Goal: Task Accomplishment & Management: Use online tool/utility

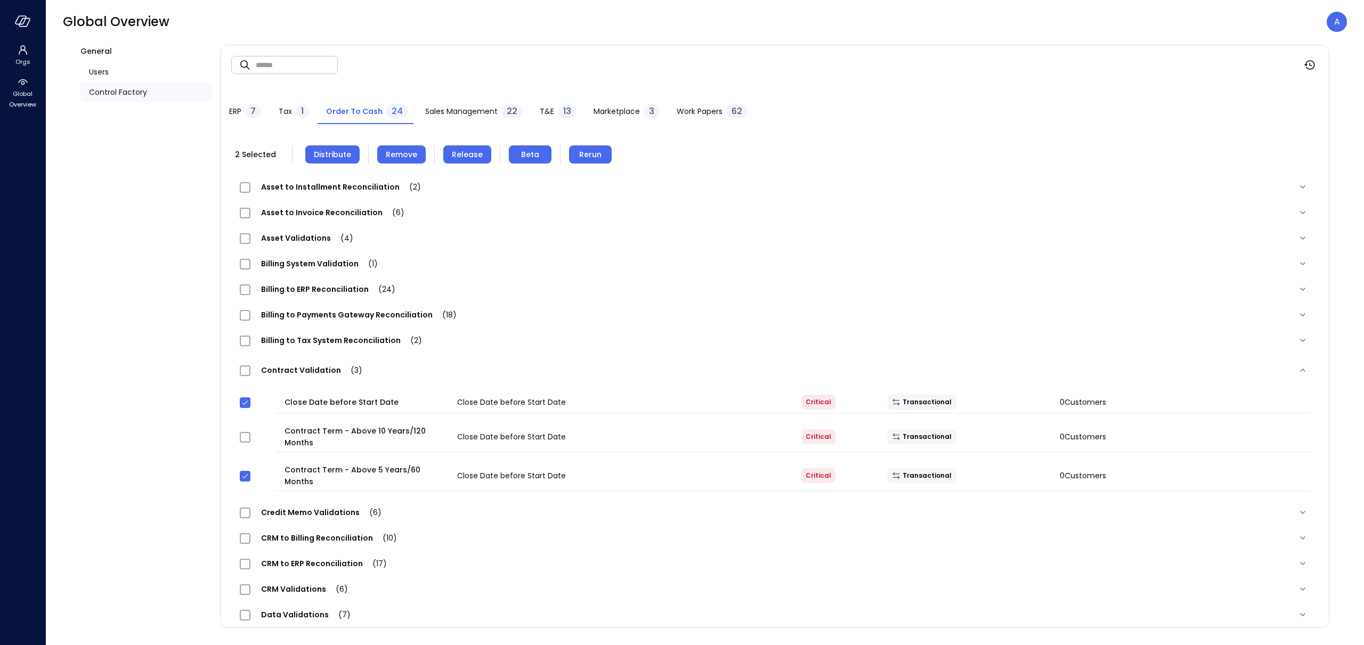
click at [328, 157] on span "Distribute" at bounding box center [332, 155] width 37 height 12
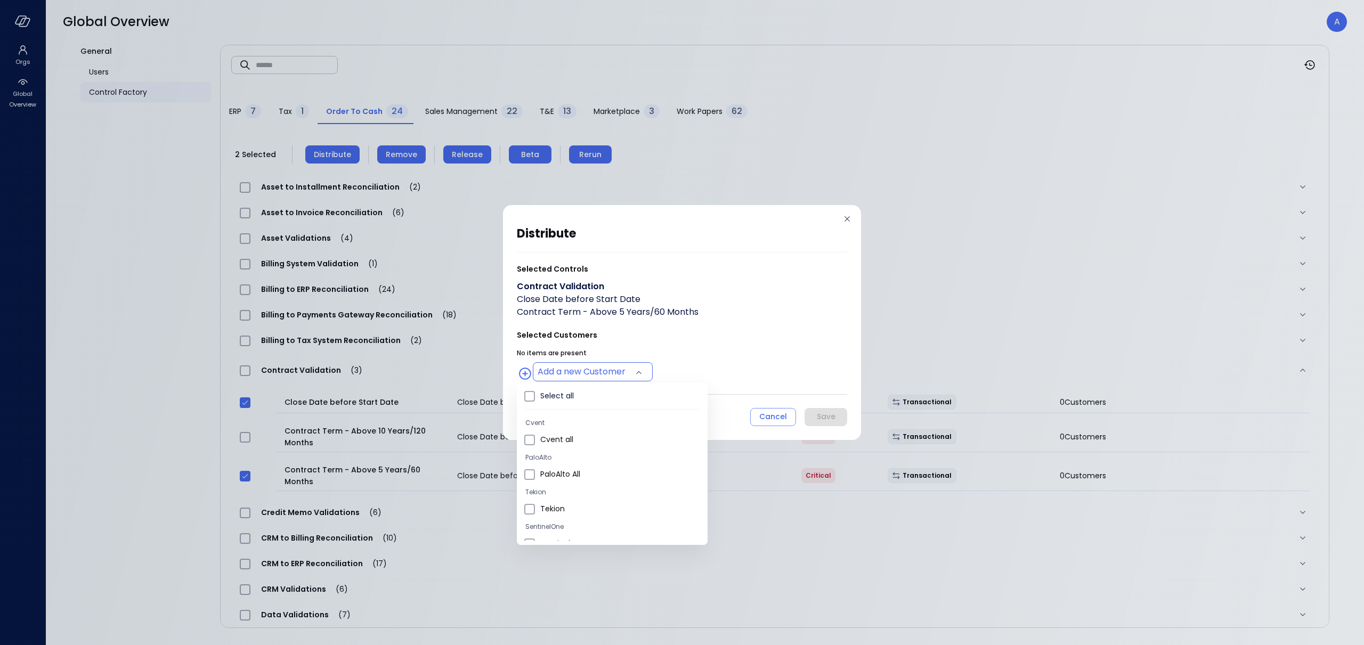
click at [547, 373] on body "Orgs Global Overview Global Overview A General Users Control Factory ​ ​ ERP 7 …" at bounding box center [682, 322] width 1364 height 645
type input "**********"
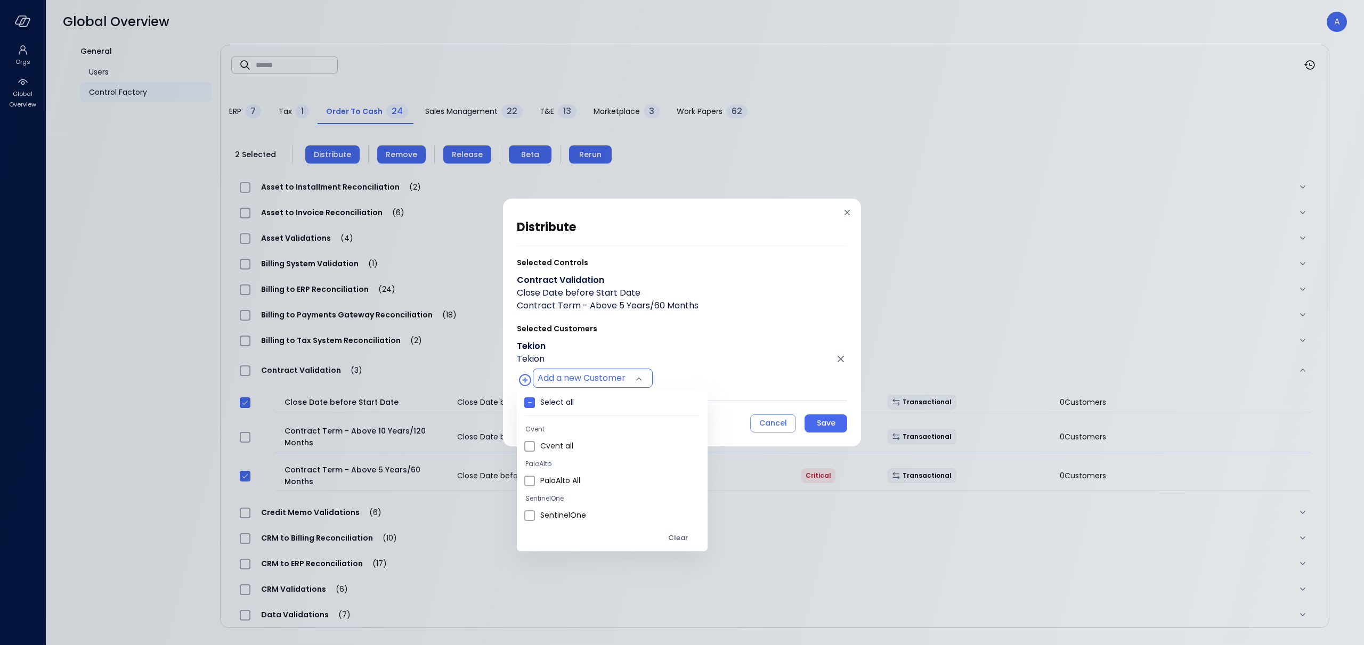
click at [765, 378] on div at bounding box center [682, 322] width 1364 height 645
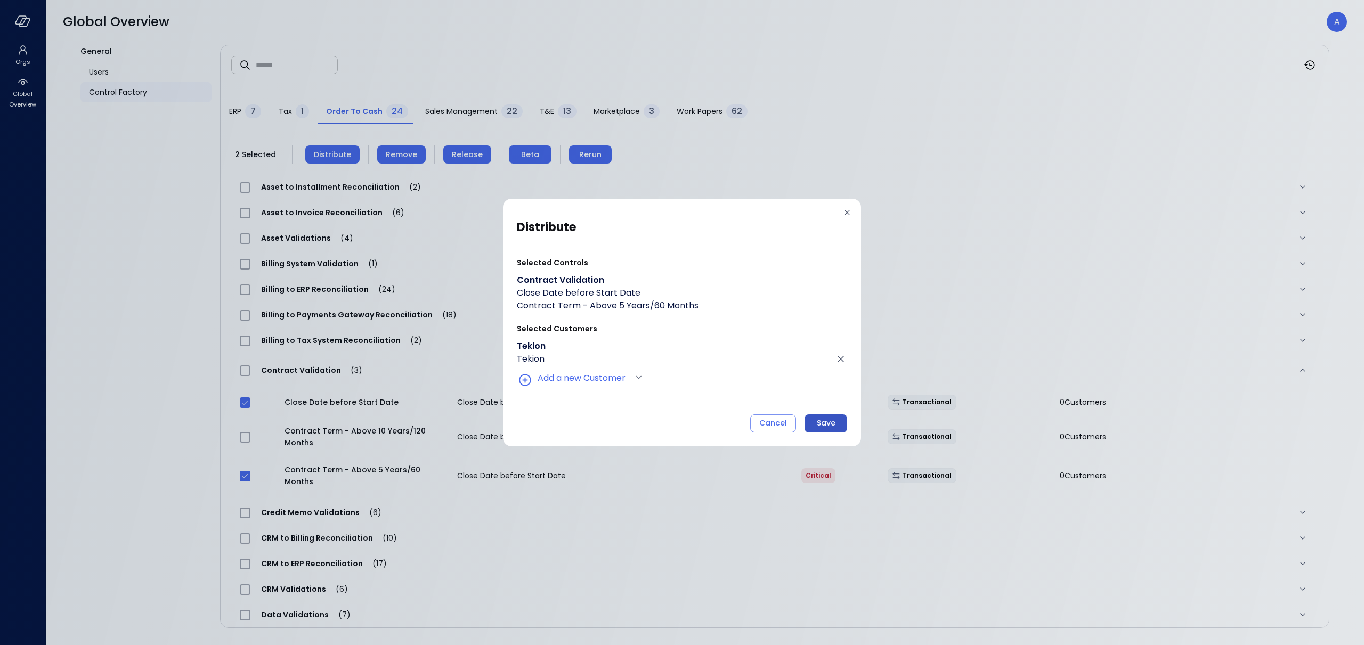
click at [824, 423] on div "Save" at bounding box center [826, 423] width 19 height 13
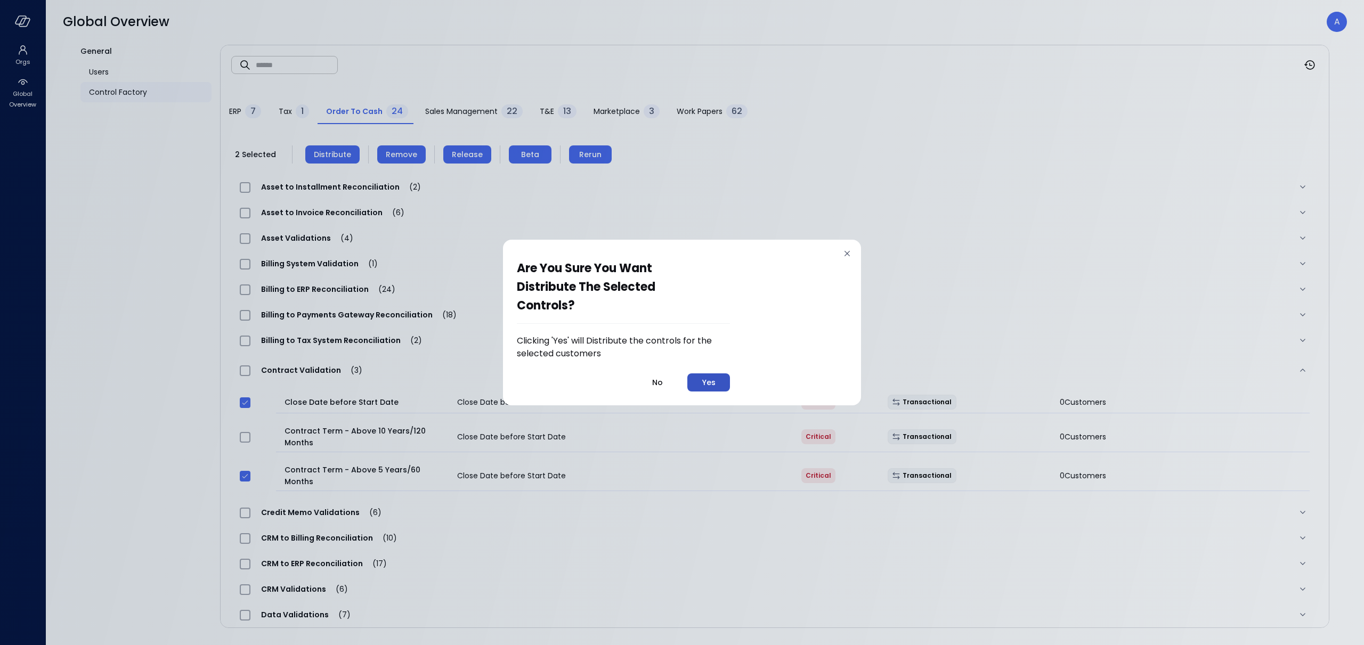
click at [715, 384] on div "Yes" at bounding box center [708, 382] width 13 height 13
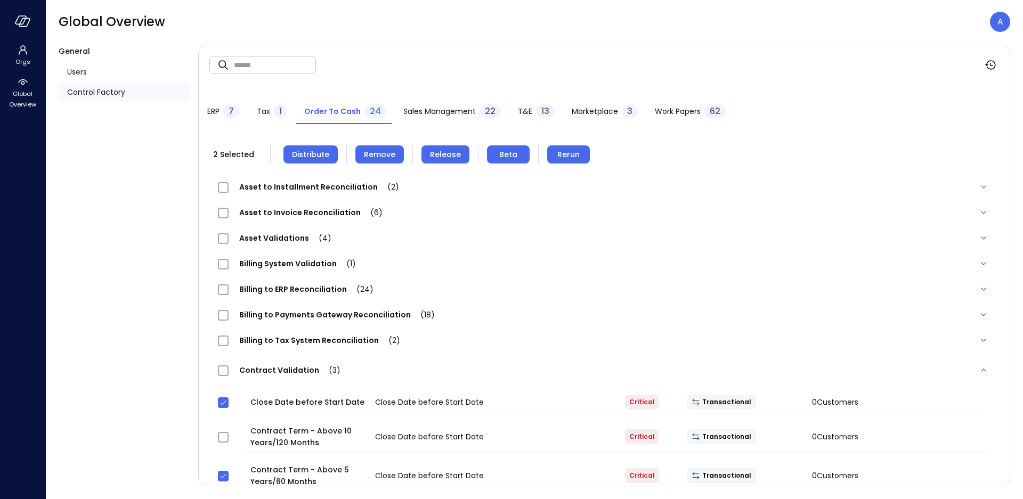
click at [664, 63] on div "​ ​" at bounding box center [604, 64] width 811 height 39
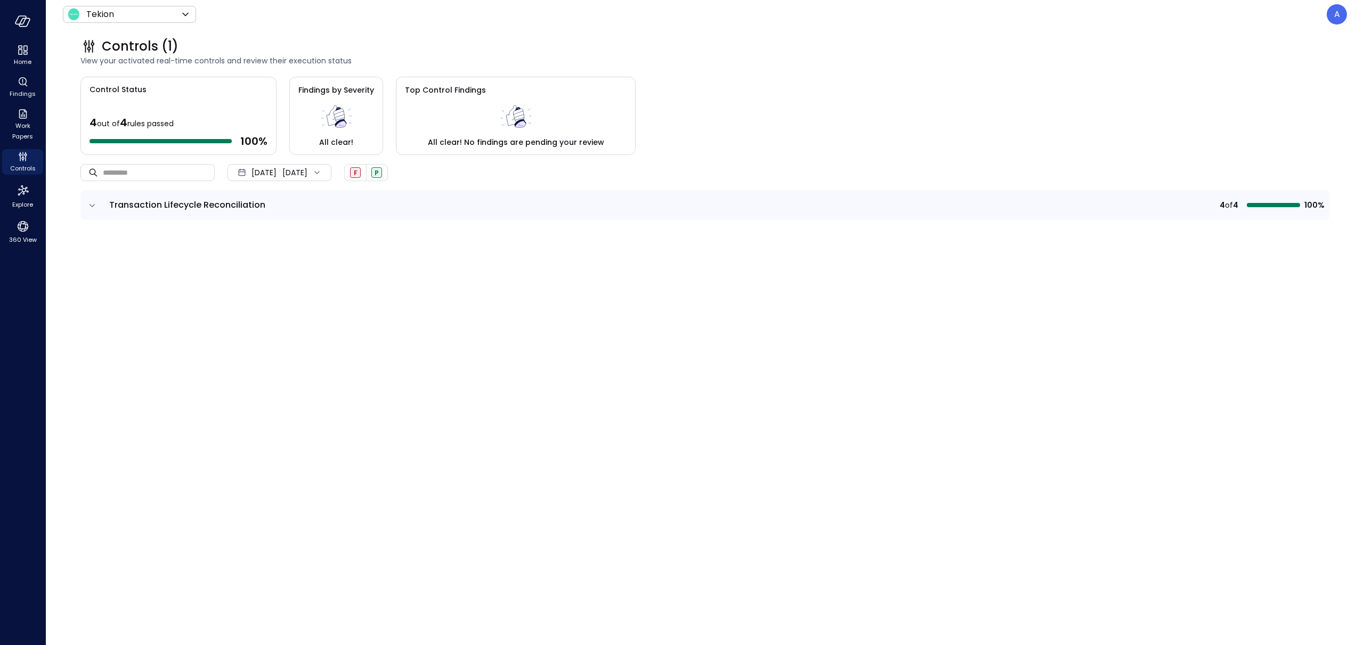
click at [91, 204] on icon "expand row" at bounding box center [92, 205] width 11 height 11
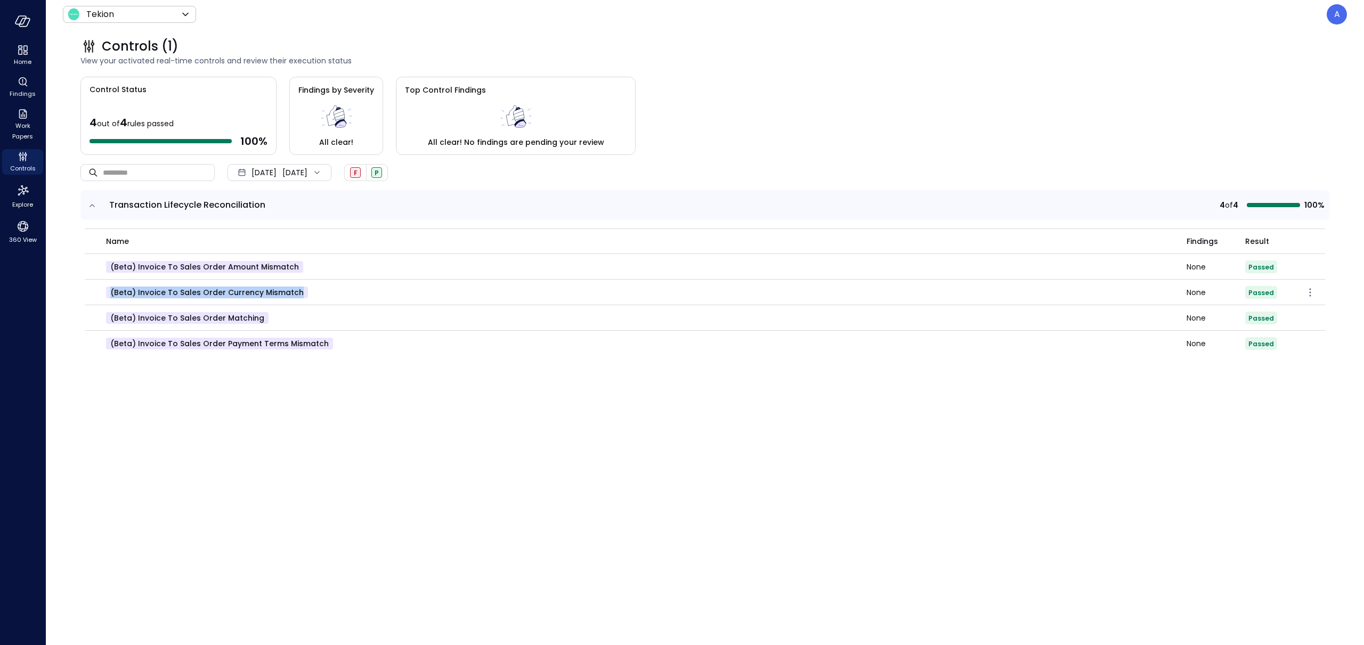
drag, startPoint x: 293, startPoint y: 293, endPoint x: 107, endPoint y: 295, distance: 186.0
click at [107, 295] on p "(beta) Invoice to Sales Order Currency Mismatch" at bounding box center [207, 293] width 202 height 12
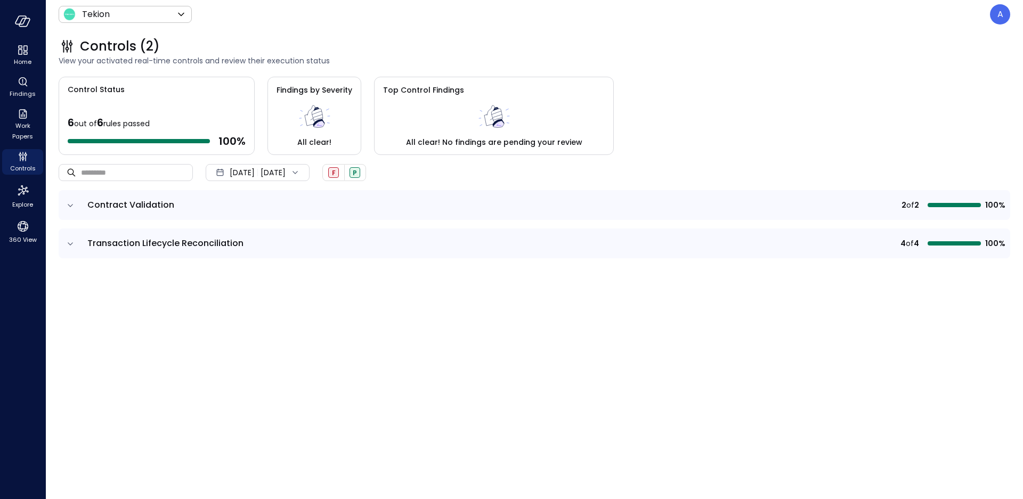
click at [72, 205] on icon "expand row" at bounding box center [70, 205] width 11 height 11
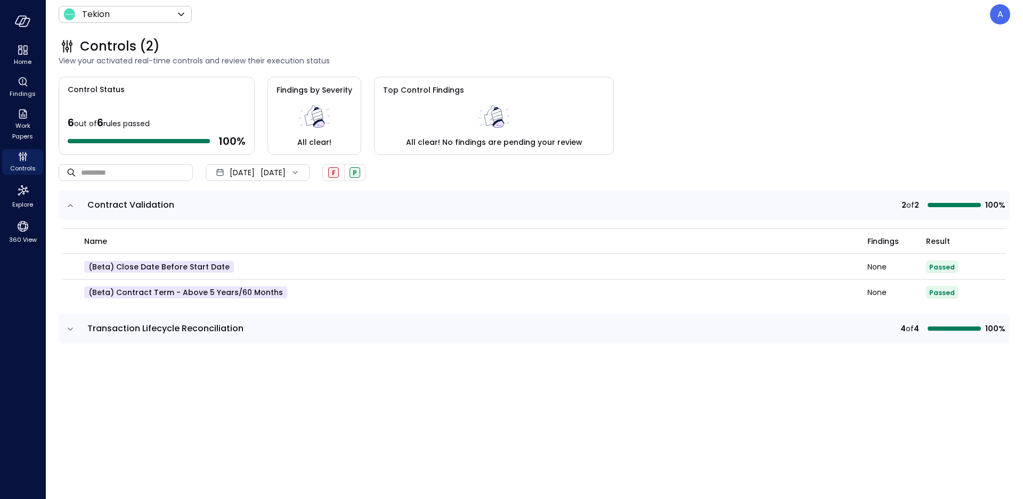
click at [72, 329] on icon "expand row" at bounding box center [70, 329] width 11 height 11
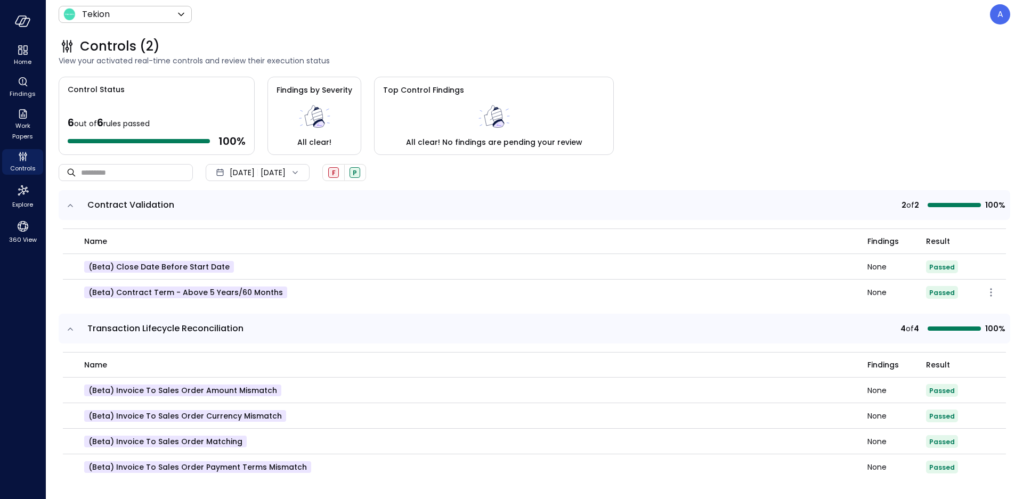
scroll to position [2, 0]
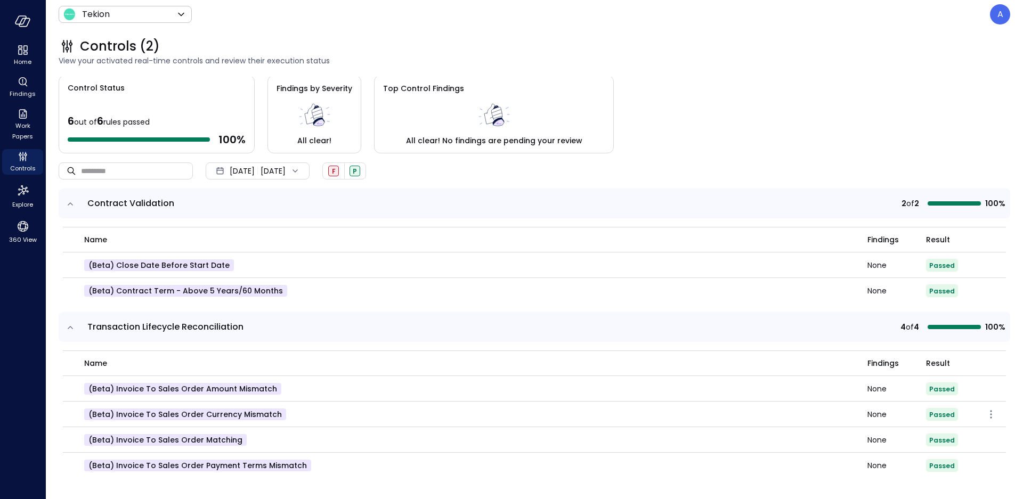
click at [226, 412] on p "(beta) Invoice to Sales Order Currency Mismatch" at bounding box center [185, 415] width 202 height 12
drag, startPoint x: 273, startPoint y: 414, endPoint x: 88, endPoint y: 414, distance: 184.9
click at [88, 416] on p "(beta) Invoice to Sales Order Currency Mismatch" at bounding box center [185, 415] width 202 height 12
click at [25, 232] on icon "360 View" at bounding box center [23, 226] width 16 height 16
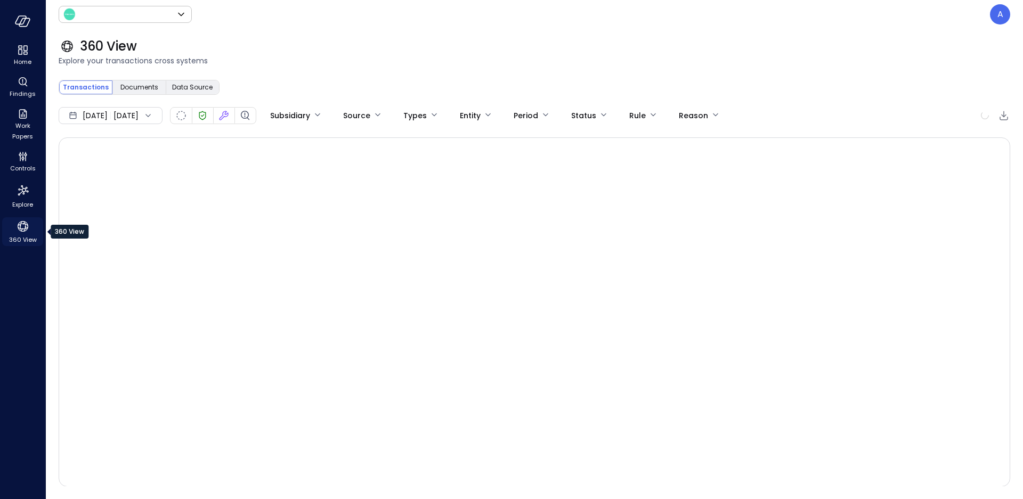
type input "*******"
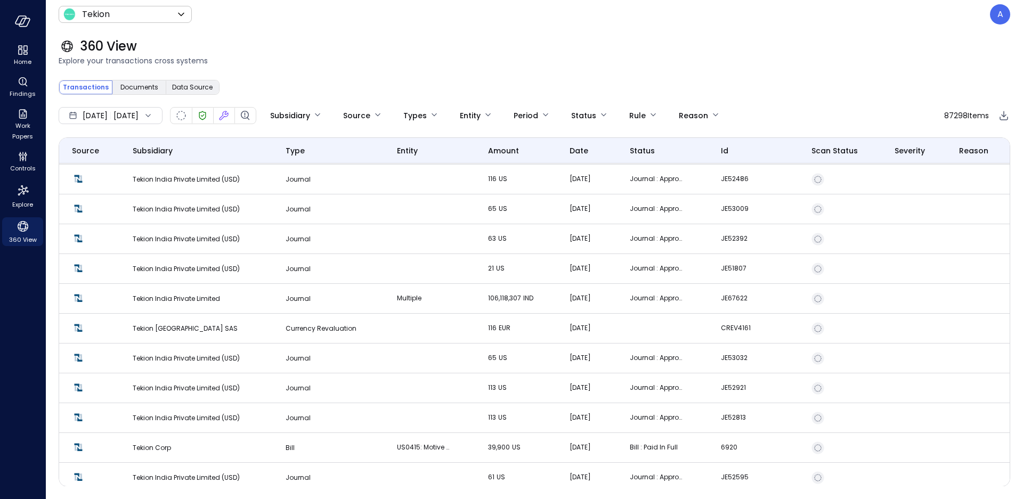
scroll to position [686, 0]
click at [442, 116] on body "Home Findings Work Papers Controls Explore 360 View Tekion ******* ​ A 360 View…" at bounding box center [511, 249] width 1023 height 499
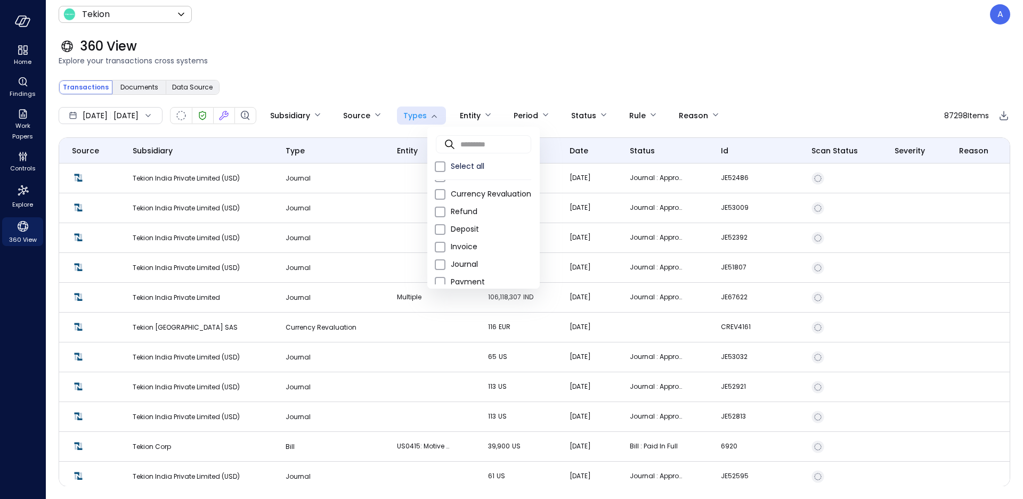
scroll to position [74, 0]
type input "*"
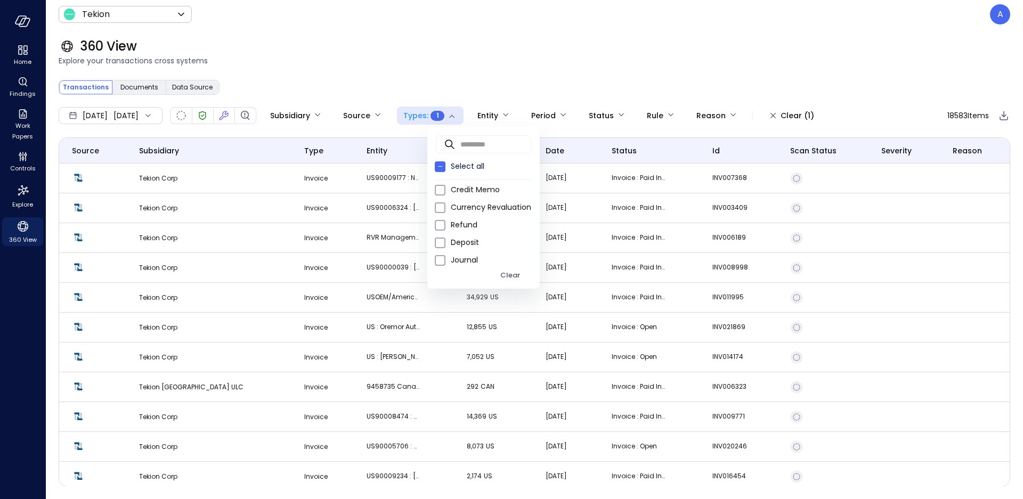
click at [496, 68] on div at bounding box center [511, 249] width 1023 height 499
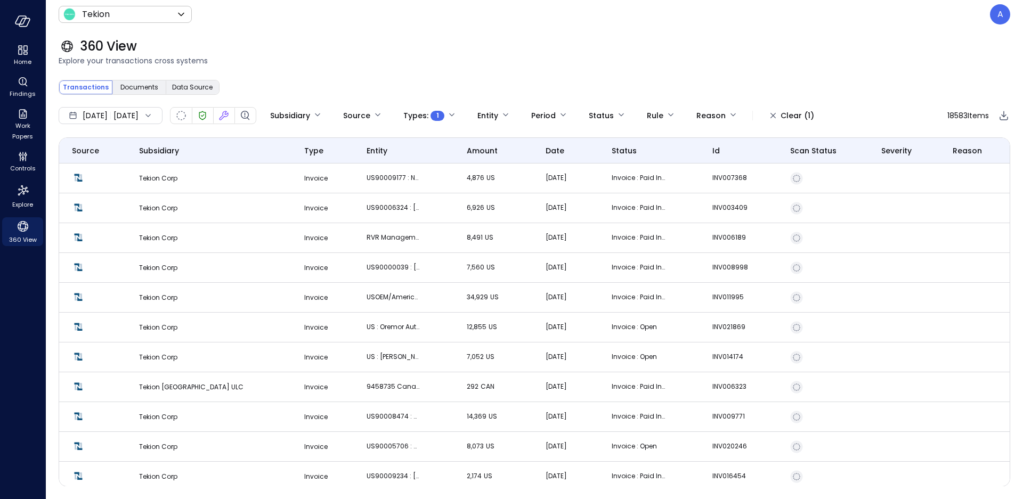
click at [467, 155] on span "amount" at bounding box center [482, 151] width 31 height 12
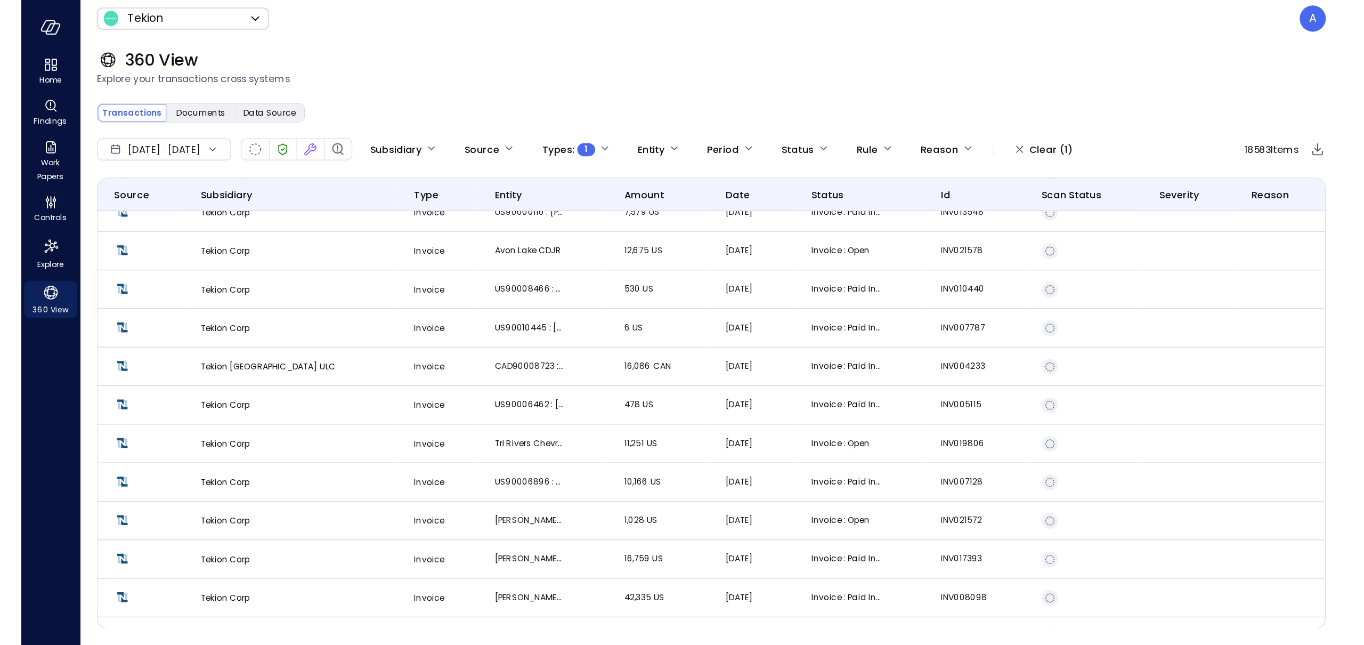
scroll to position [614, 0]
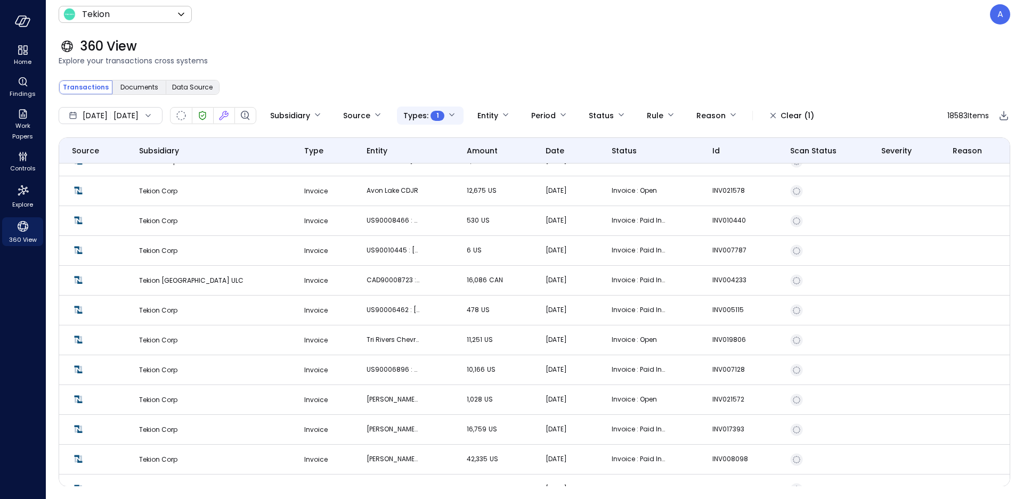
click at [443, 115] on body "Home Findings Work Papers Controls Explore 360 View Tekion ******* ​ A 360 View…" at bounding box center [511, 249] width 1023 height 499
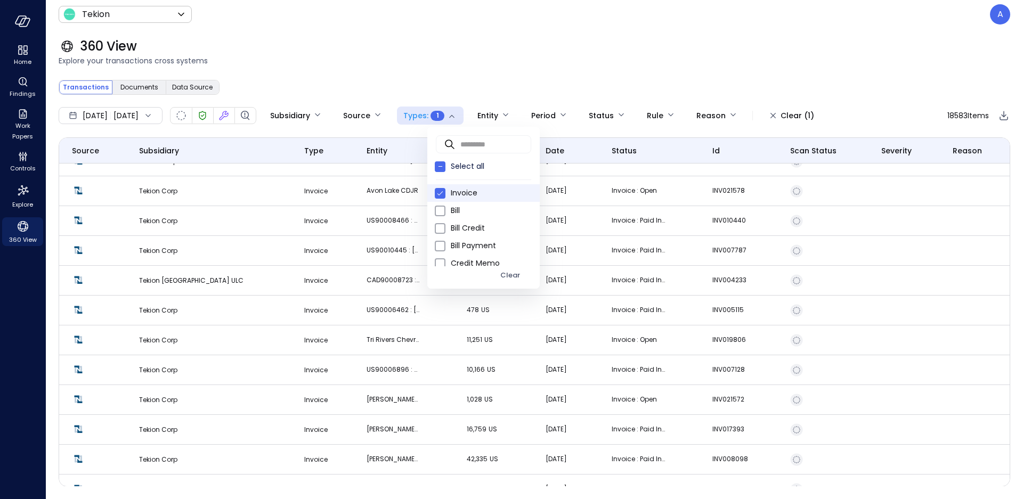
click at [372, 64] on div at bounding box center [511, 249] width 1023 height 499
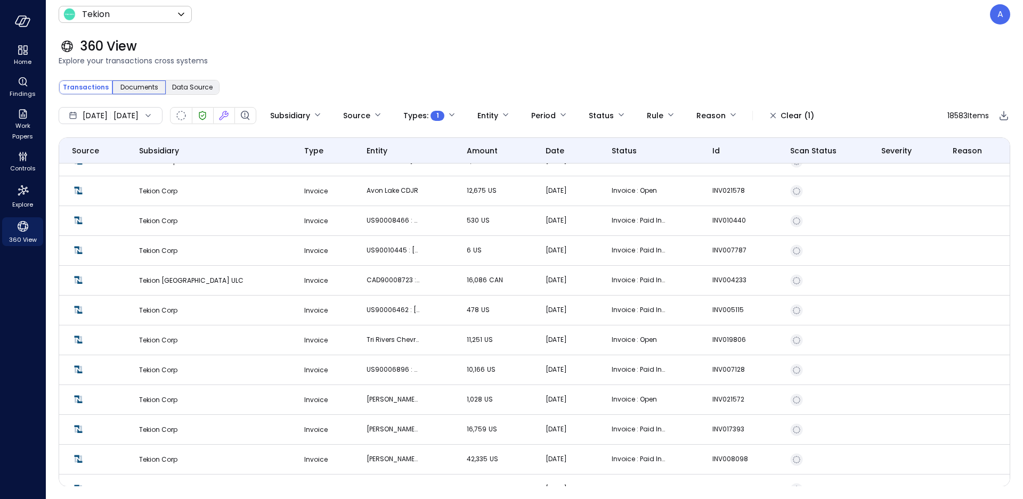
click at [145, 88] on span "Documents" at bounding box center [139, 87] width 38 height 11
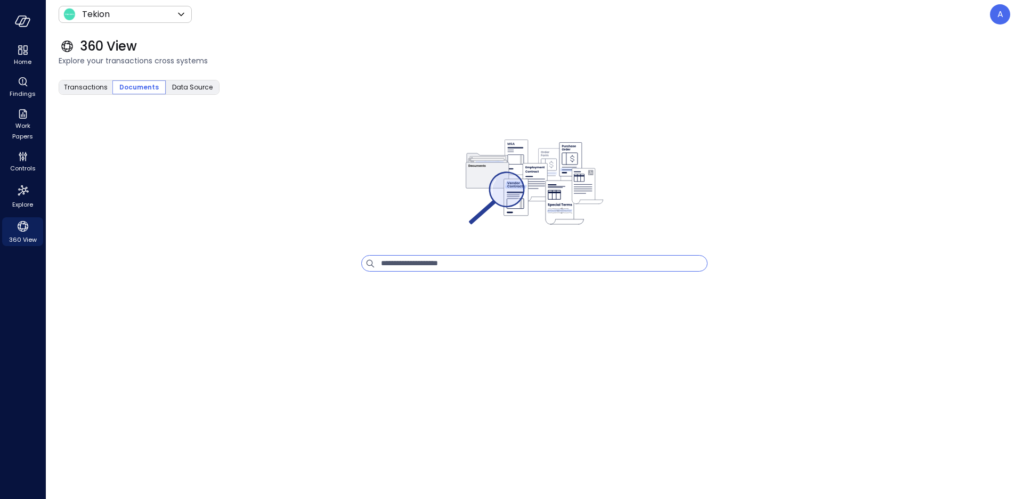
click at [425, 262] on input "text" at bounding box center [544, 263] width 326 height 15
click at [98, 92] on span "Transactions" at bounding box center [86, 87] width 44 height 11
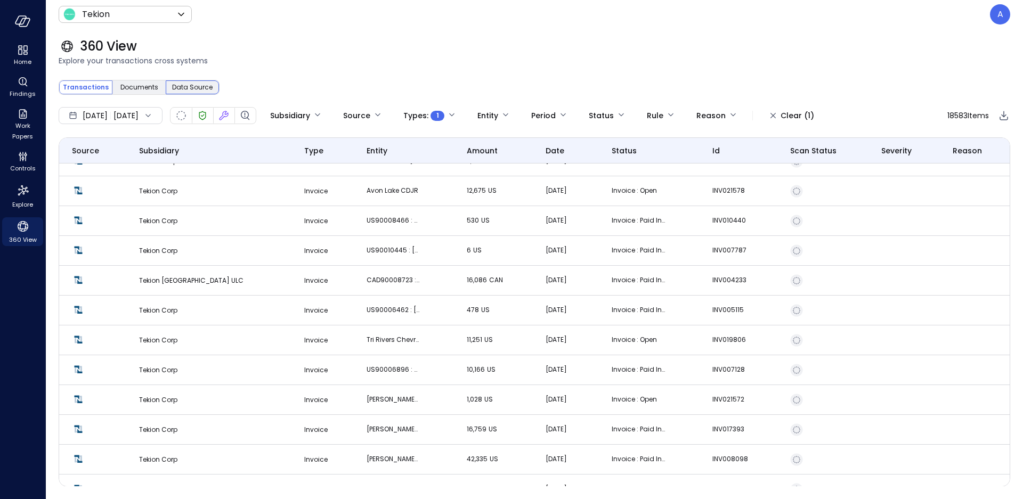
click at [187, 90] on span "Data Source" at bounding box center [192, 87] width 41 height 11
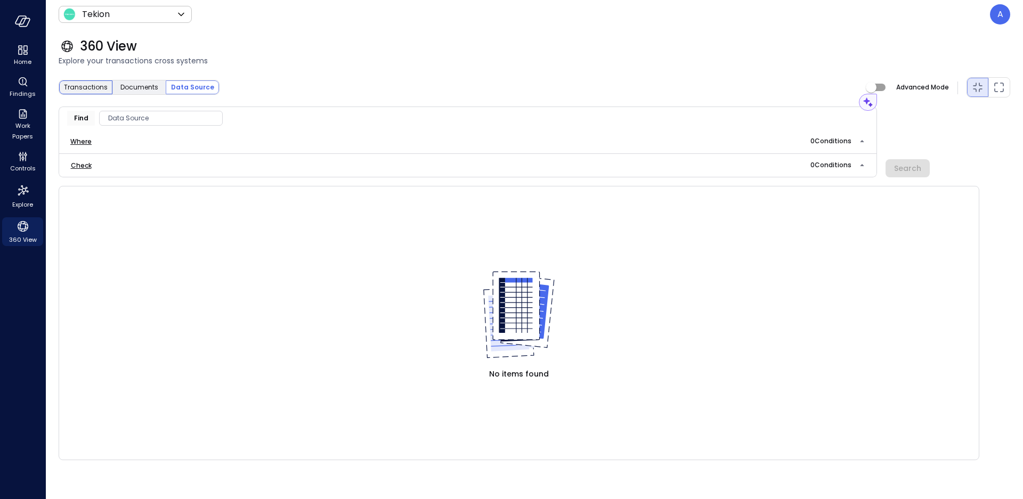
click at [94, 87] on span "Transactions" at bounding box center [86, 87] width 44 height 11
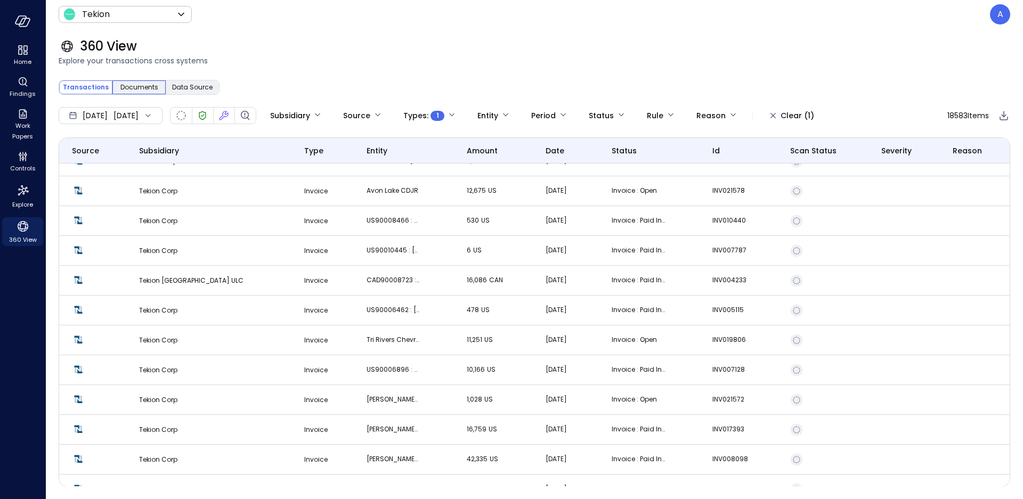
click at [156, 90] on span "Documents" at bounding box center [139, 87] width 38 height 11
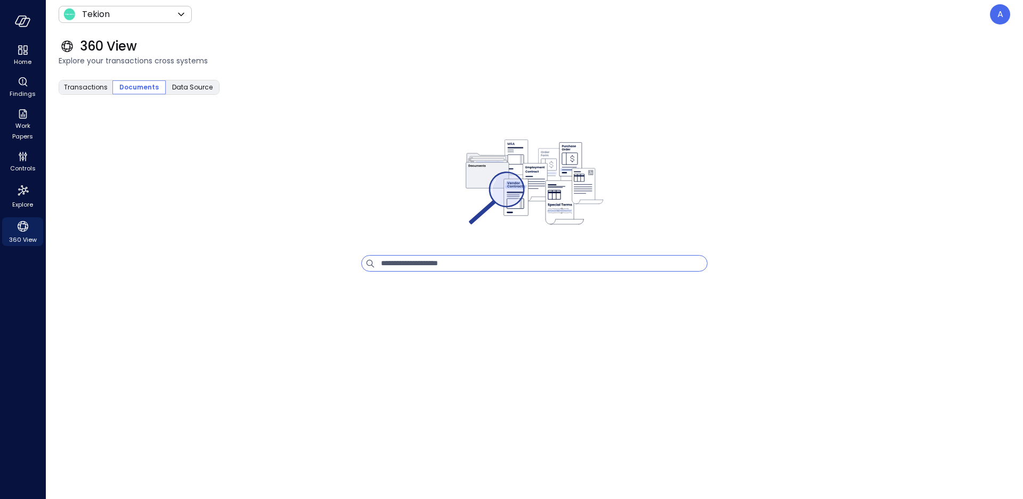
click at [418, 262] on input "text" at bounding box center [544, 263] width 326 height 15
type input "*********"
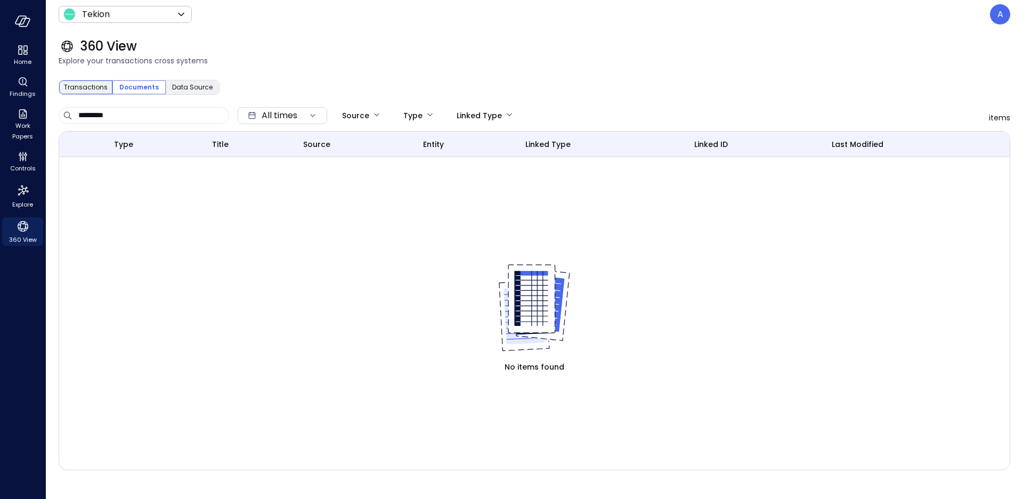
click at [98, 90] on span "Transactions" at bounding box center [86, 87] width 44 height 11
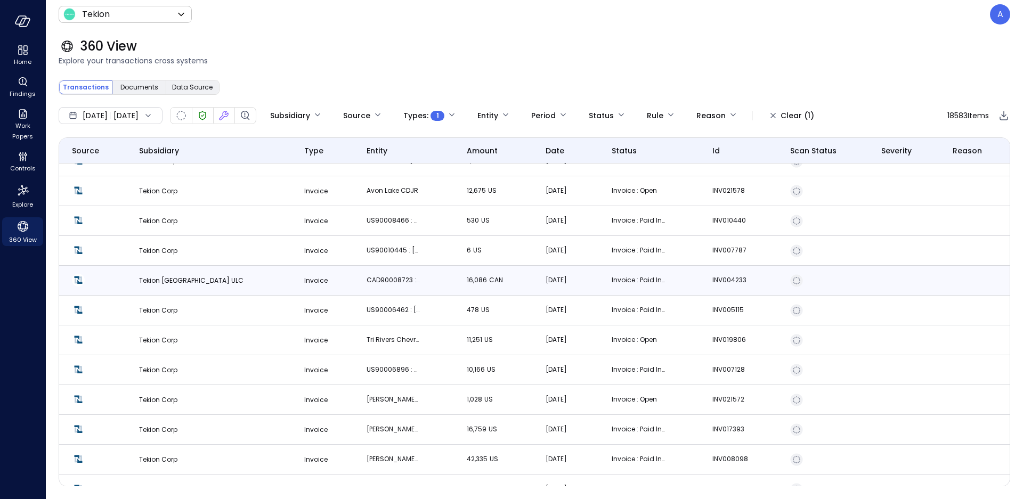
click at [291, 289] on td "Invoice" at bounding box center [322, 281] width 62 height 30
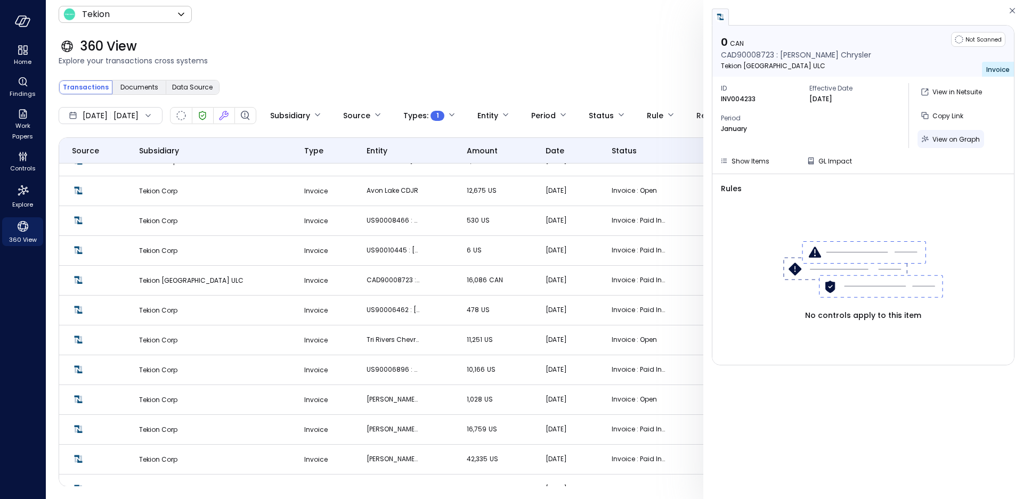
click at [935, 140] on span "View on Graph" at bounding box center [956, 139] width 47 height 9
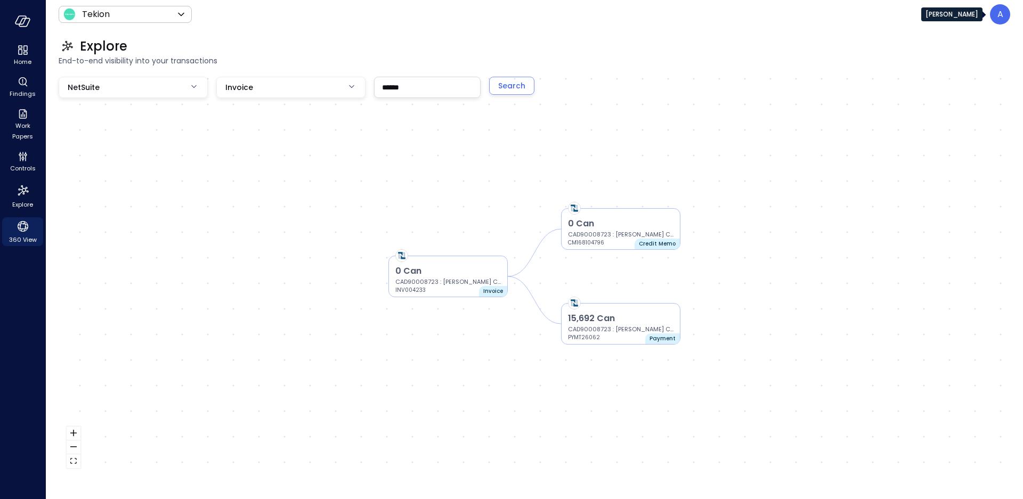
click at [993, 18] on div "A" at bounding box center [1000, 14] width 20 height 20
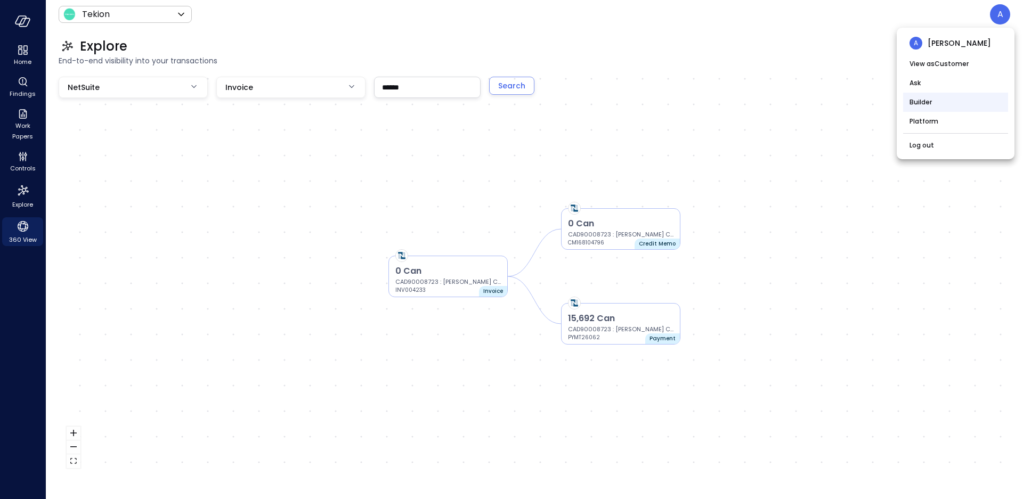
click at [930, 104] on li "Builder" at bounding box center [955, 102] width 105 height 19
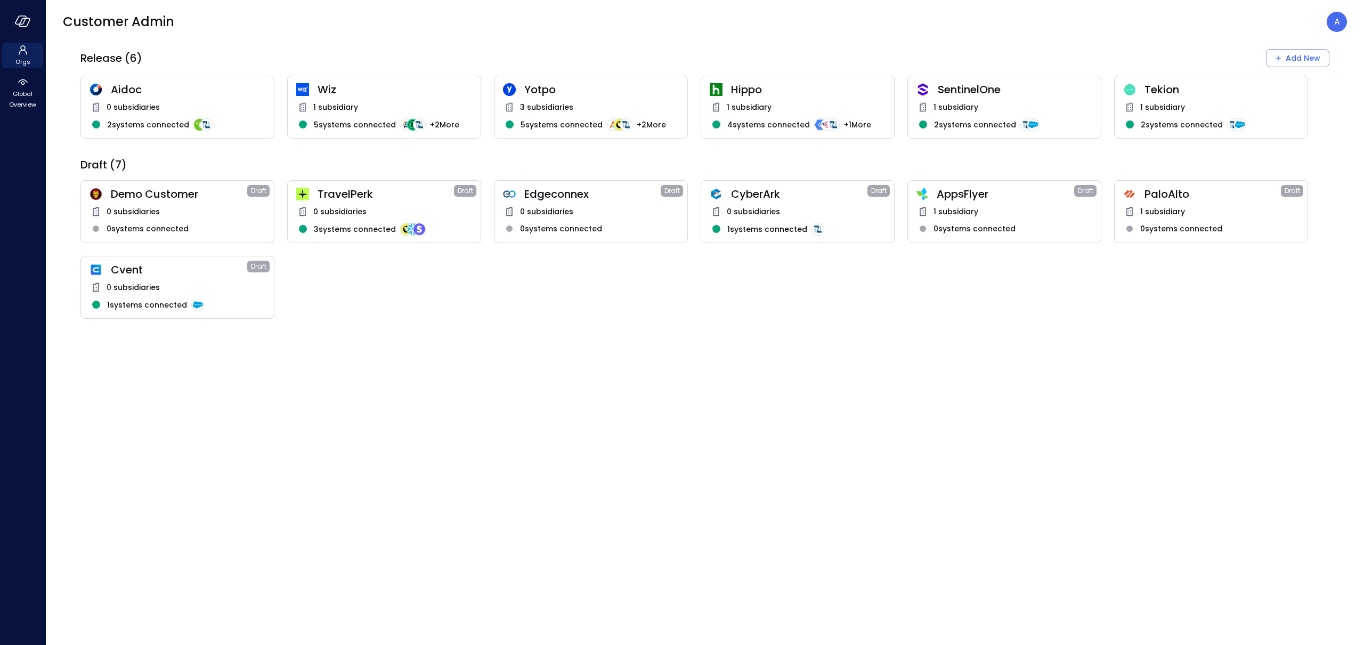
click at [561, 205] on div "0 subsidiaries" at bounding box center [591, 211] width 176 height 13
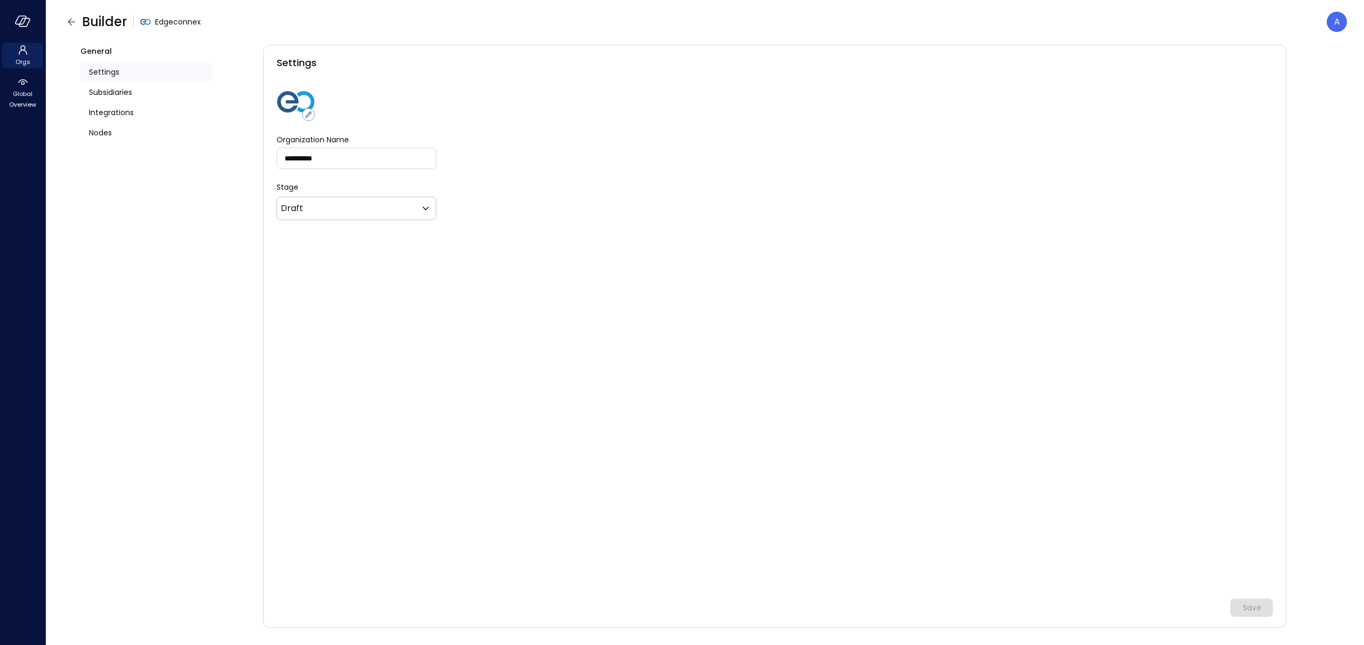
click at [1012, 26] on div "A" at bounding box center [1337, 22] width 20 height 20
click at [1012, 105] on li "Builder" at bounding box center [1296, 109] width 105 height 19
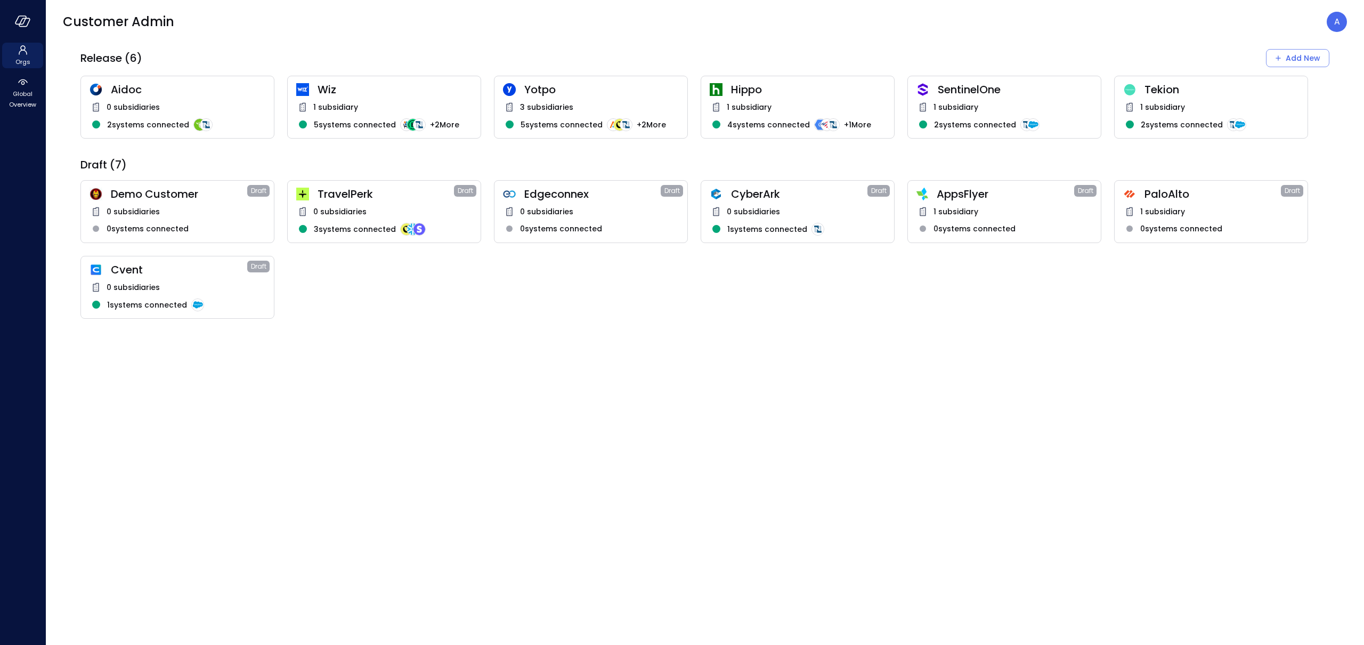
click at [1012, 111] on span "1 subsidiary" at bounding box center [1162, 107] width 45 height 12
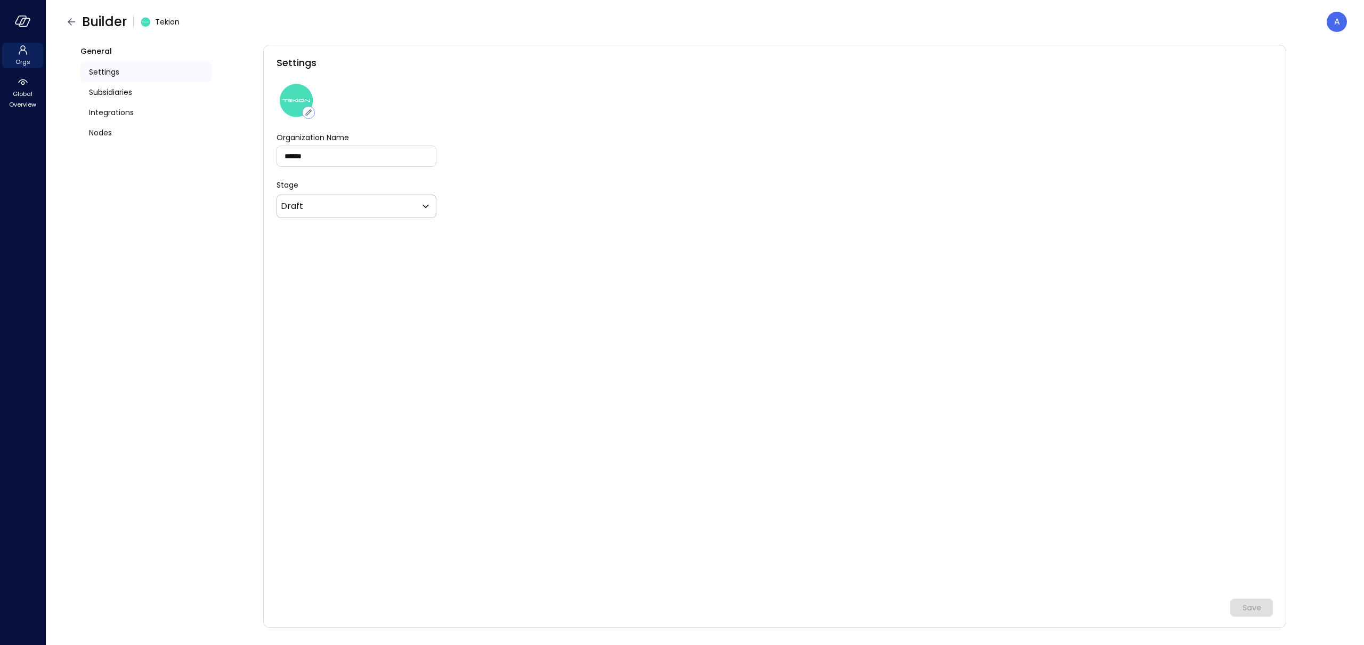
type input "*******"
click at [115, 131] on div "Nodes" at bounding box center [145, 133] width 131 height 20
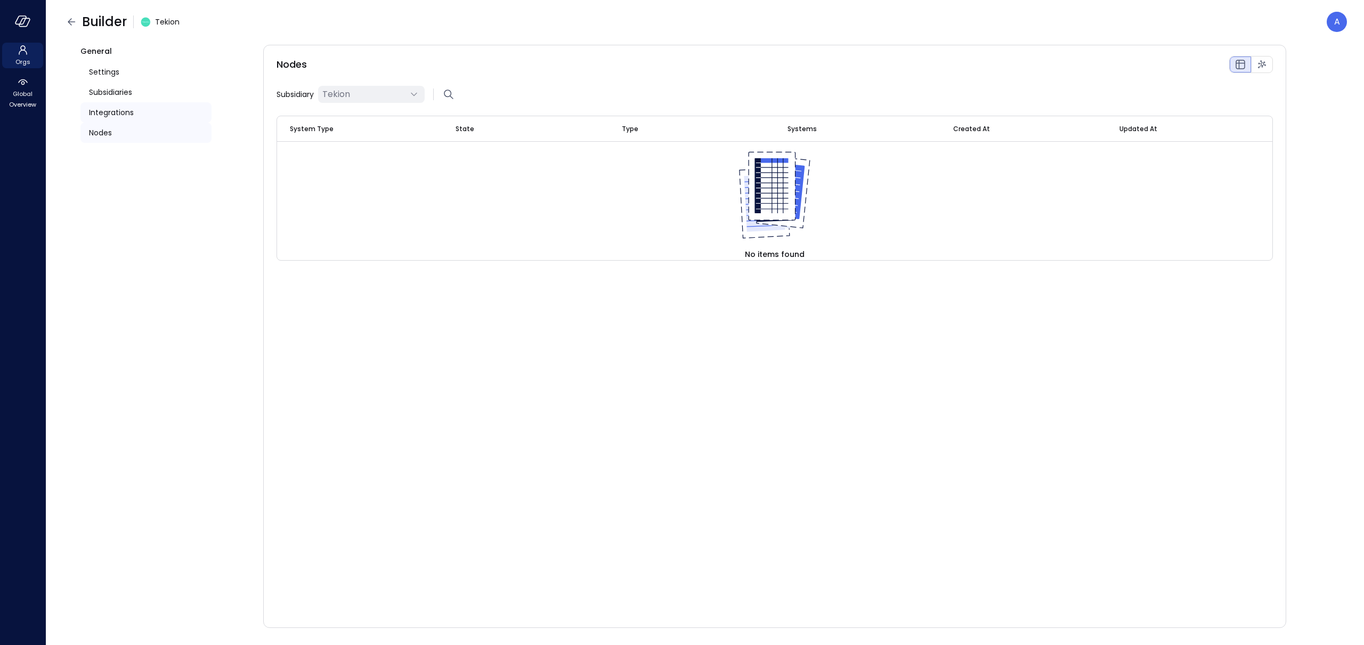
click at [112, 108] on span "Integrations" at bounding box center [111, 113] width 45 height 12
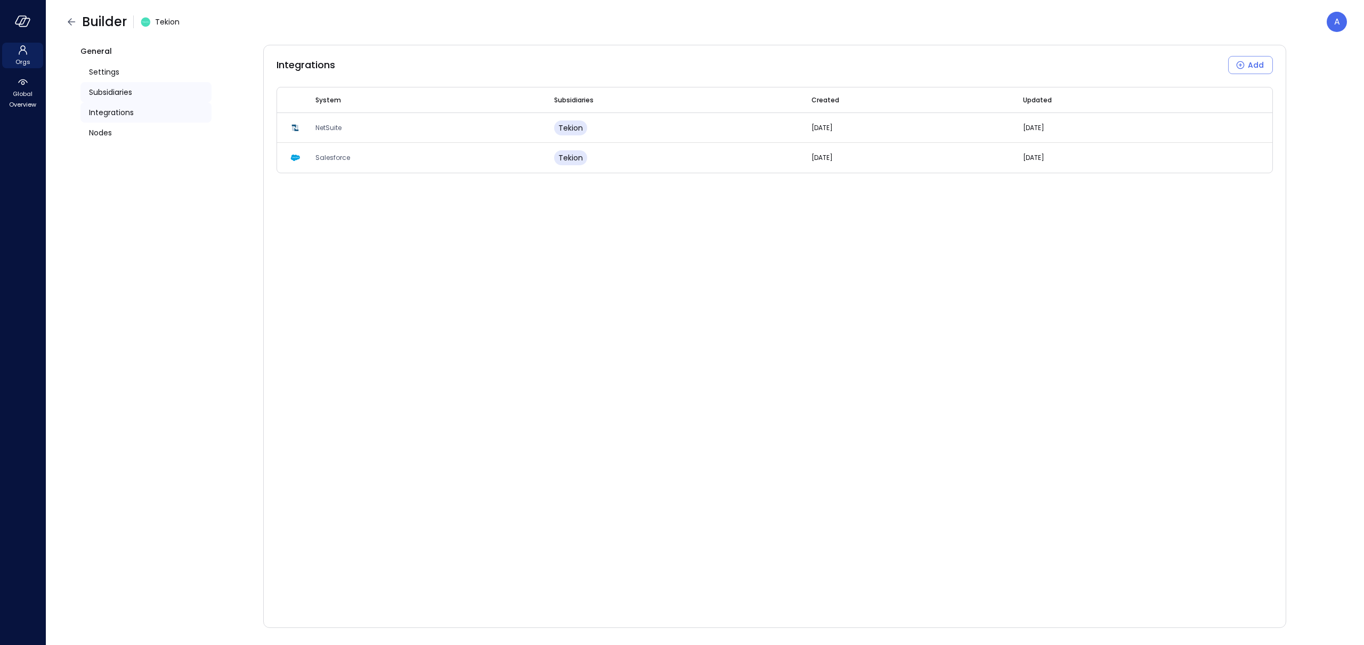
click at [114, 90] on span "Subsidiaries" at bounding box center [110, 92] width 43 height 12
click at [110, 81] on div "Settings" at bounding box center [145, 72] width 131 height 20
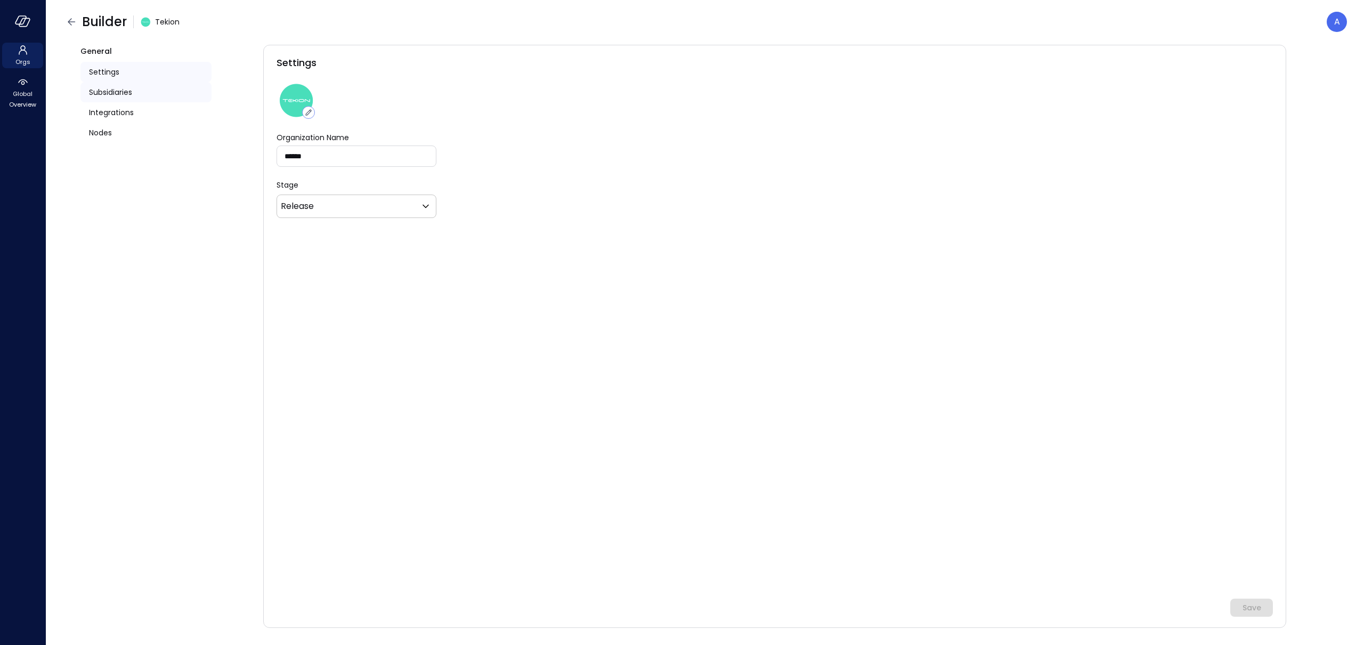
click at [112, 98] on div "Subsidiaries" at bounding box center [145, 92] width 131 height 20
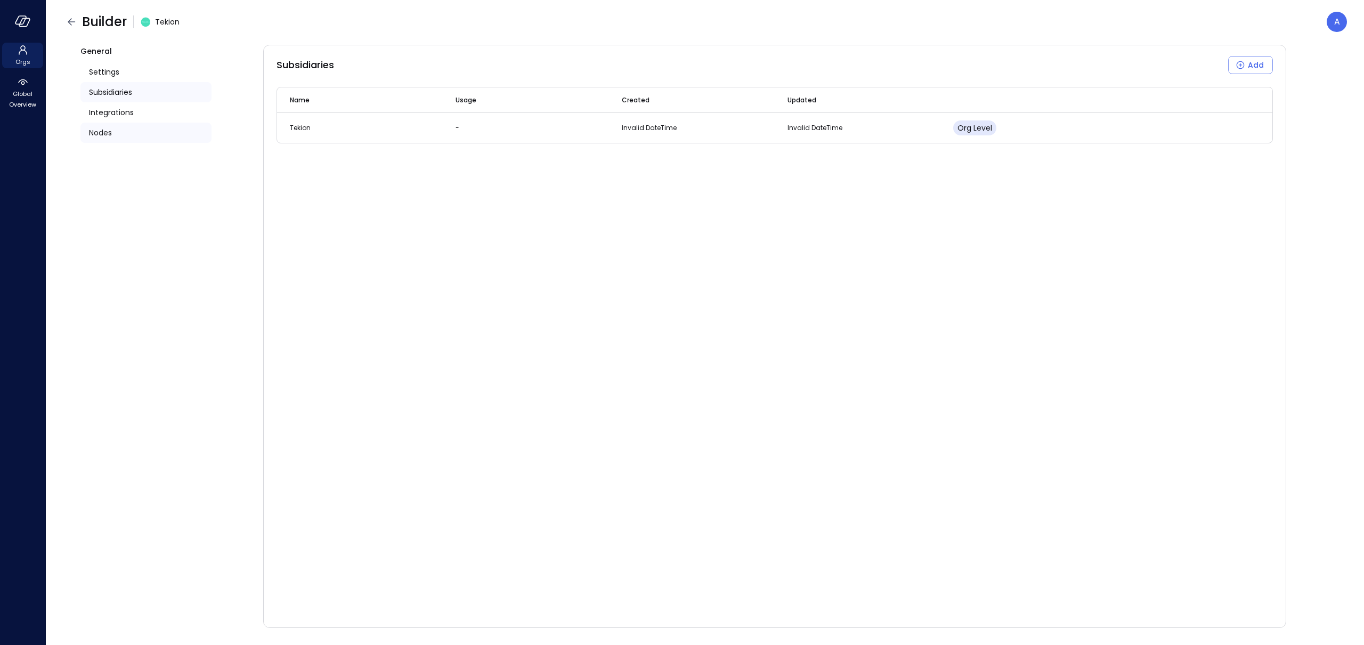
click at [106, 129] on span "Nodes" at bounding box center [100, 133] width 23 height 12
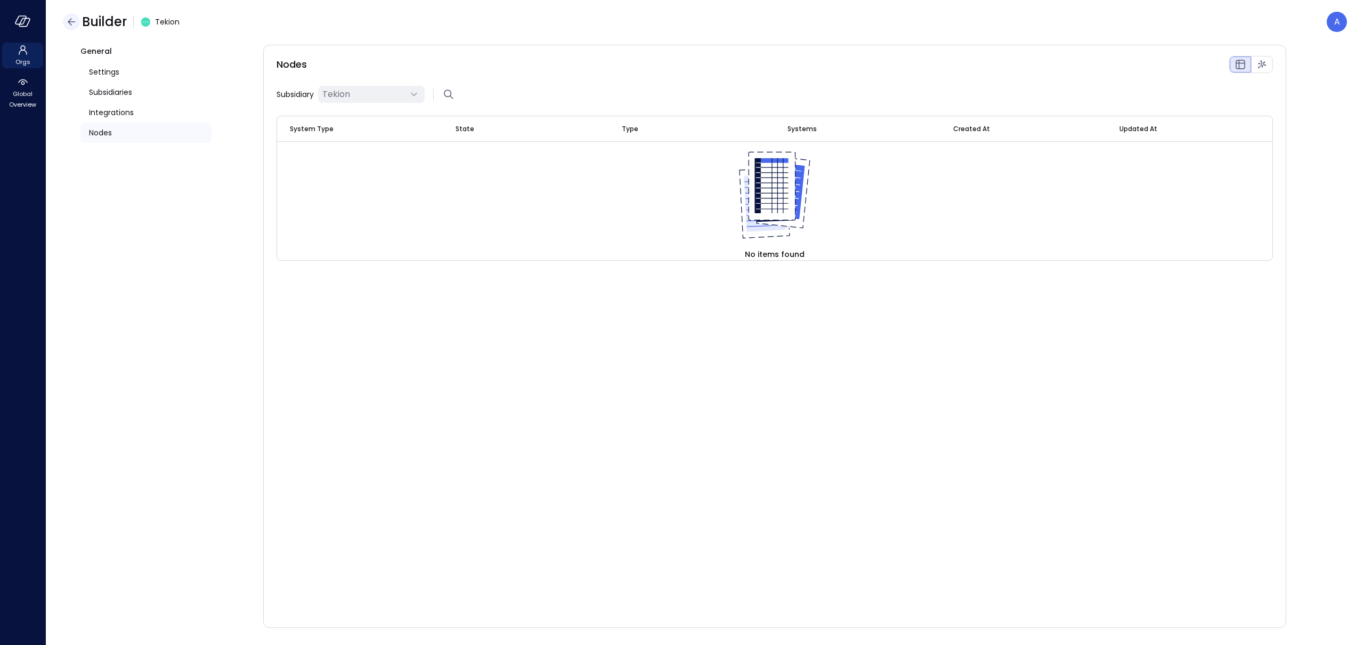
click at [69, 27] on icon "button" at bounding box center [71, 21] width 13 height 13
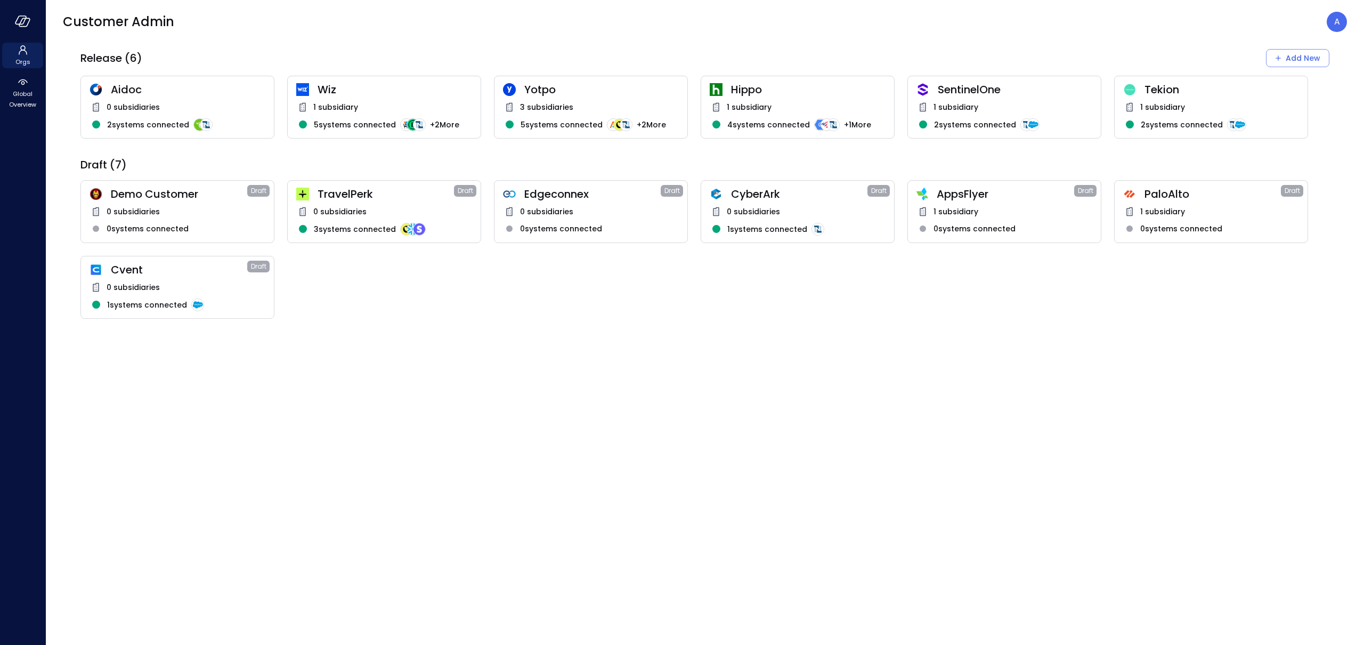
click at [327, 101] on span "1 subsidiary" at bounding box center [335, 107] width 45 height 12
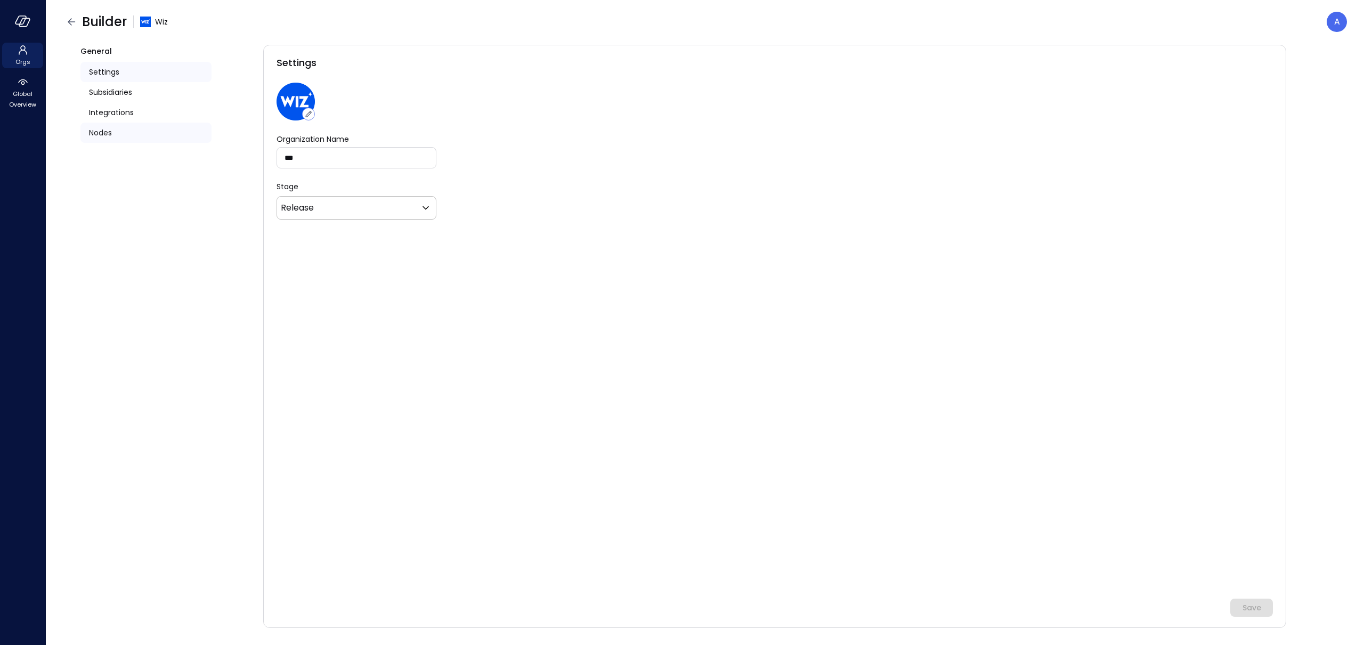
click at [124, 123] on div "Nodes" at bounding box center [145, 133] width 131 height 20
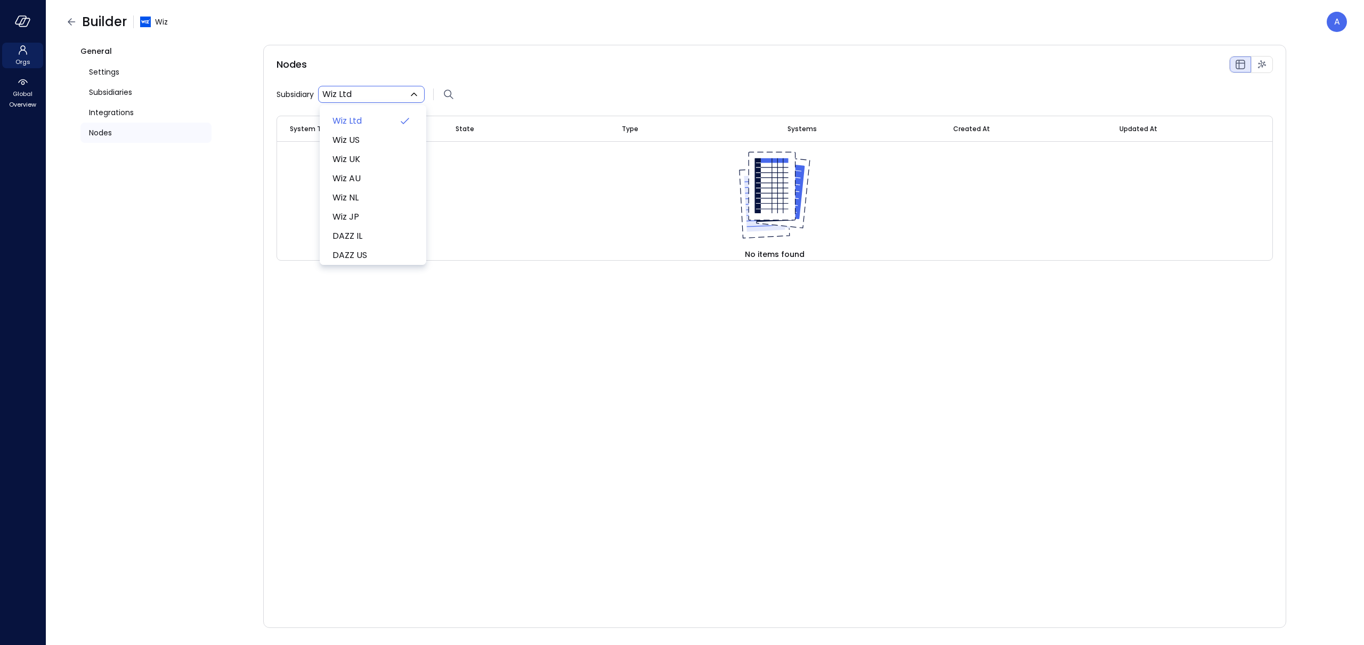
click at [372, 99] on body "Orgs Global Overview Builder Wiz A General Settings Subsidiaries Integrations N…" at bounding box center [682, 322] width 1364 height 645
click at [368, 140] on span "Wiz US" at bounding box center [372, 140] width 79 height 13
type input "**"
click at [137, 78] on div "Settings" at bounding box center [145, 72] width 131 height 20
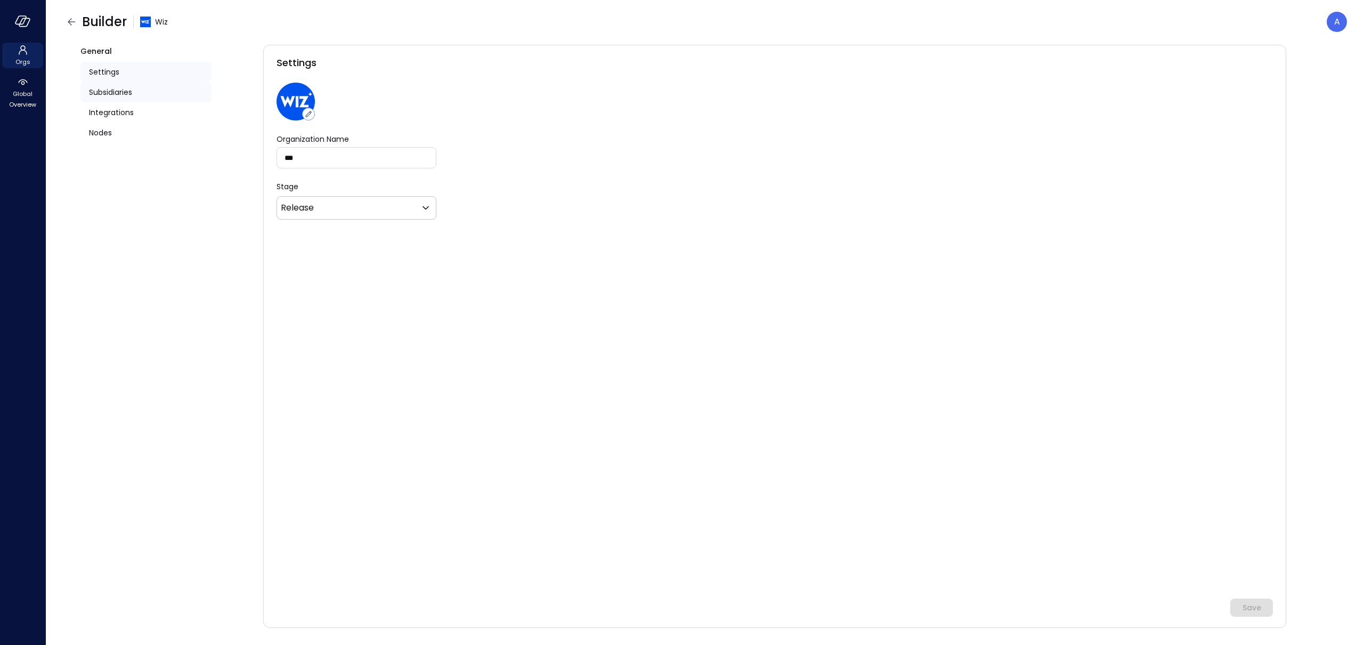
click at [103, 90] on span "Subsidiaries" at bounding box center [110, 92] width 43 height 12
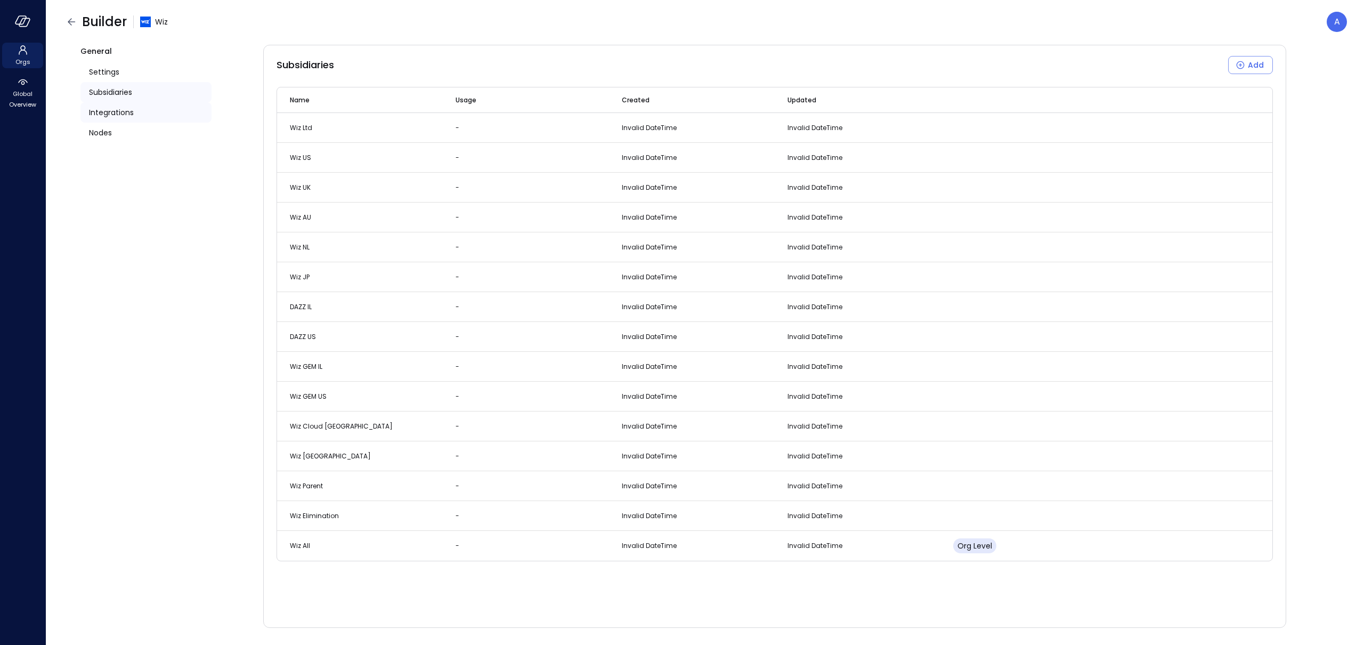
click at [105, 112] on span "Integrations" at bounding box center [111, 113] width 45 height 12
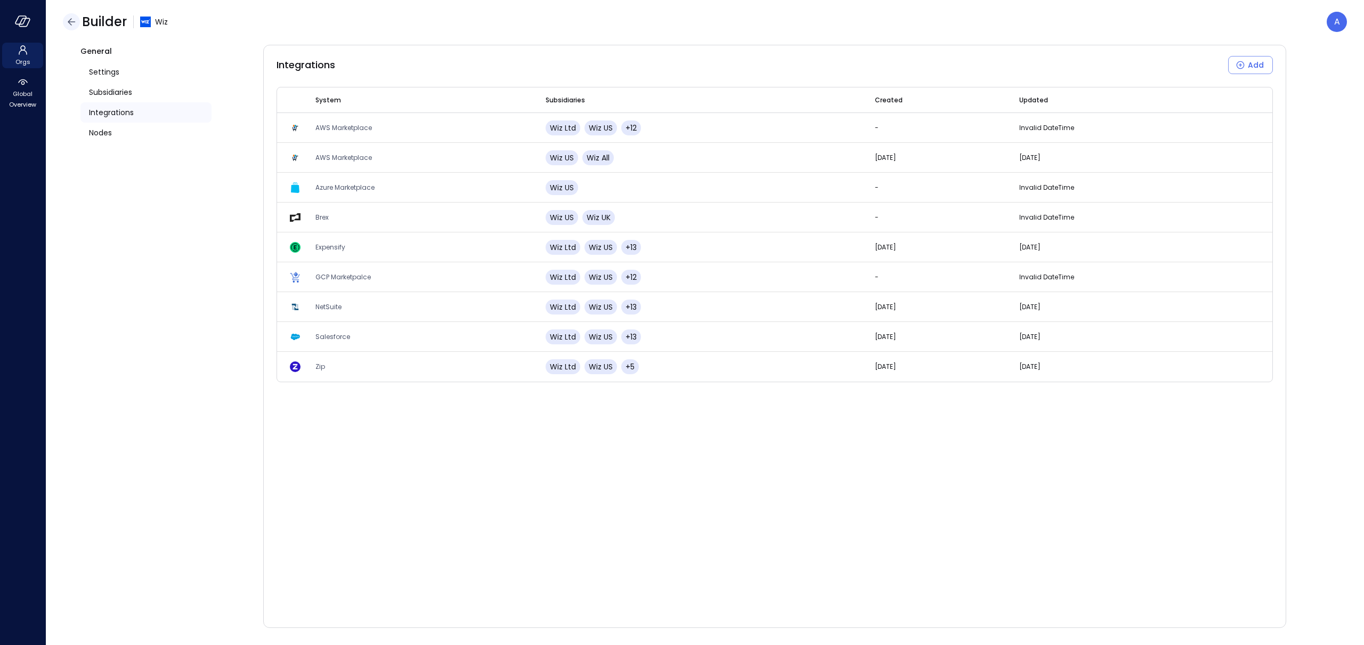
click at [76, 24] on icon "button" at bounding box center [71, 21] width 13 height 13
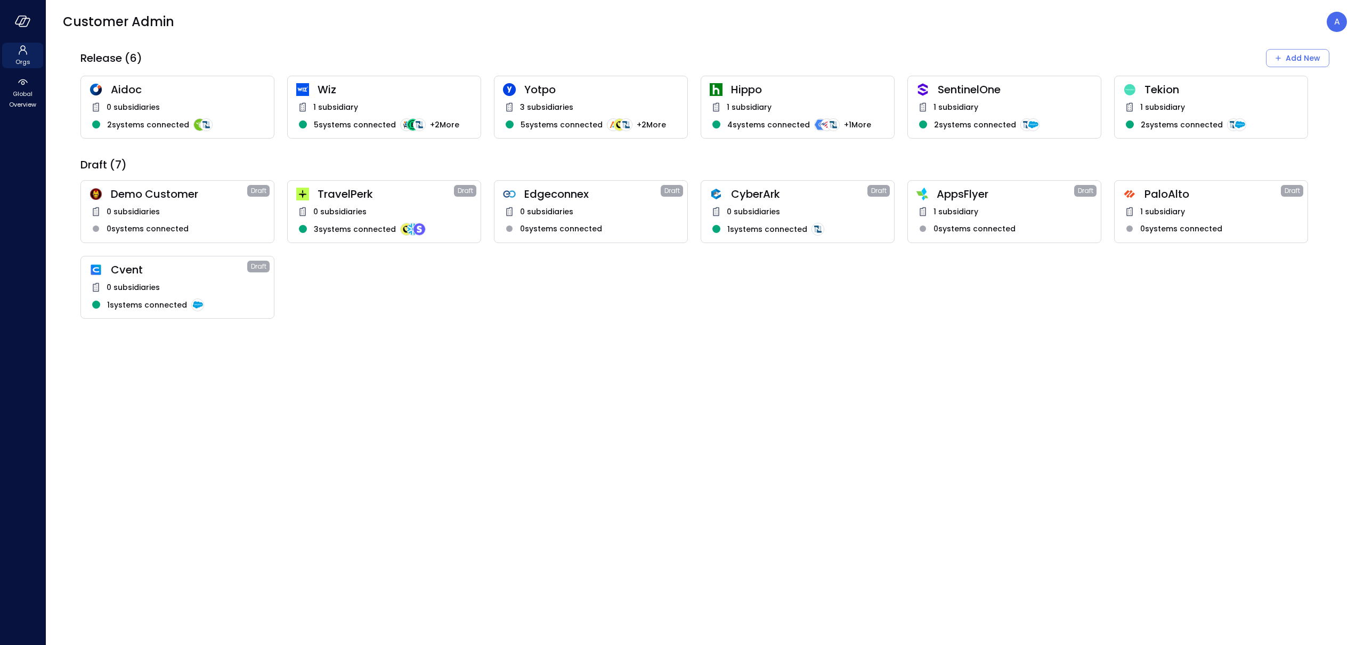
click at [1012, 109] on icon at bounding box center [1129, 109] width 1 height 1
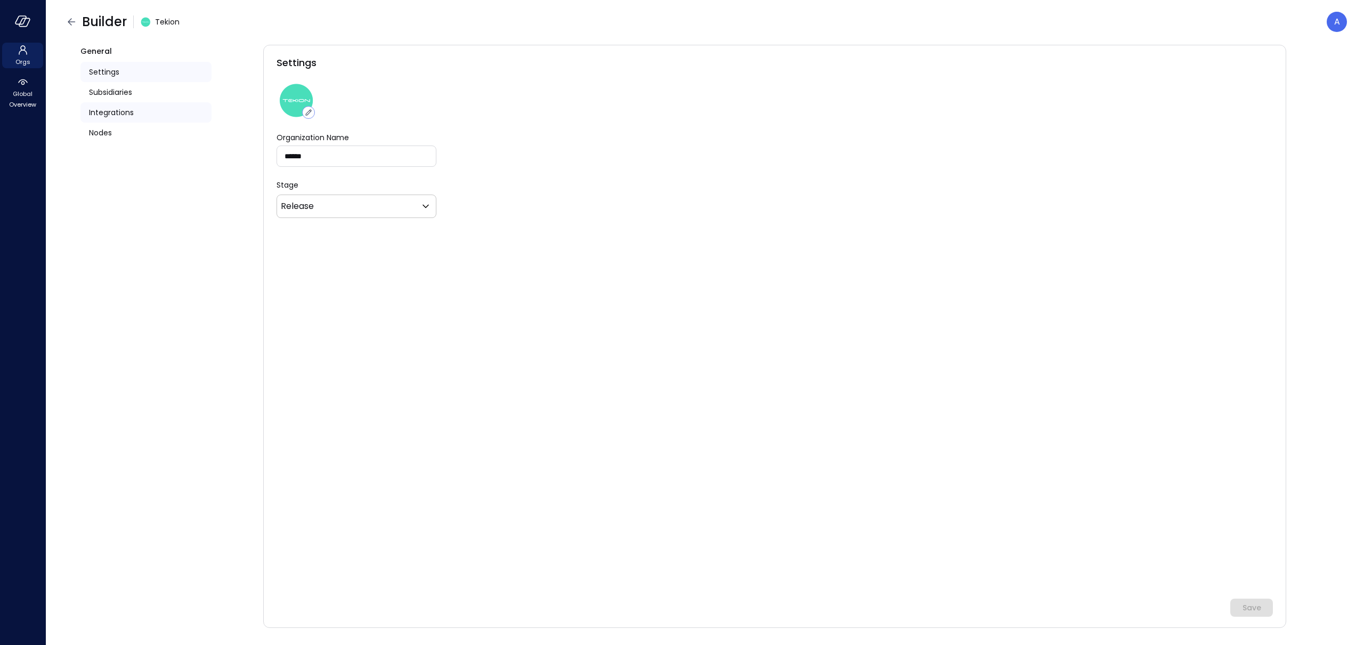
click at [116, 119] on div "Integrations" at bounding box center [145, 112] width 131 height 20
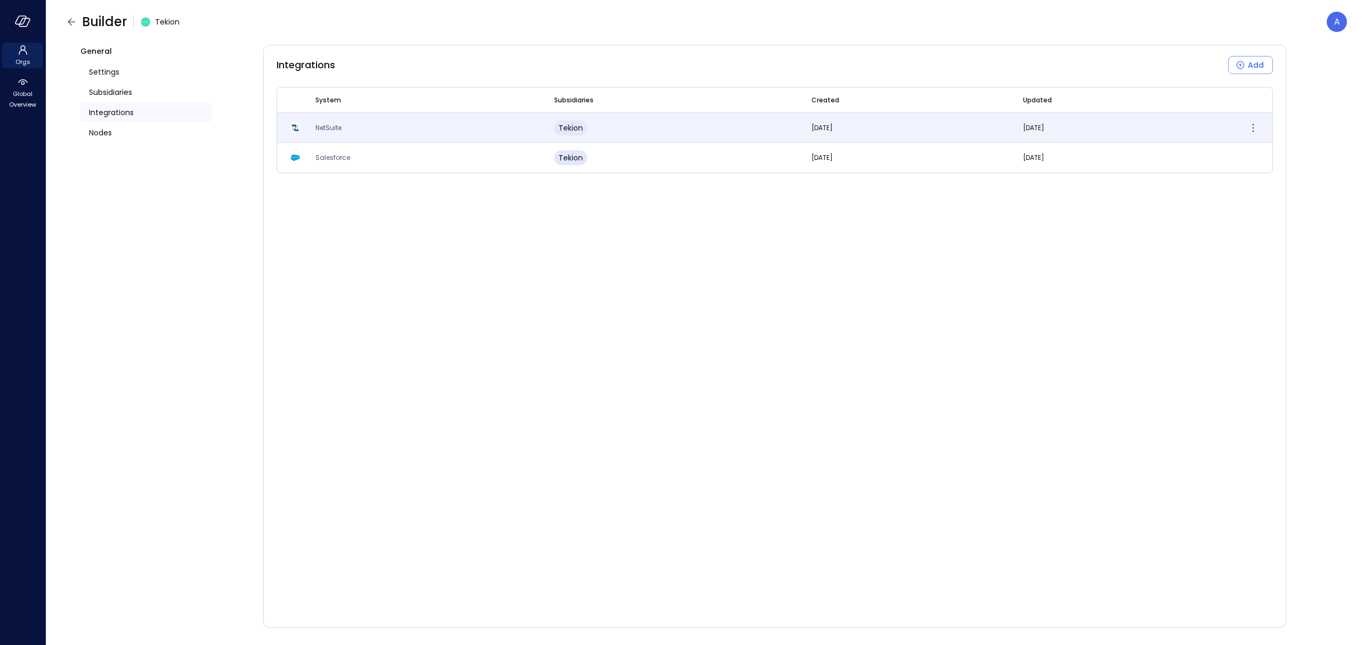
click at [328, 123] on span "NetSuite" at bounding box center [328, 127] width 26 height 9
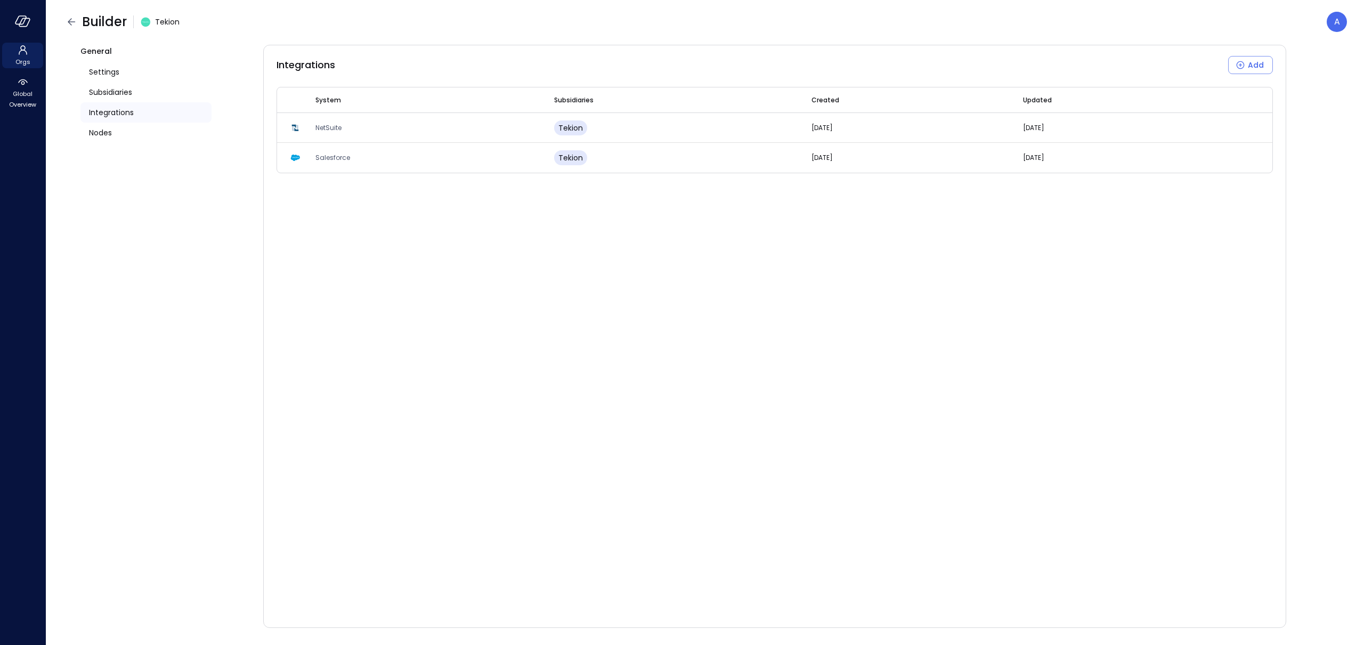
click at [106, 144] on ul "Settings Subsidiaries Integrations Nodes" at bounding box center [145, 103] width 131 height 90
click at [104, 136] on span "Nodes" at bounding box center [100, 133] width 23 height 12
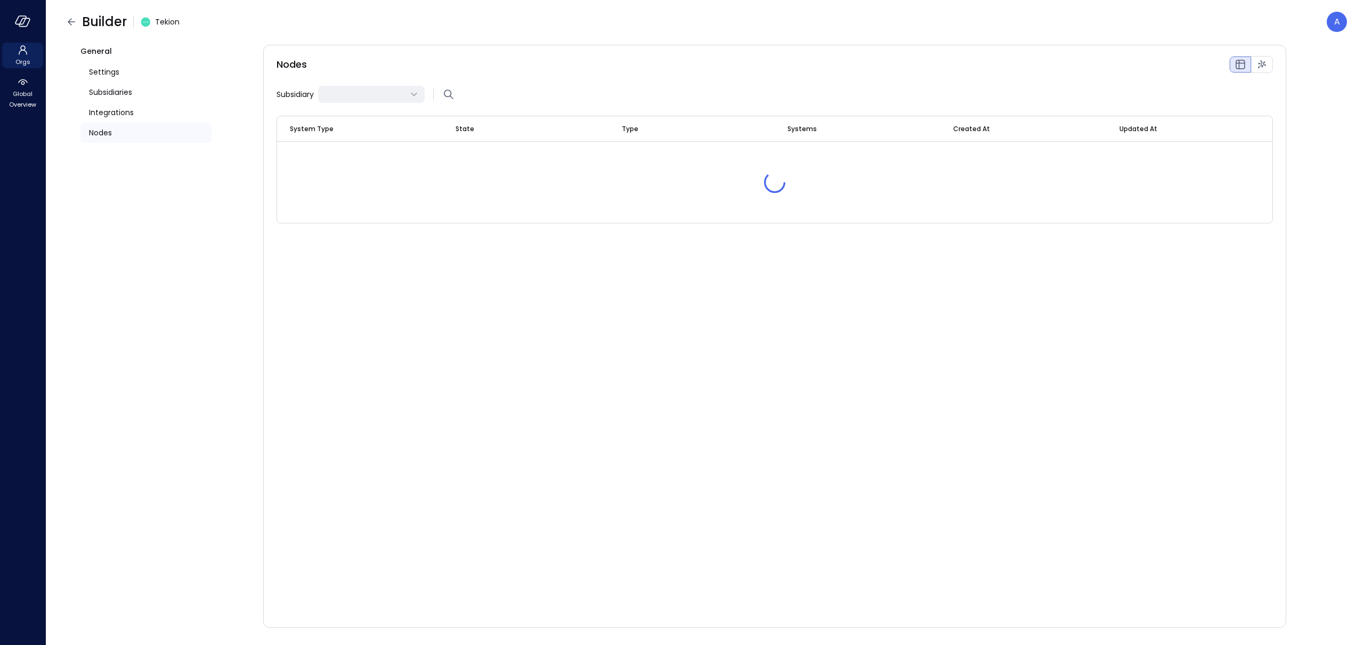
type input "***"
click at [107, 73] on span "Settings" at bounding box center [104, 72] width 30 height 12
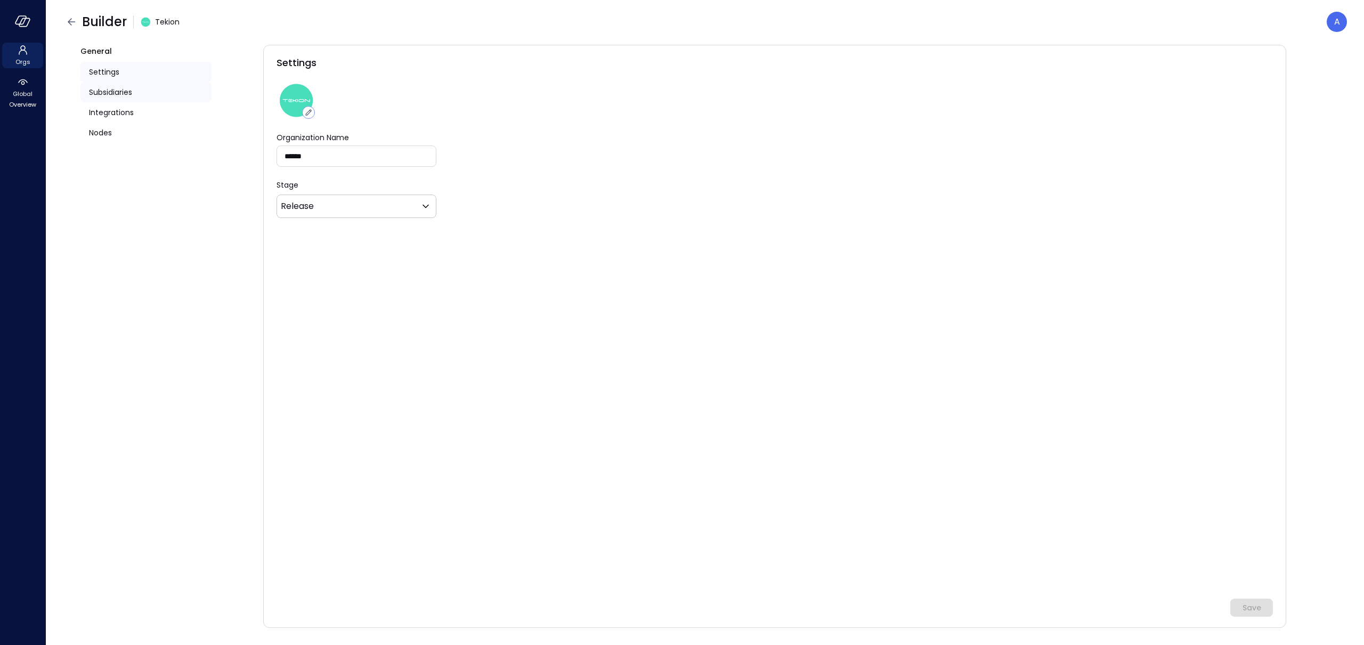
click at [124, 94] on span "Subsidiaries" at bounding box center [110, 92] width 43 height 12
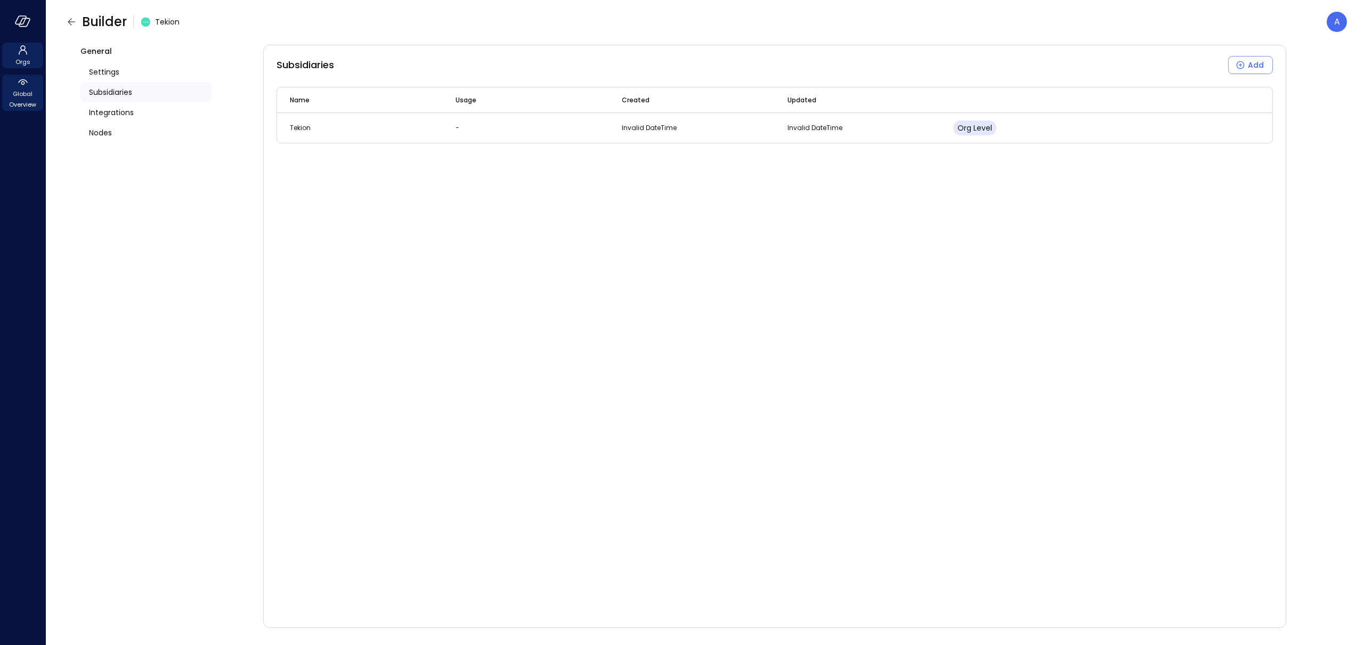
click at [36, 100] on span "Global Overview" at bounding box center [22, 98] width 33 height 21
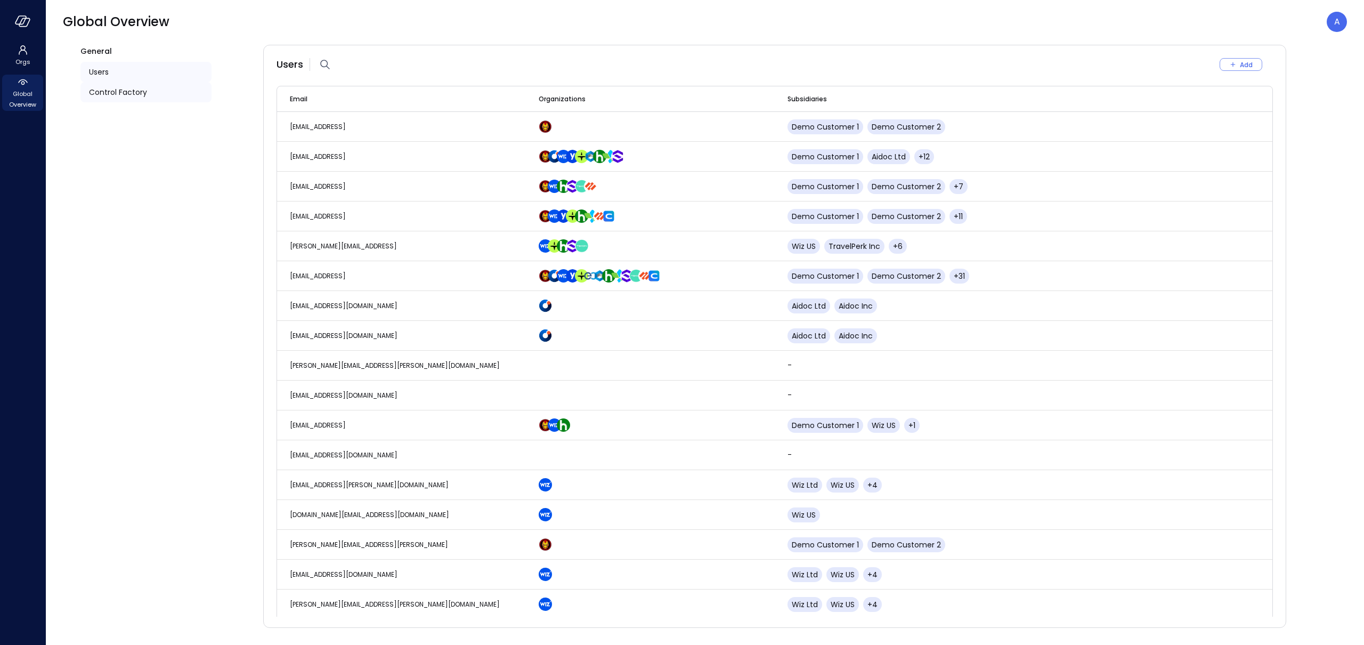
click at [141, 95] on span "Control Factory" at bounding box center [118, 92] width 58 height 12
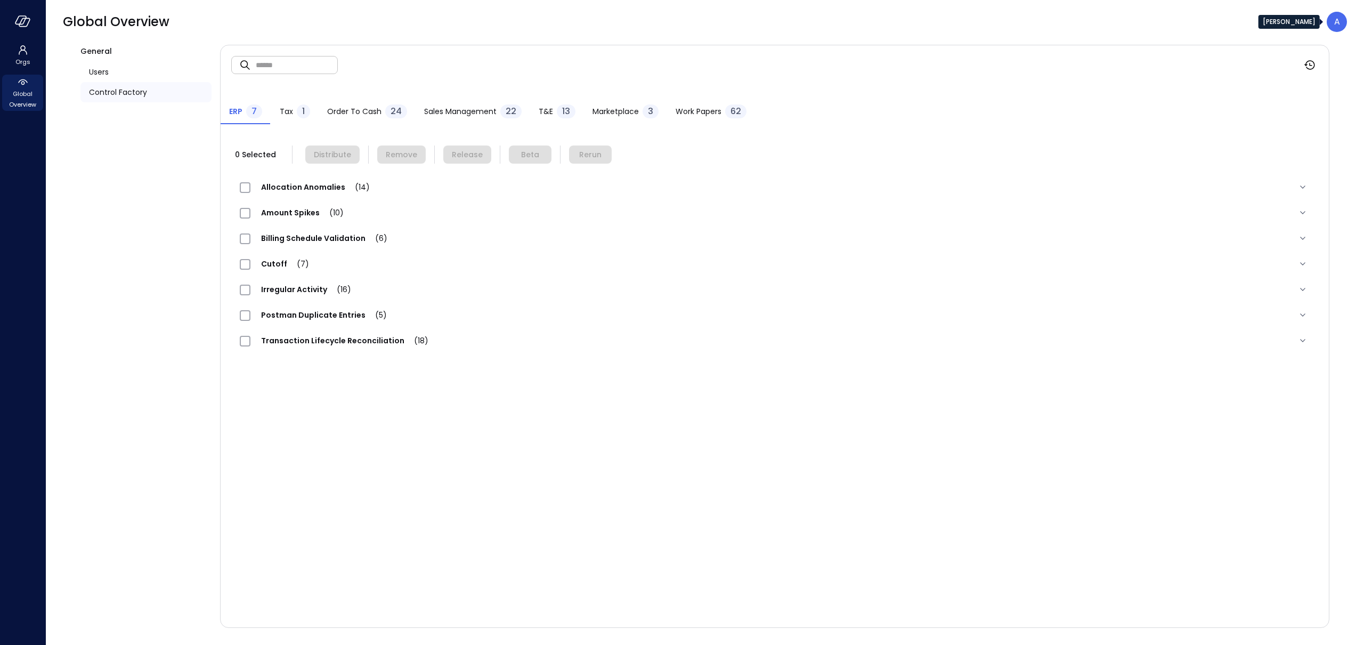
click at [1012, 27] on p "A" at bounding box center [1337, 21] width 6 height 13
click at [1012, 128] on li "Platform" at bounding box center [1296, 128] width 105 height 19
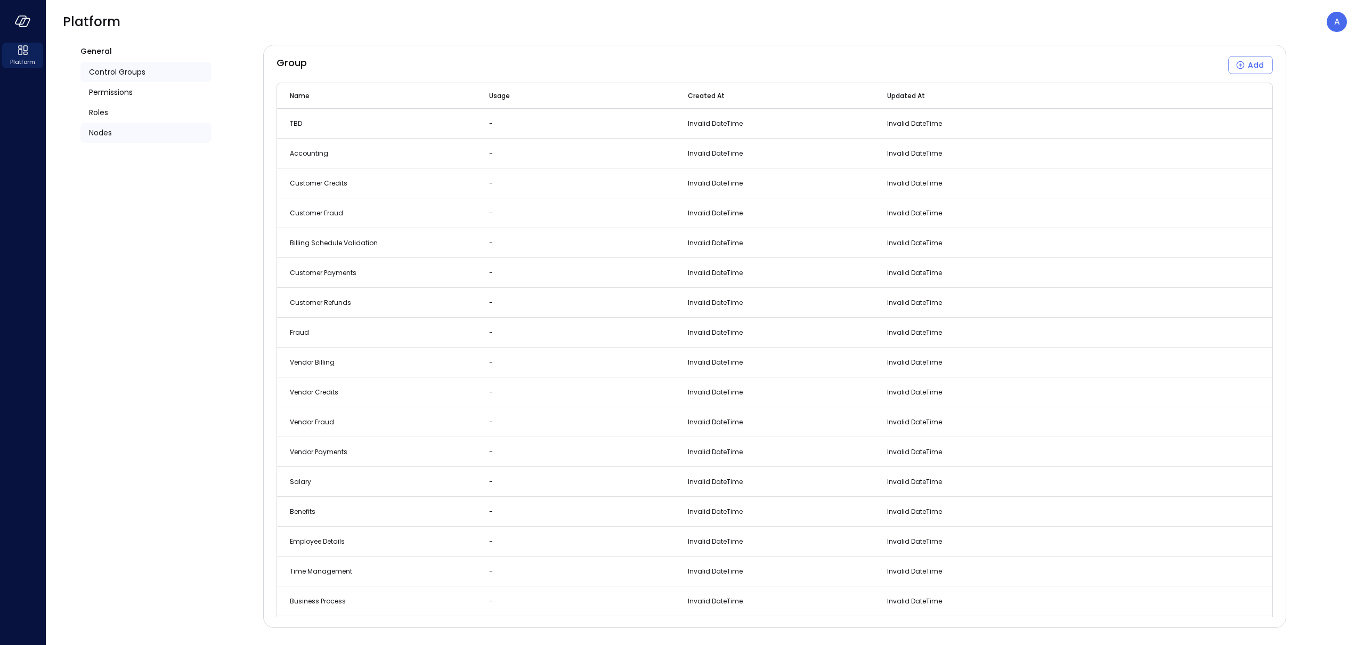
click at [116, 131] on div "Nodes" at bounding box center [145, 133] width 131 height 20
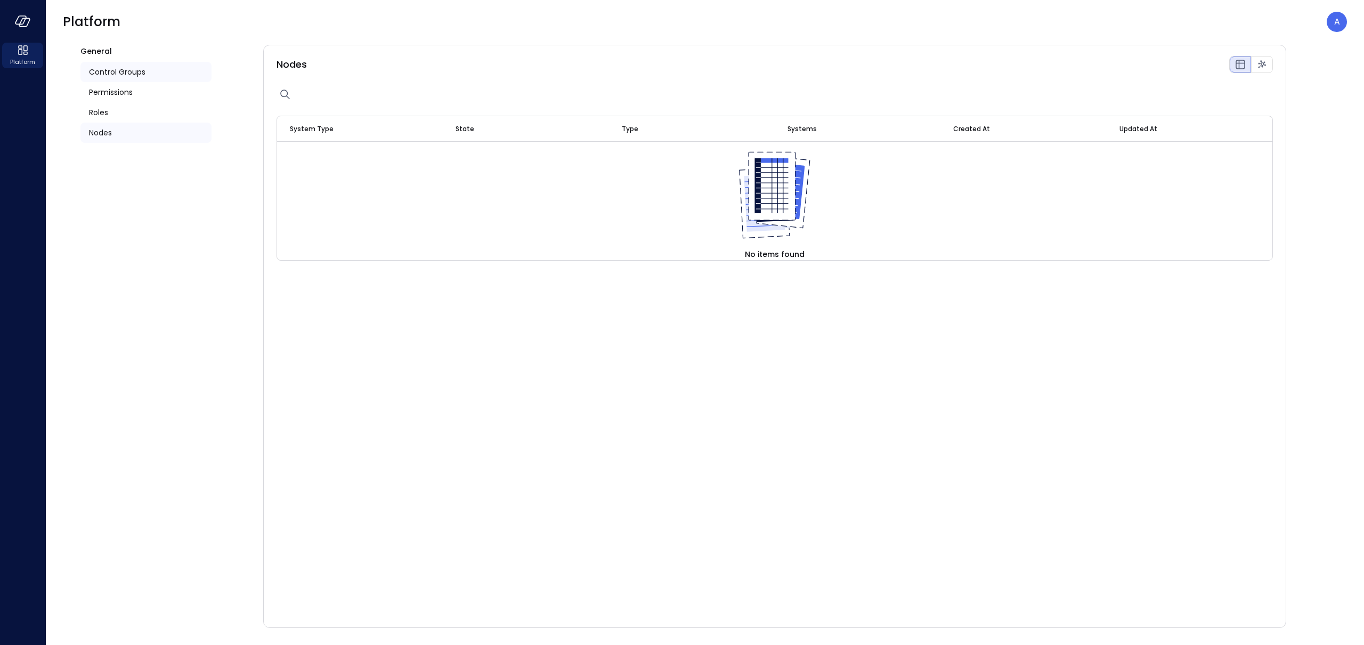
click at [109, 74] on span "Control Groups" at bounding box center [117, 72] width 56 height 12
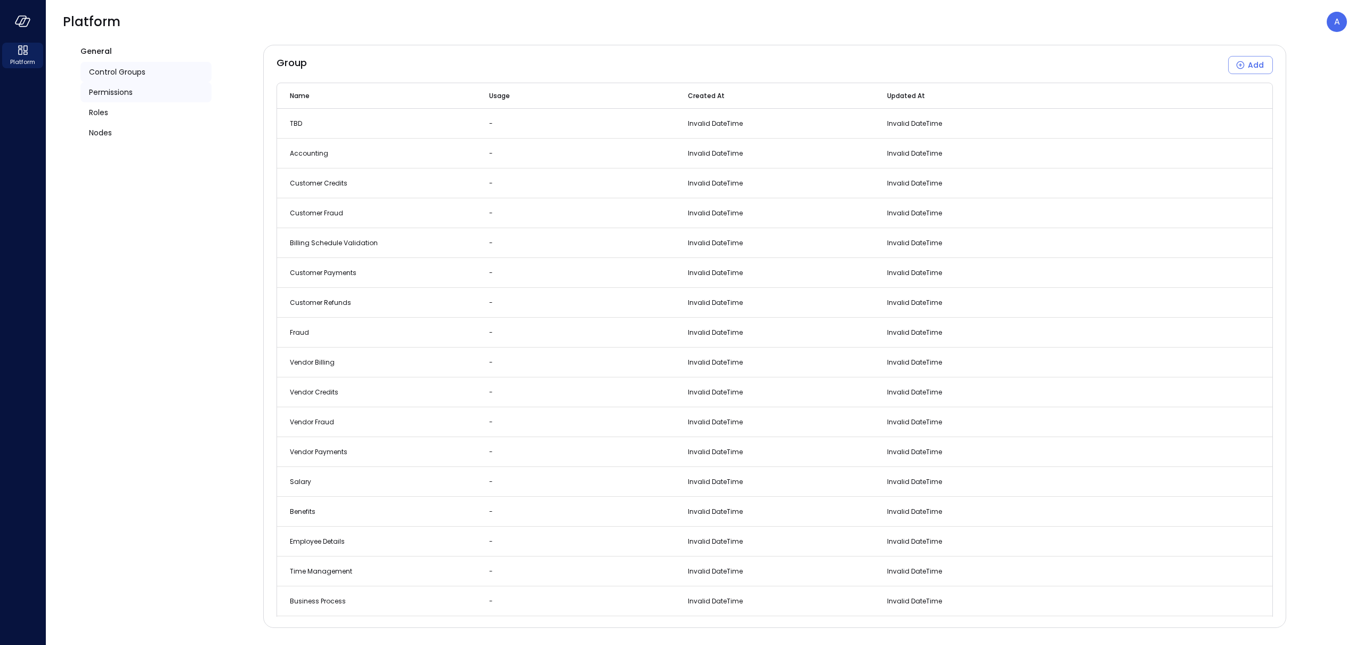
click at [107, 95] on span "Permissions" at bounding box center [111, 92] width 44 height 12
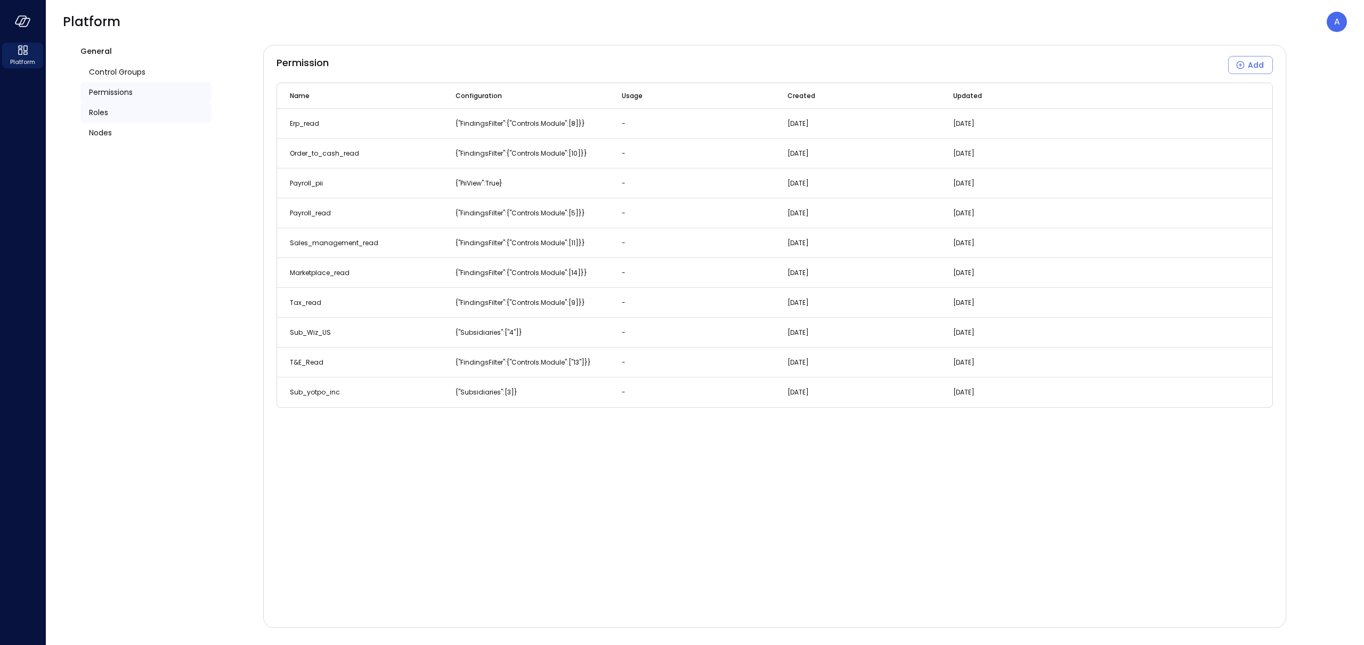
click at [103, 112] on span "Roles" at bounding box center [98, 113] width 19 height 12
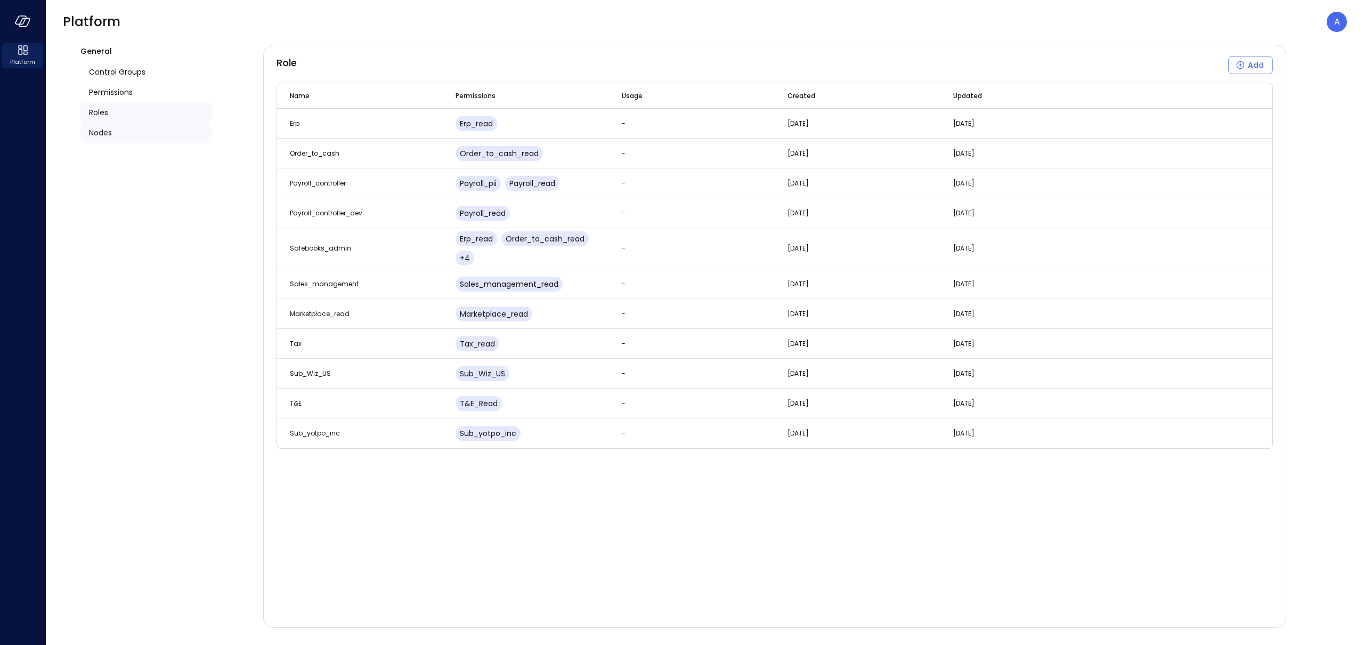
click at [103, 128] on span "Nodes" at bounding box center [100, 133] width 23 height 12
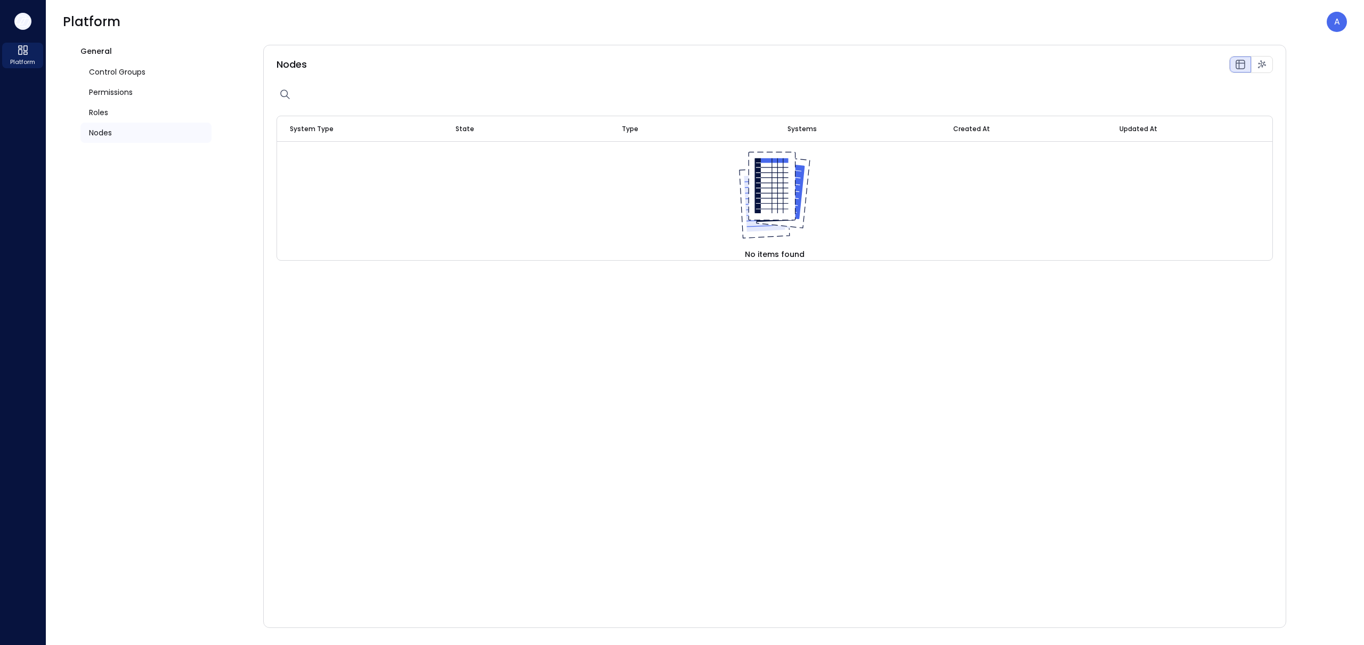
click at [25, 29] on button "button" at bounding box center [22, 21] width 17 height 17
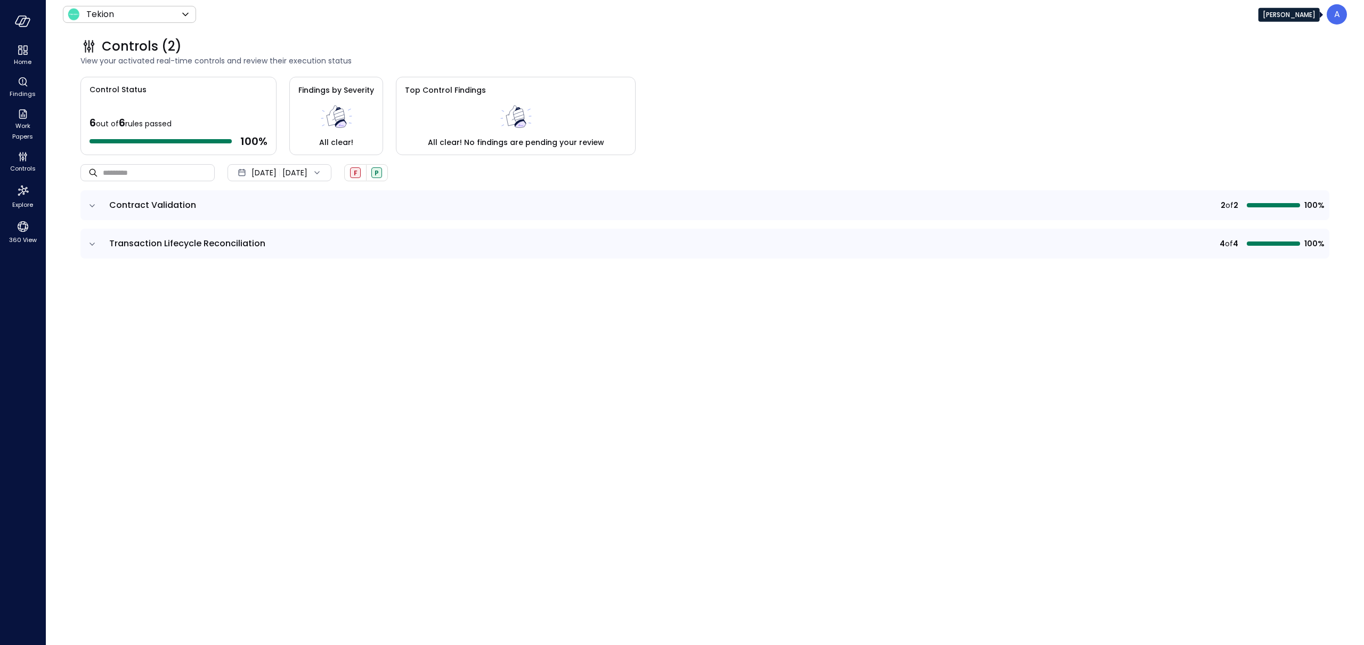
click at [1012, 14] on p "A" at bounding box center [1337, 14] width 6 height 13
click at [1012, 98] on li "Builder" at bounding box center [1296, 102] width 105 height 19
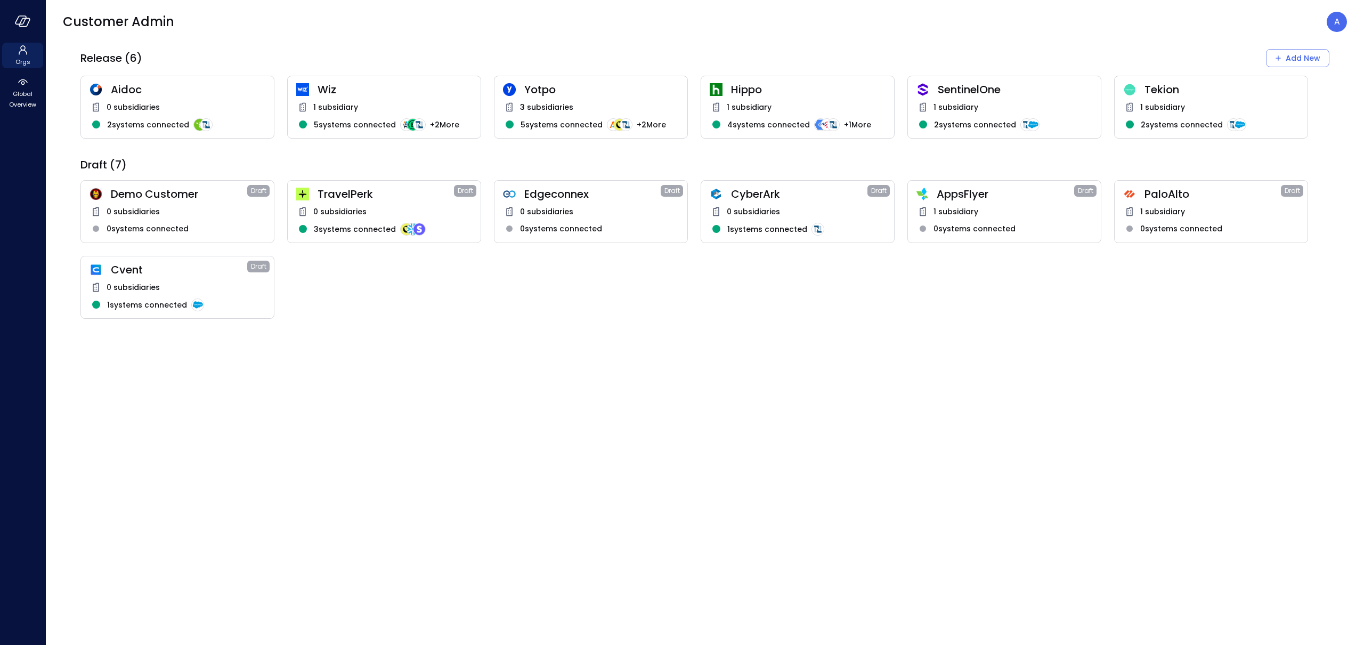
click at [909, 212] on div "AppsFlyer Draft 1 subsidiary 0 systems connected" at bounding box center [1005, 211] width 194 height 63
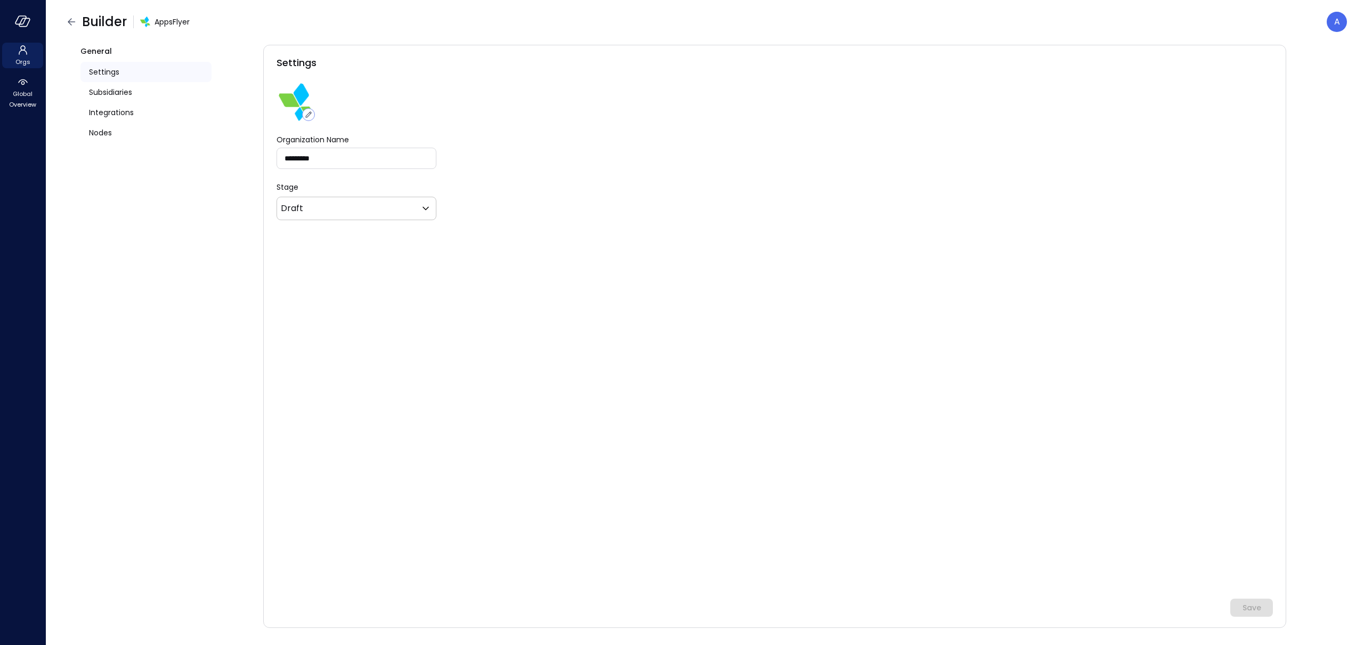
click at [936, 208] on div "Stage Draft ***** ​" at bounding box center [775, 201] width 997 height 38
click at [111, 129] on span "Nodes" at bounding box center [100, 133] width 23 height 12
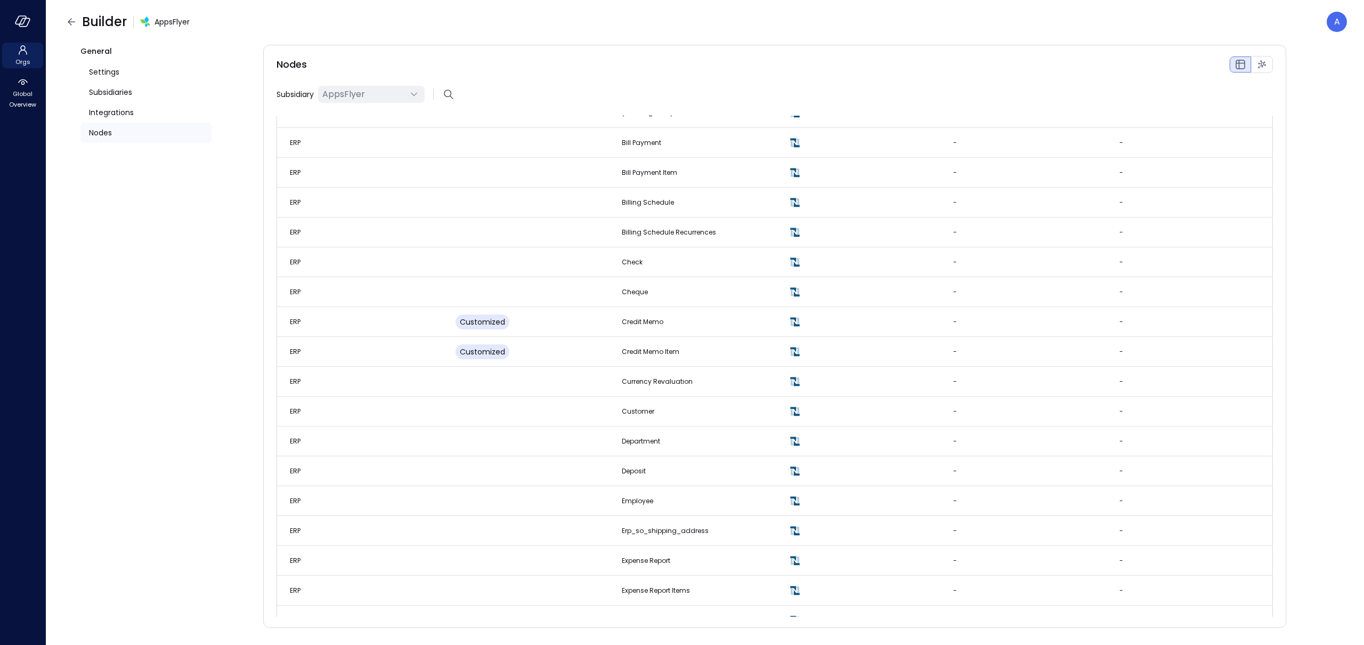
scroll to position [603, 0]
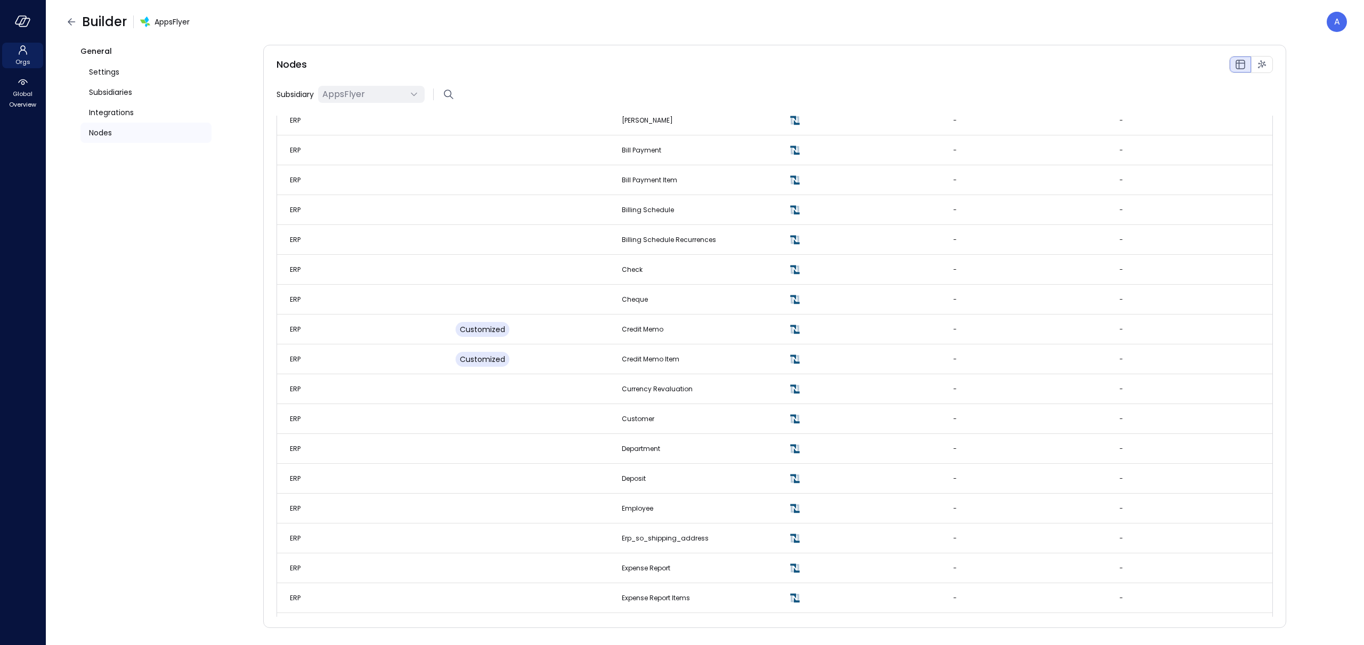
click at [472, 34] on header "Builder AppsFlyer A" at bounding box center [705, 22] width 1318 height 44
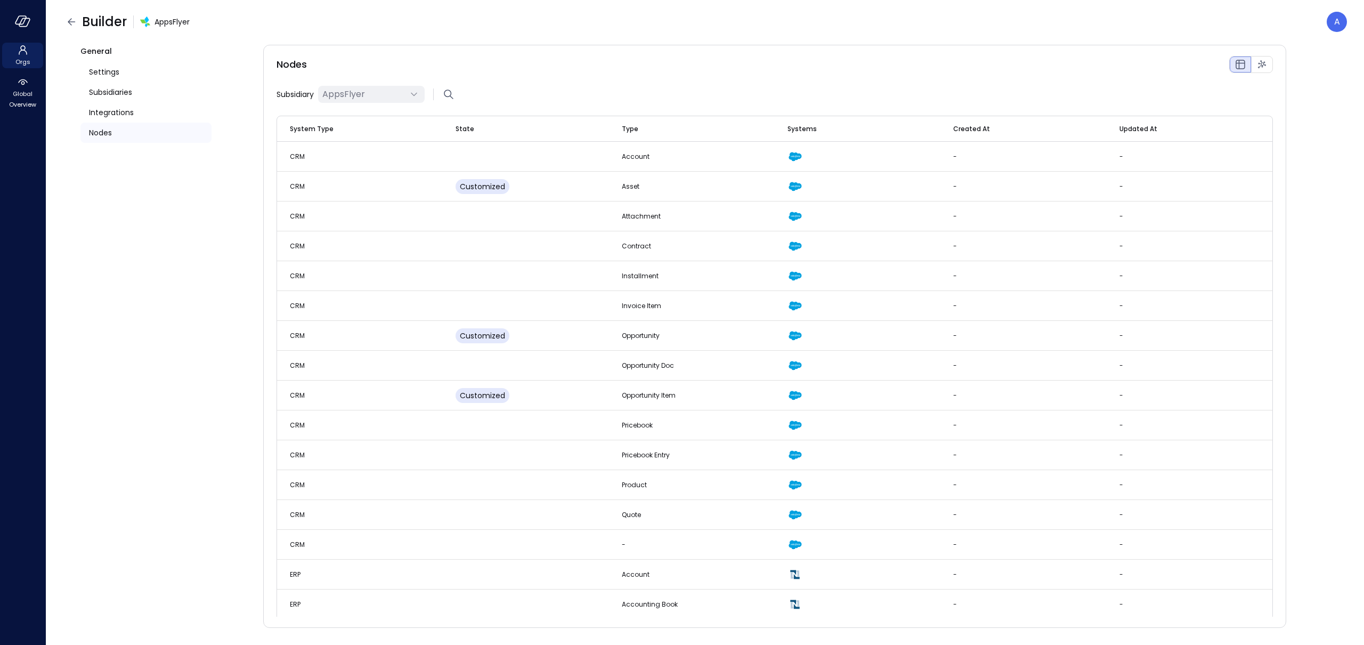
scroll to position [894, 0]
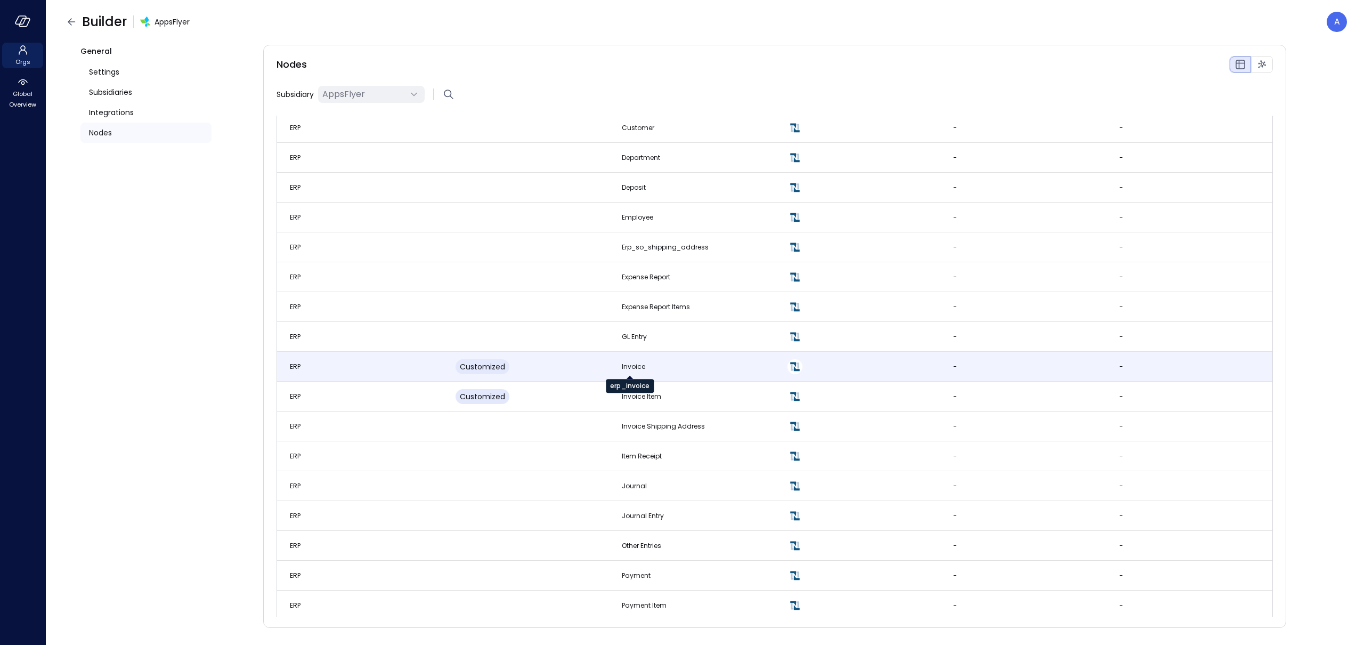
click at [638, 365] on div "Invoice" at bounding box center [633, 366] width 23 height 11
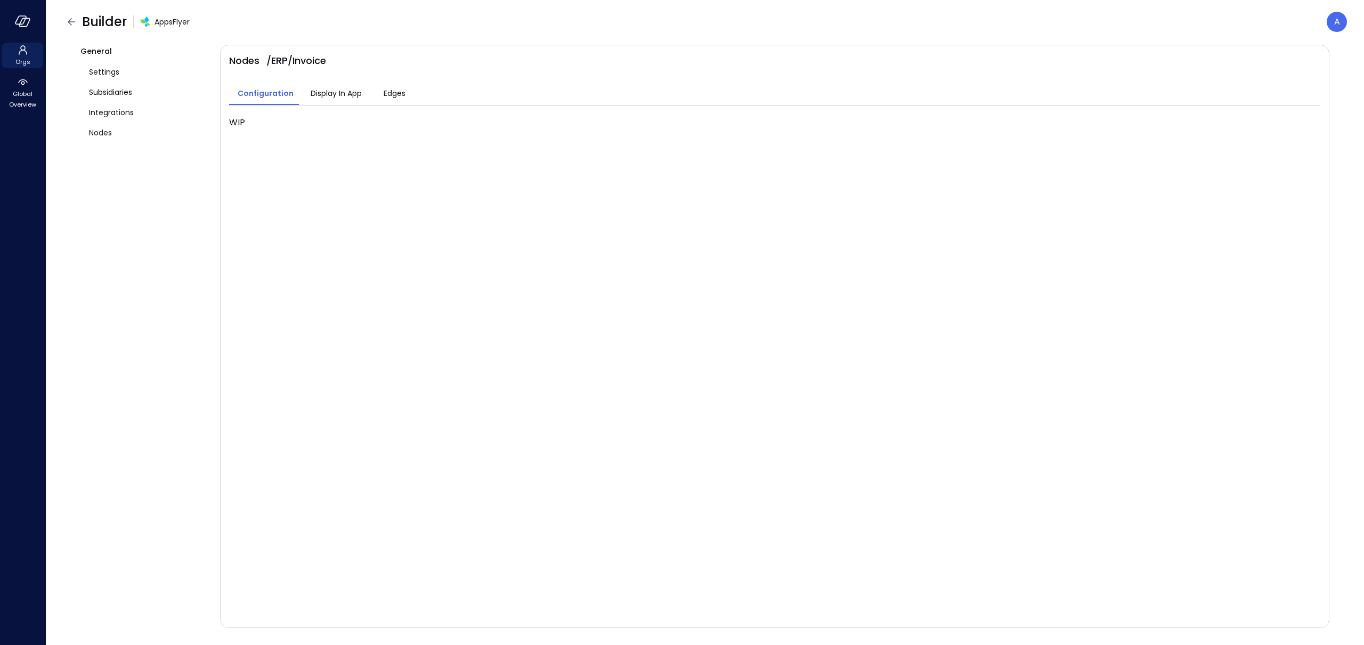
click at [336, 92] on span "Display In App" at bounding box center [336, 93] width 51 height 12
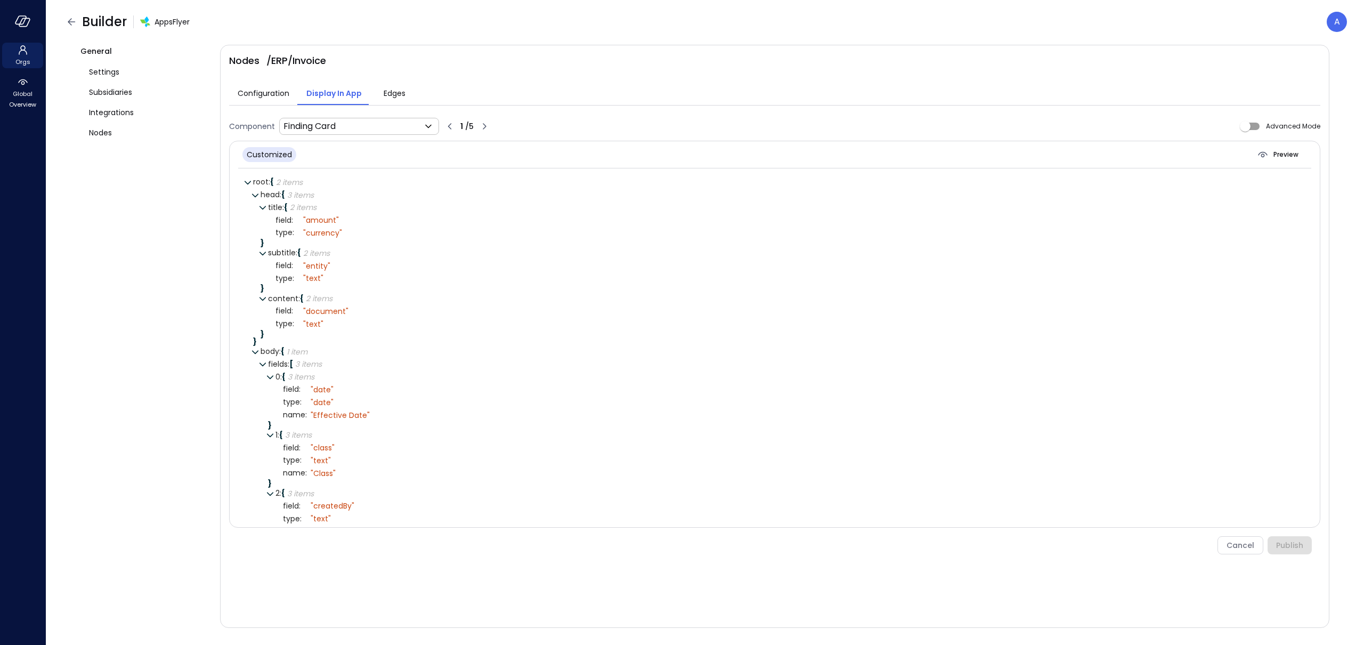
click at [395, 91] on span "Edges" at bounding box center [395, 93] width 22 height 12
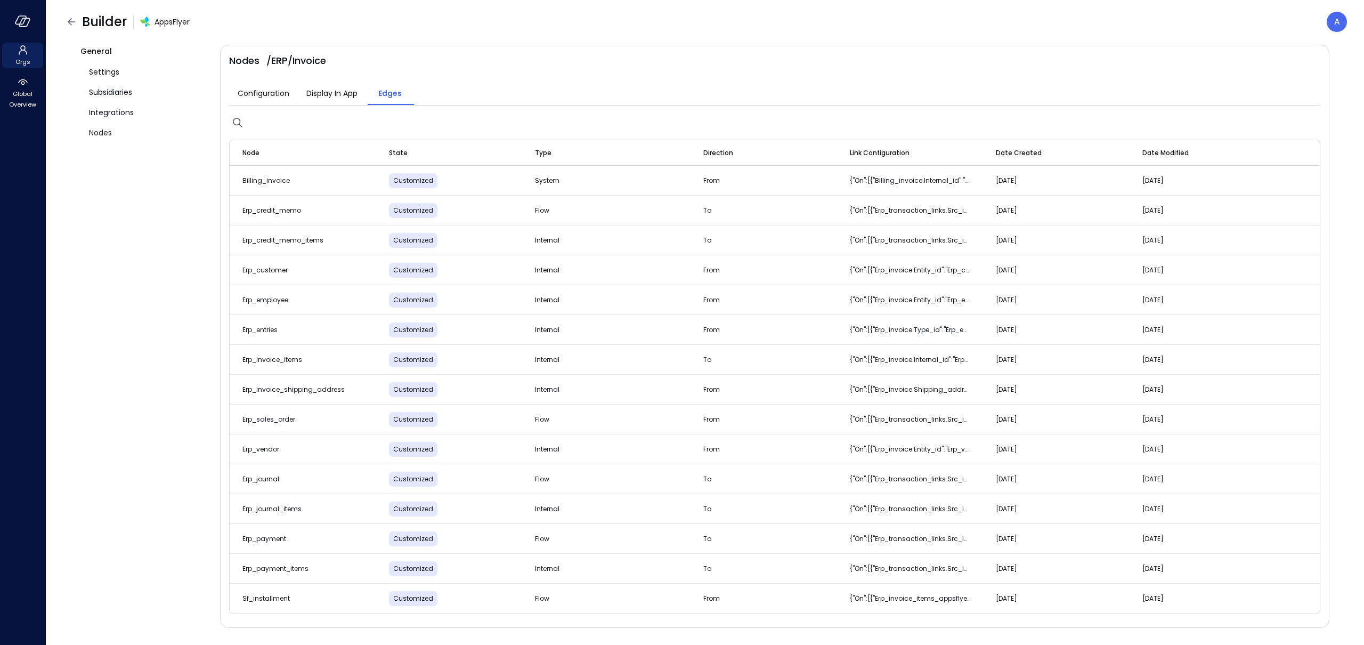
click at [352, 92] on span "Display In App" at bounding box center [331, 93] width 51 height 12
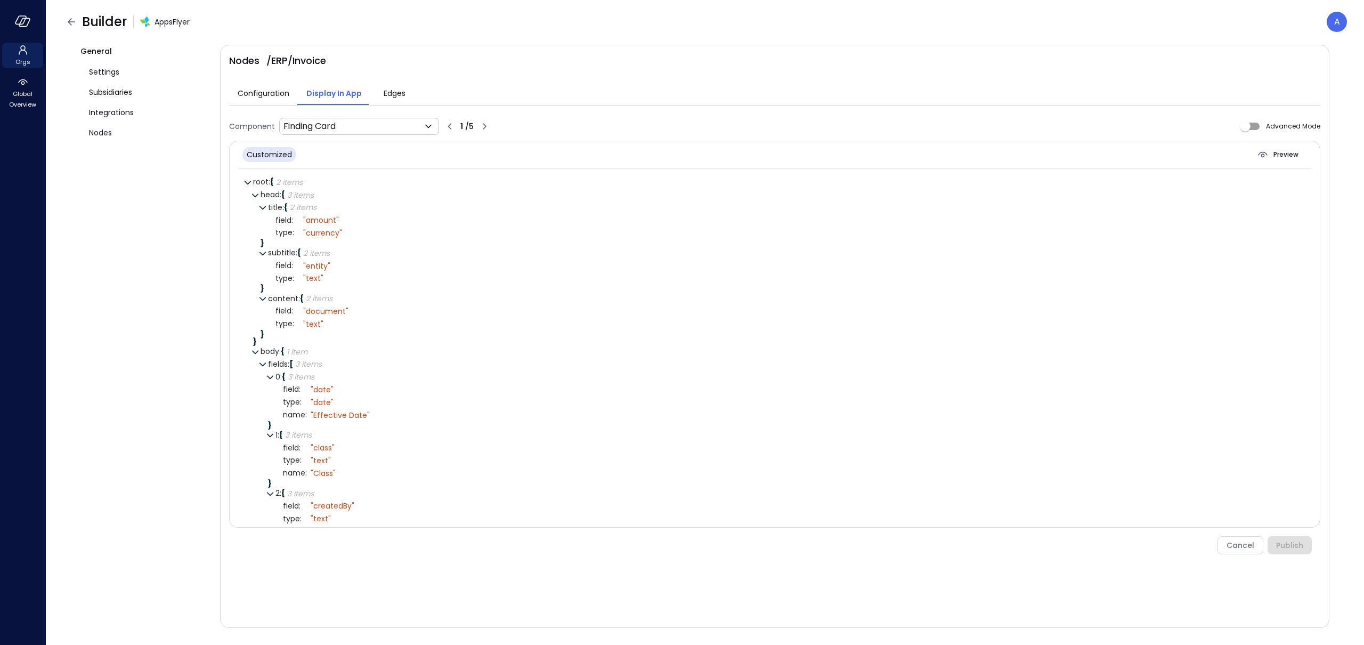
click at [268, 88] on span "Configuration" at bounding box center [264, 93] width 52 height 12
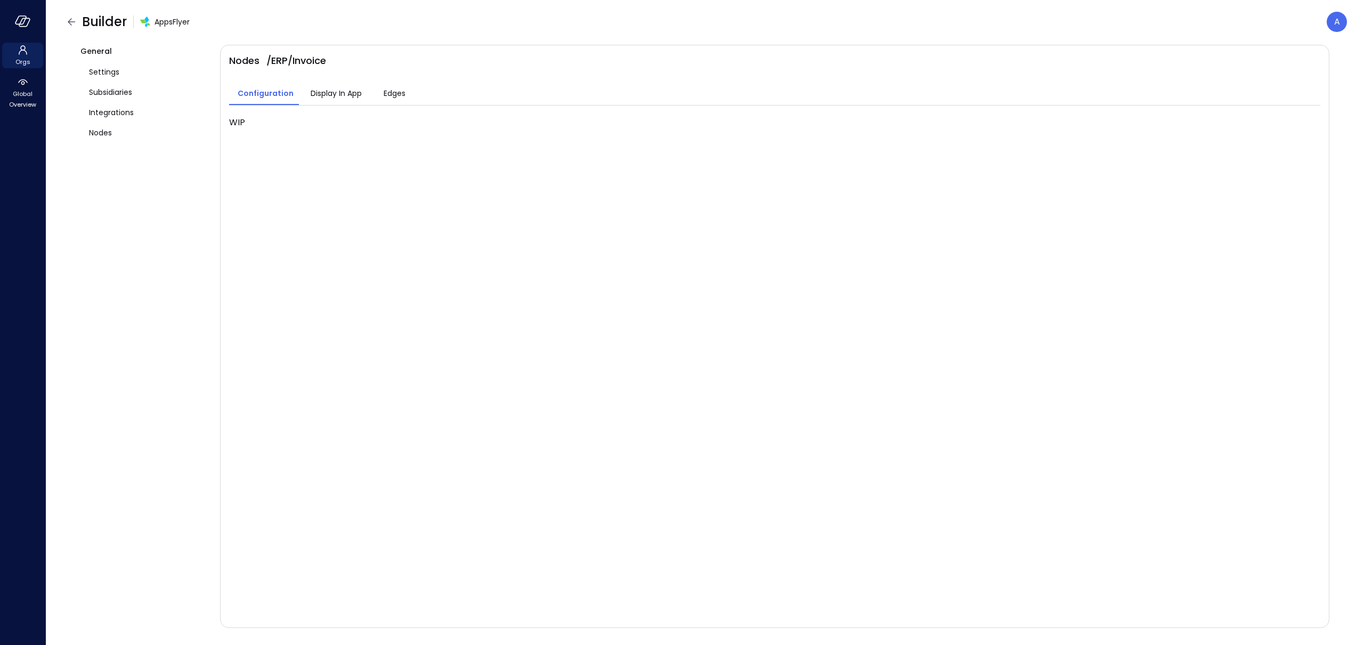
click at [392, 98] on span "Edges" at bounding box center [395, 93] width 22 height 12
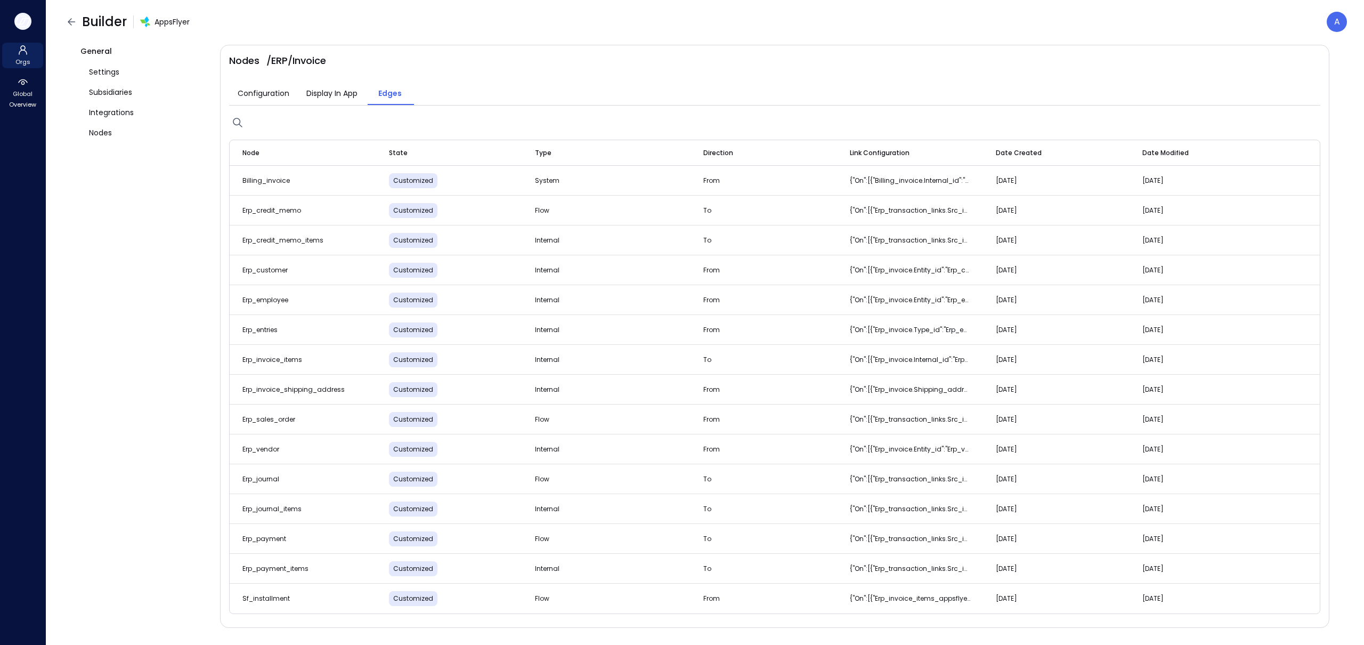
click at [21, 23] on icon "button" at bounding box center [23, 21] width 16 height 12
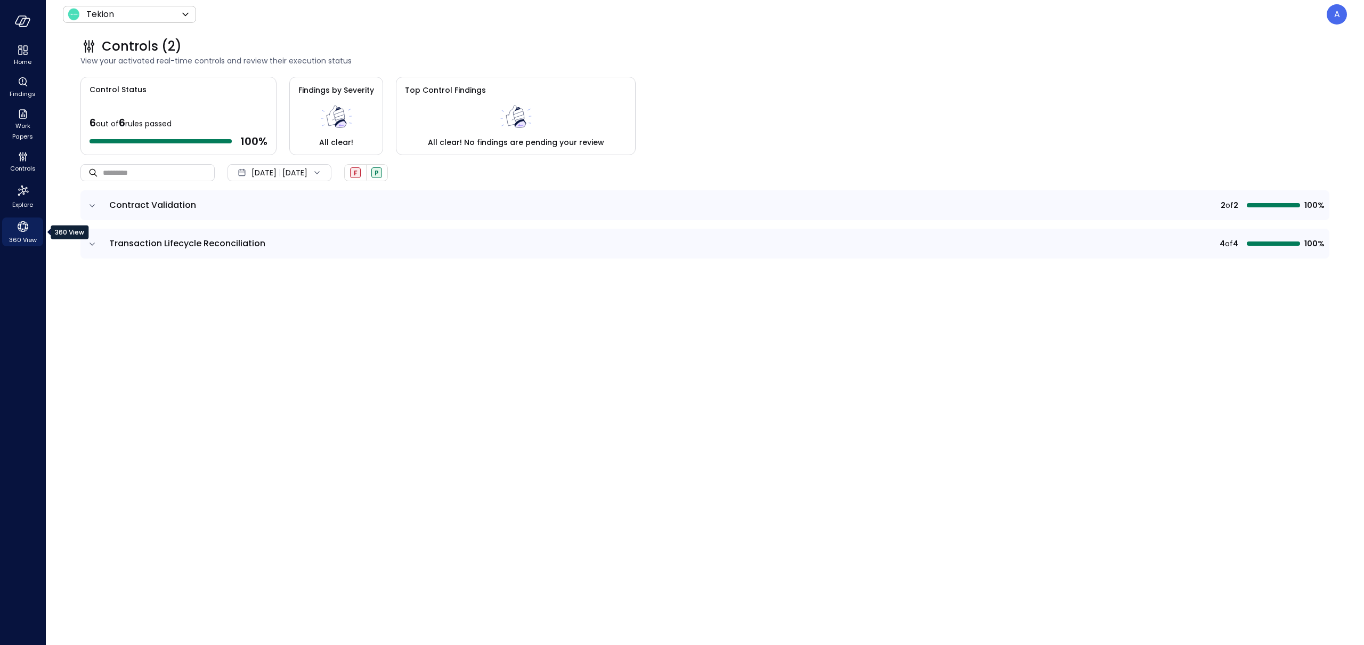
click at [25, 230] on icon "360 View" at bounding box center [23, 226] width 16 height 16
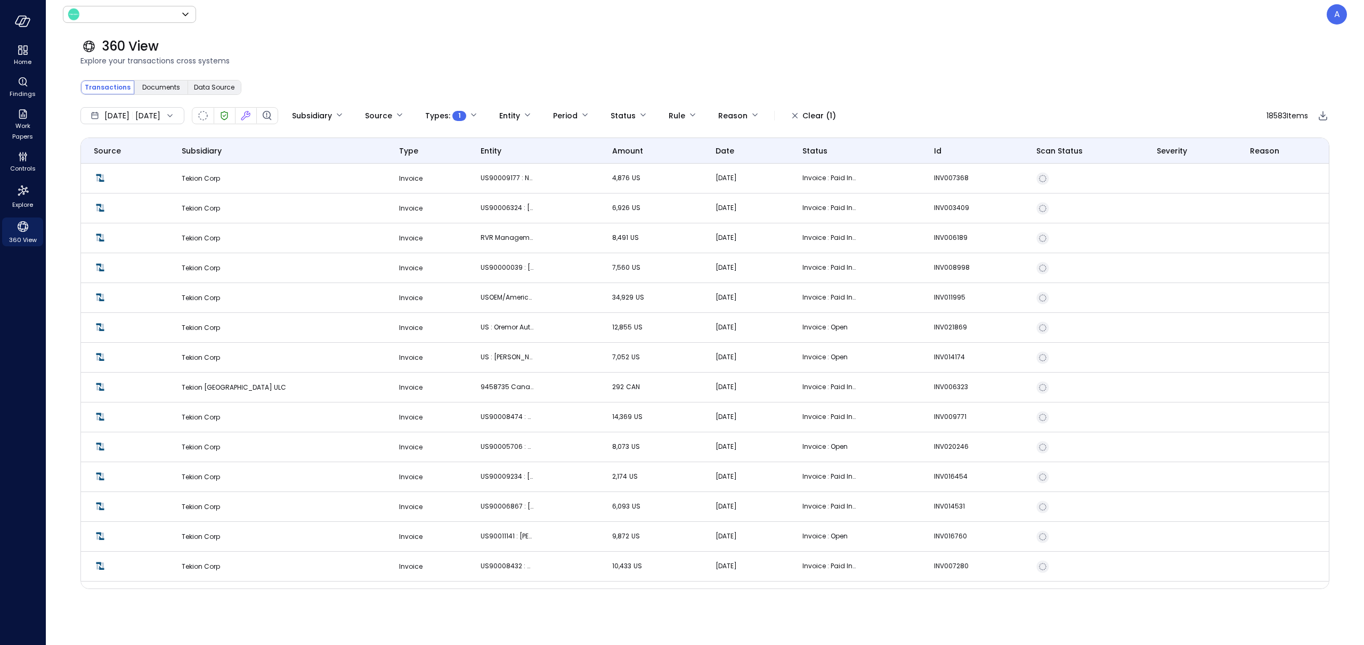
type input "*******"
click at [481, 295] on p "USOEM/American Honda : American Honda Motor Co., Inc" at bounding box center [507, 297] width 53 height 11
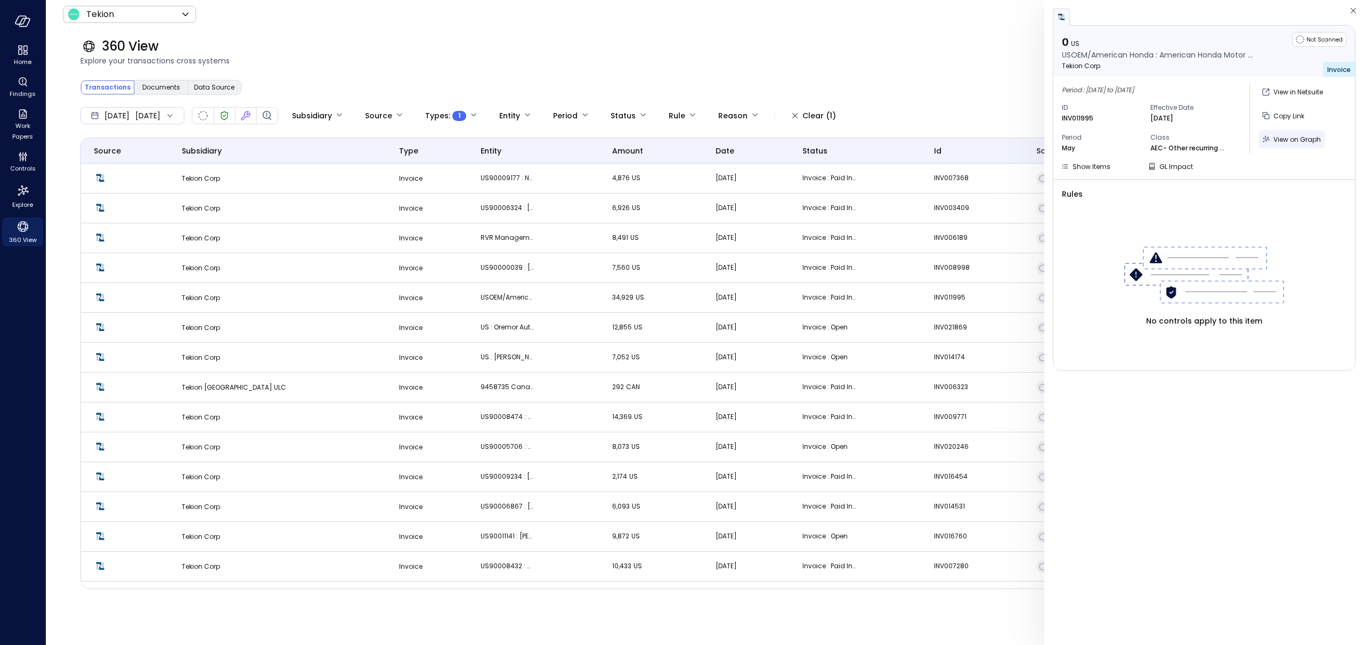
click at [1012, 139] on span "View on Graph" at bounding box center [1297, 139] width 47 height 9
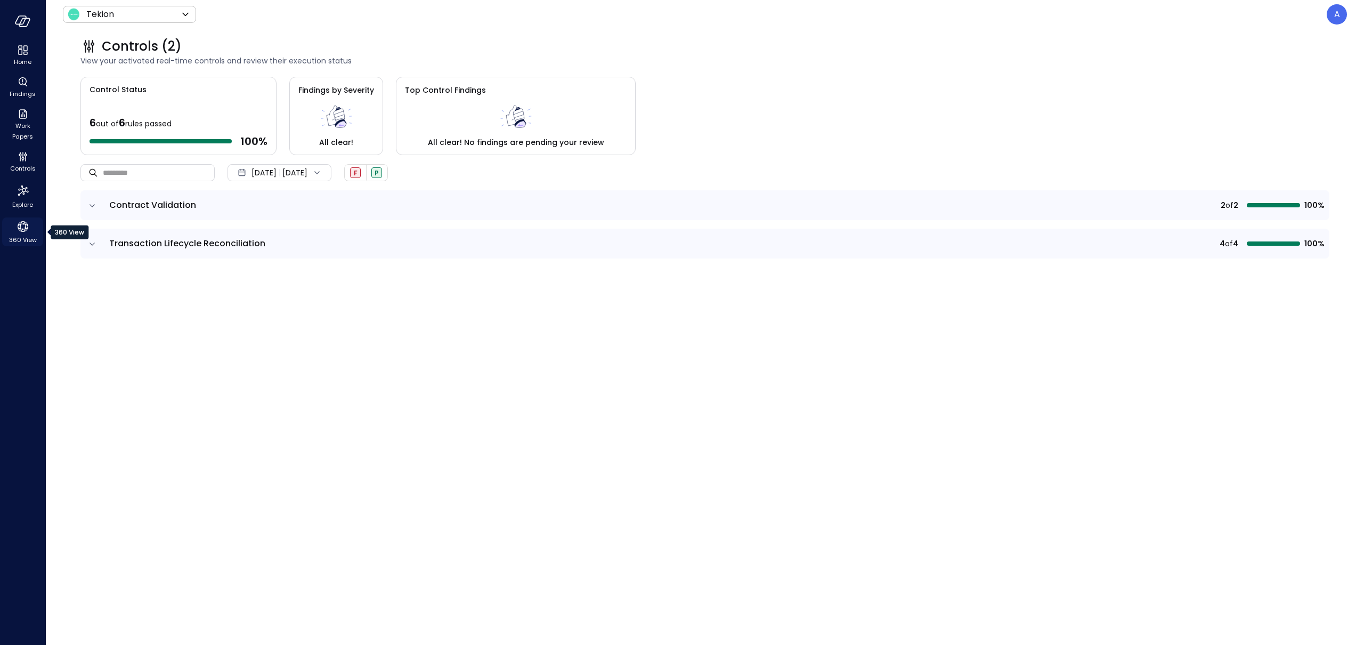
click at [22, 244] on span "360 View" at bounding box center [23, 239] width 28 height 11
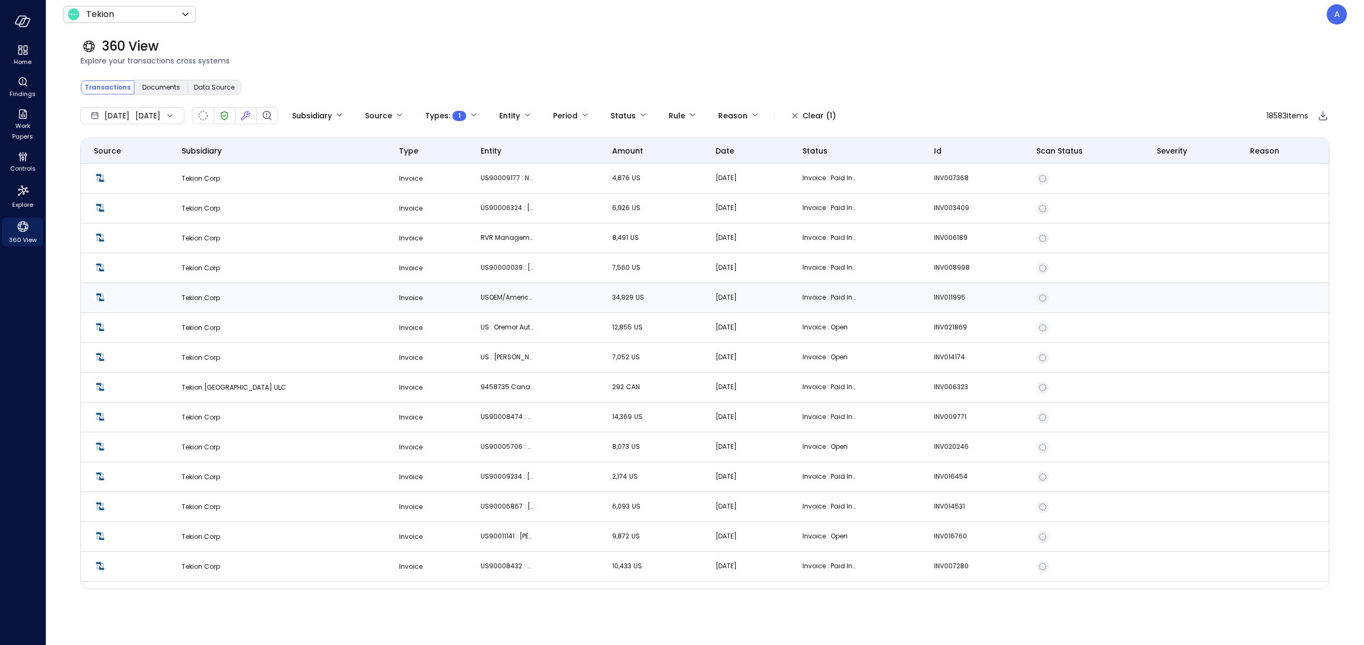
click at [612, 294] on p "34,929 US" at bounding box center [638, 297] width 53 height 11
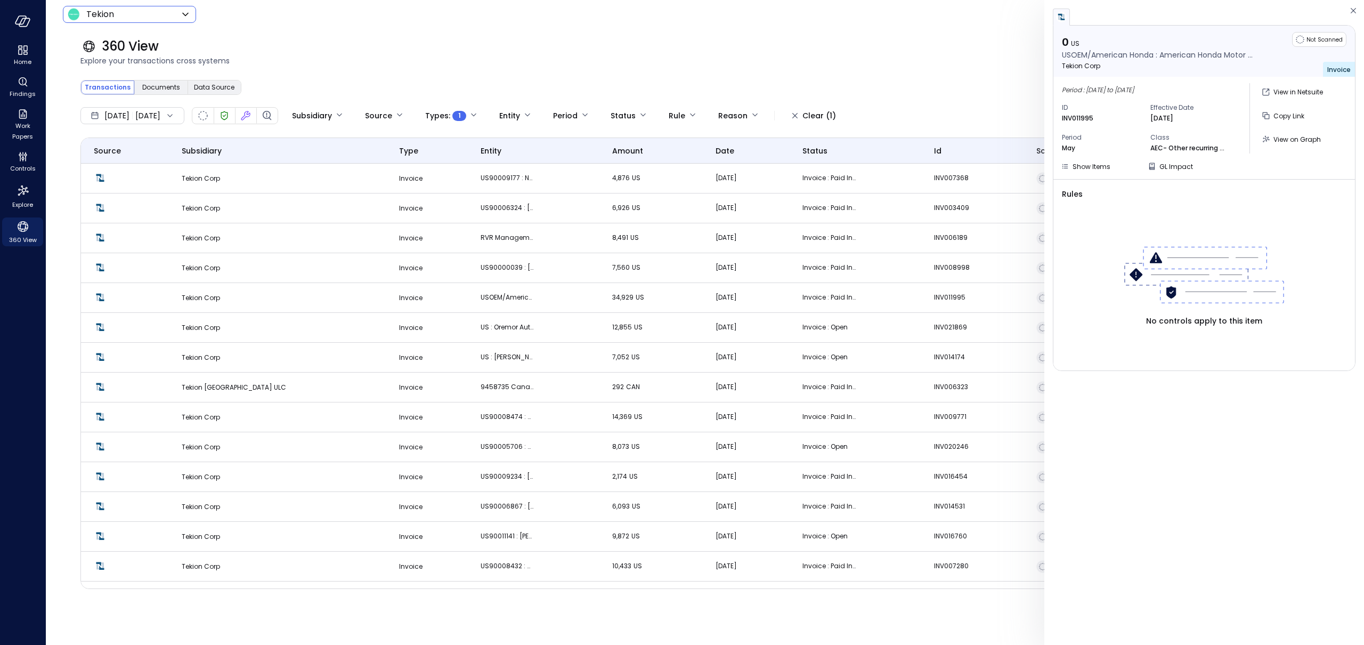
click at [151, 15] on body "Home Findings Work Papers Controls Explore 360 View Tekion ******* ​ A 360 View…" at bounding box center [682, 322] width 1364 height 645
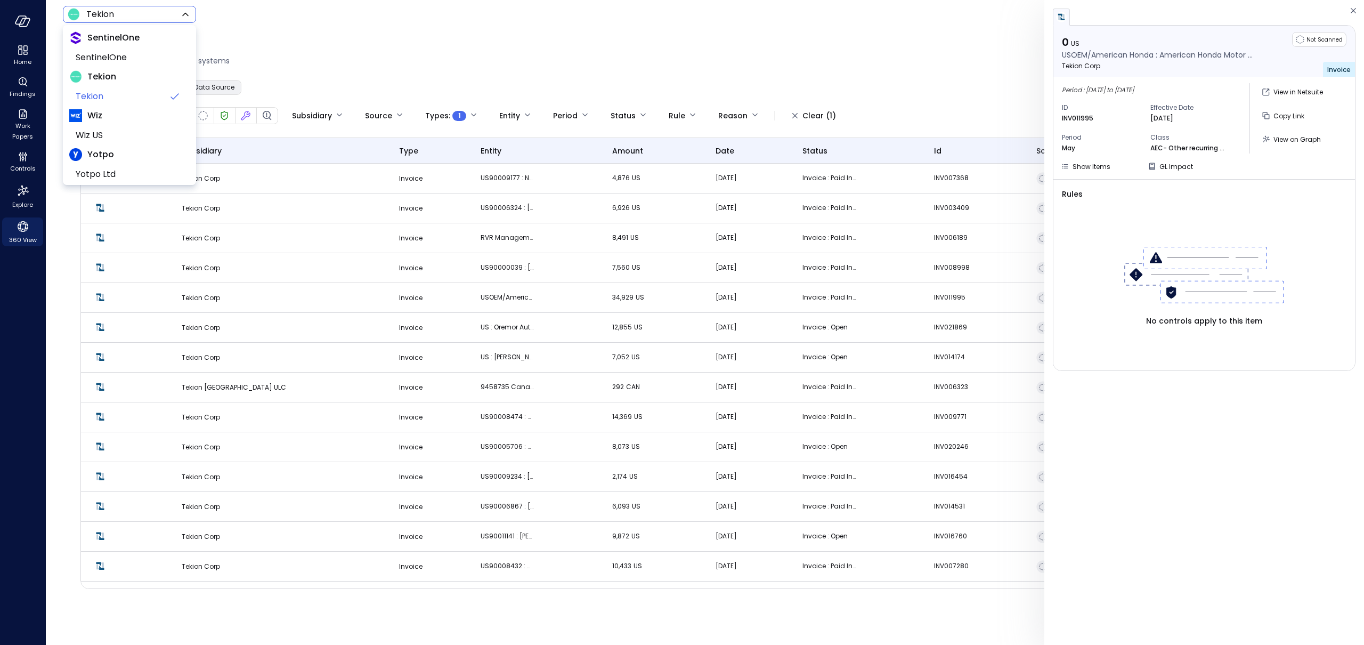
scroll to position [122, 0]
click at [109, 143] on span "Yotpo" at bounding box center [129, 152] width 120 height 19
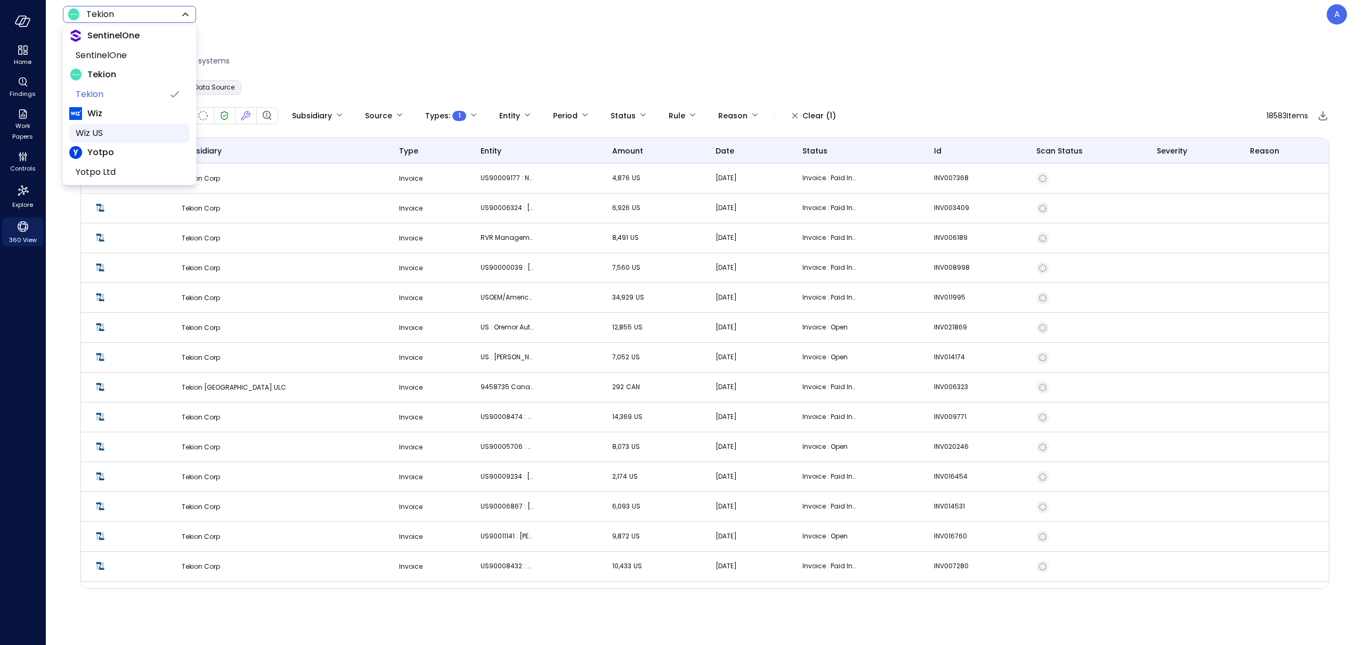
click at [109, 135] on span "Wiz US" at bounding box center [129, 133] width 106 height 13
type input "******"
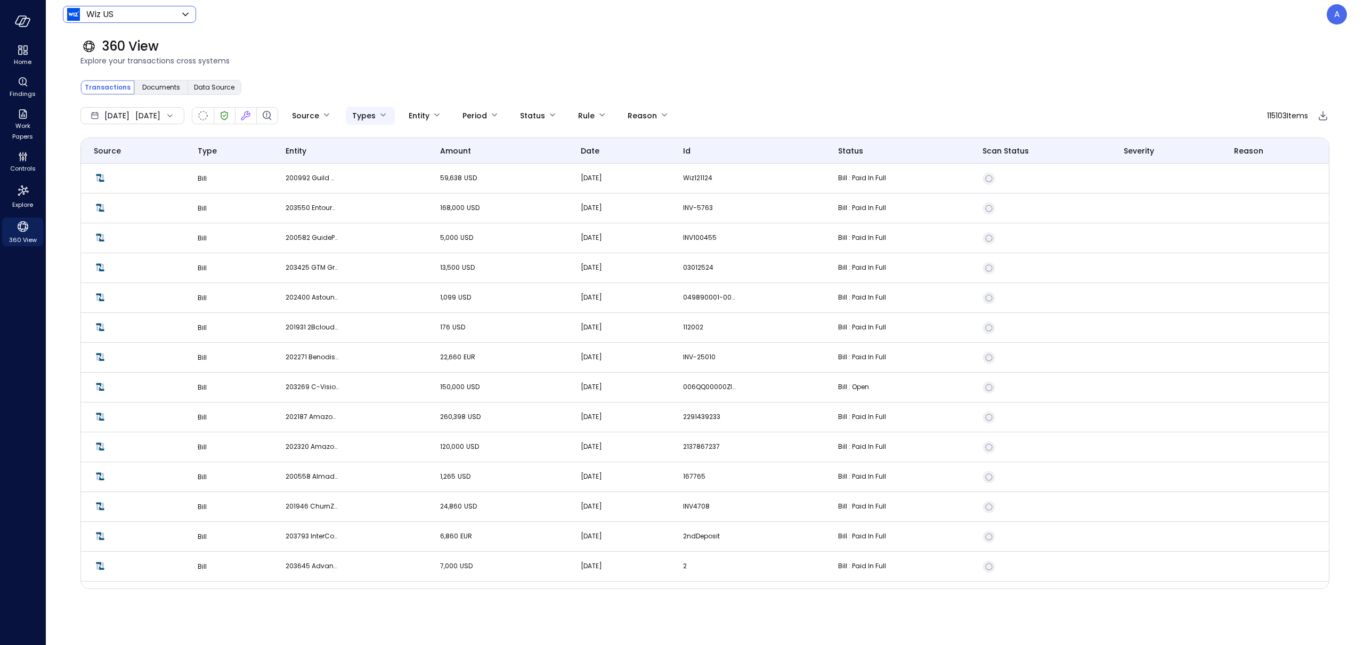
click at [404, 115] on body "Home Findings Work Papers Controls Explore 360 View Wiz US ****** ​ A 360 View …" at bounding box center [682, 322] width 1364 height 645
type input "*"
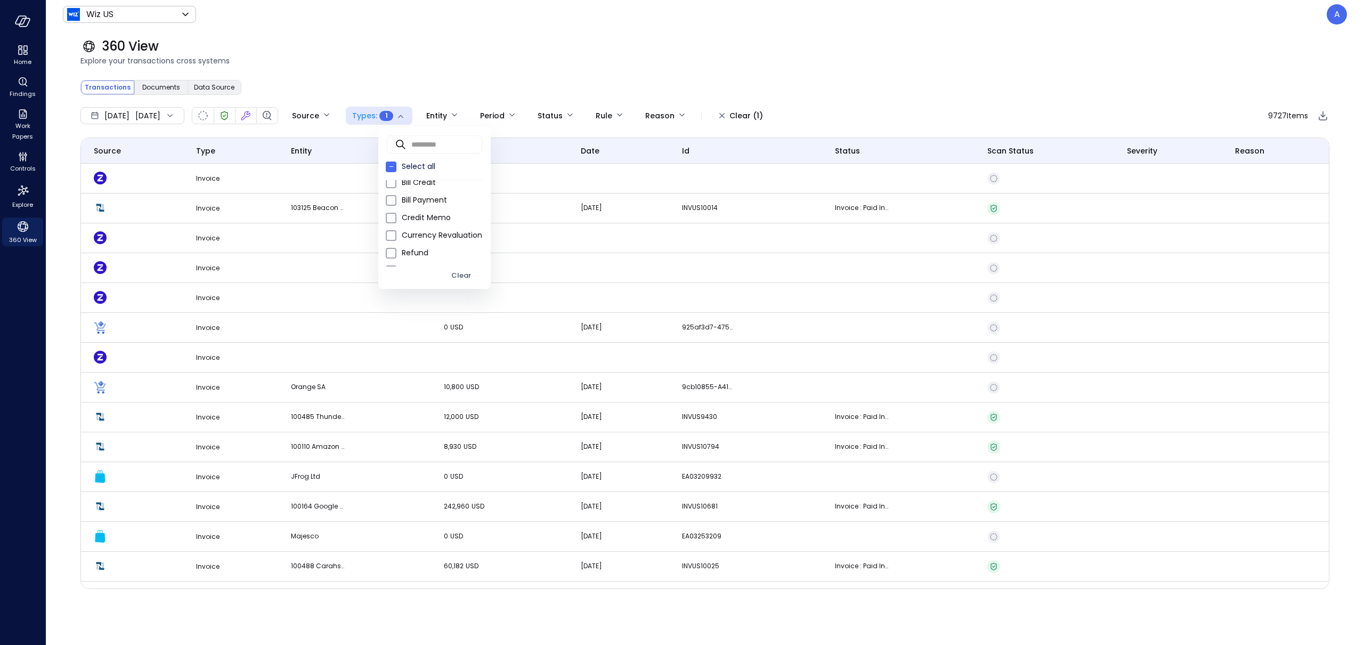
click at [466, 86] on div at bounding box center [682, 322] width 1364 height 645
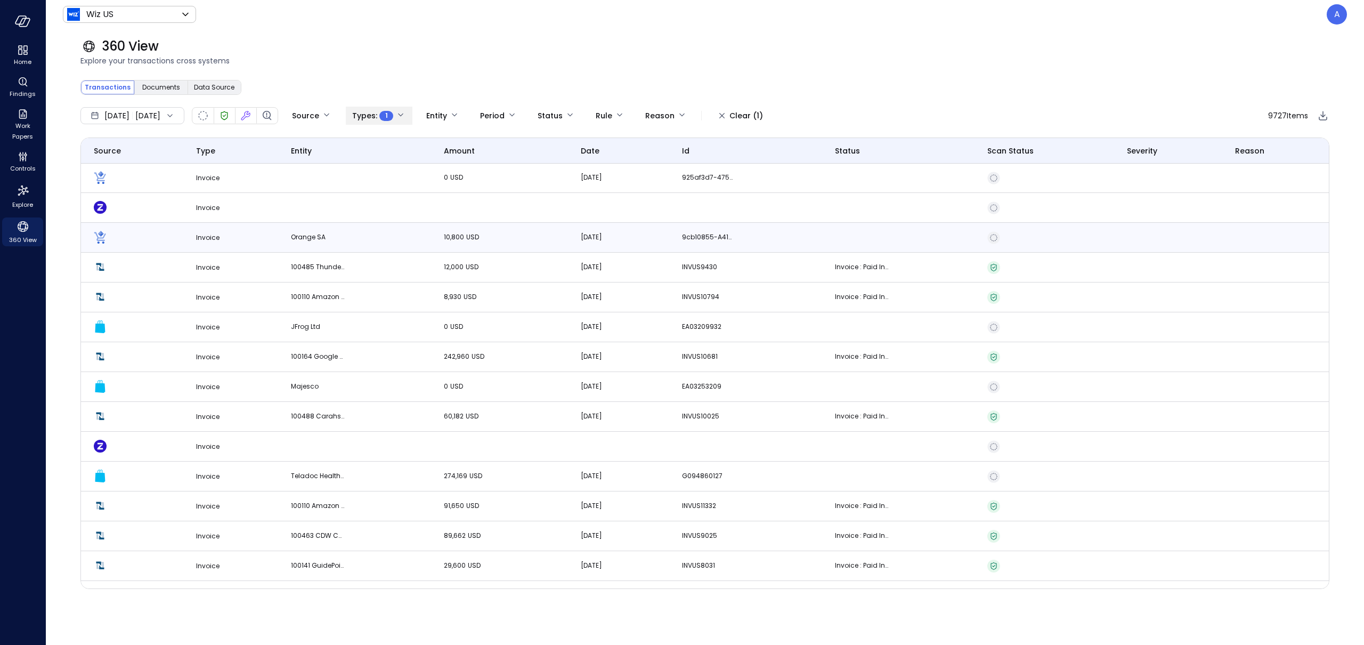
scroll to position [150, 0]
click at [451, 359] on p "242,960 USD" at bounding box center [470, 356] width 53 height 11
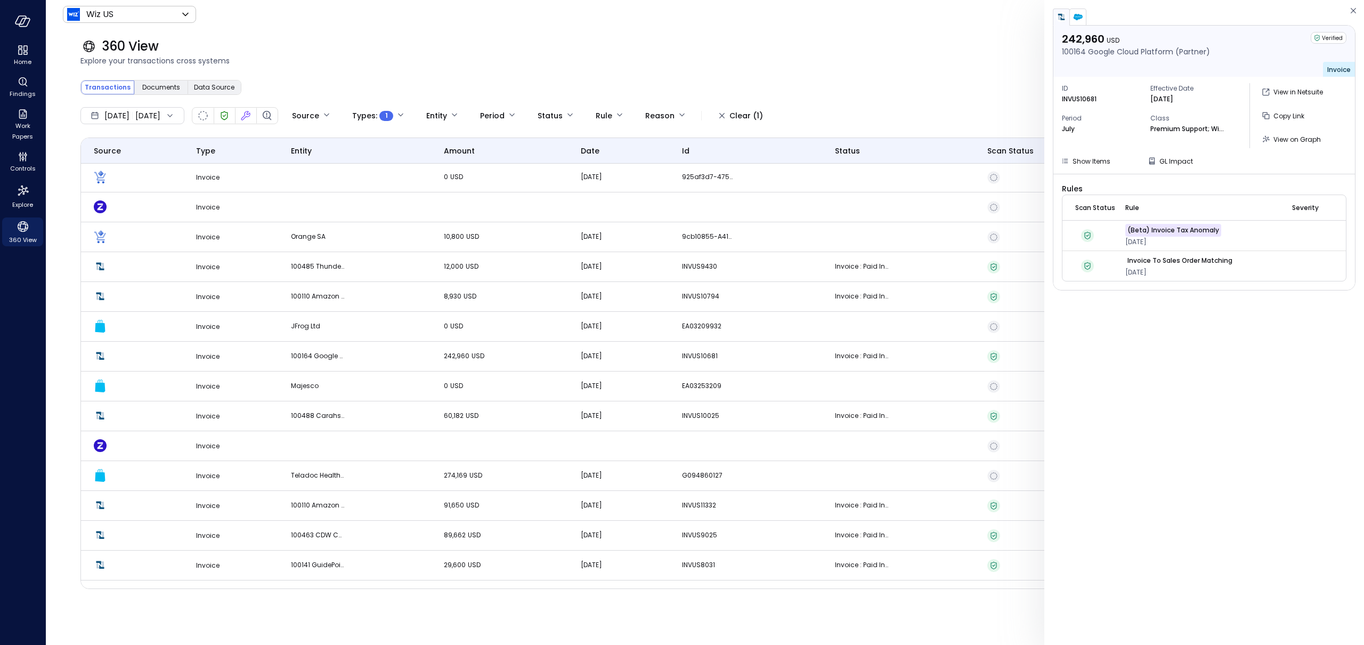
click at [856, 63] on span "Explore your transactions cross systems" at bounding box center [704, 61] width 1249 height 12
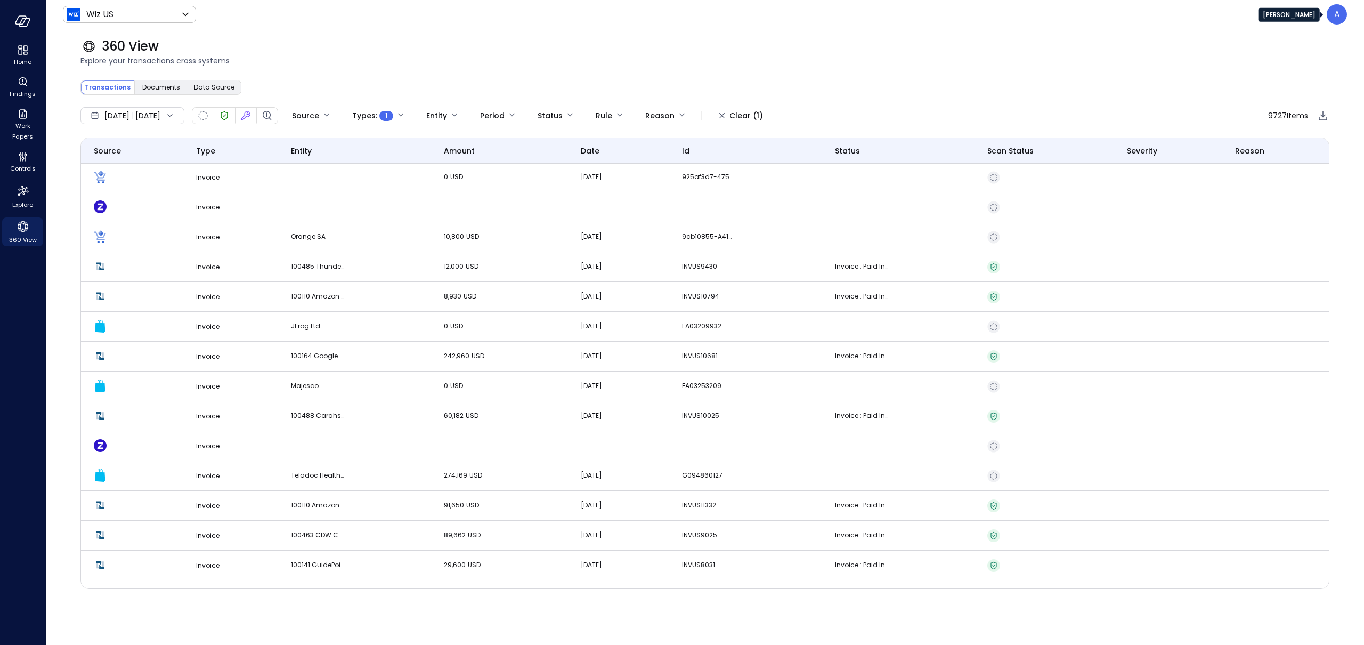
click at [1012, 24] on div "A" at bounding box center [1337, 14] width 20 height 20
click at [1012, 14] on p "A" at bounding box center [1337, 14] width 6 height 13
click at [1012, 102] on li "Builder" at bounding box center [1296, 102] width 105 height 19
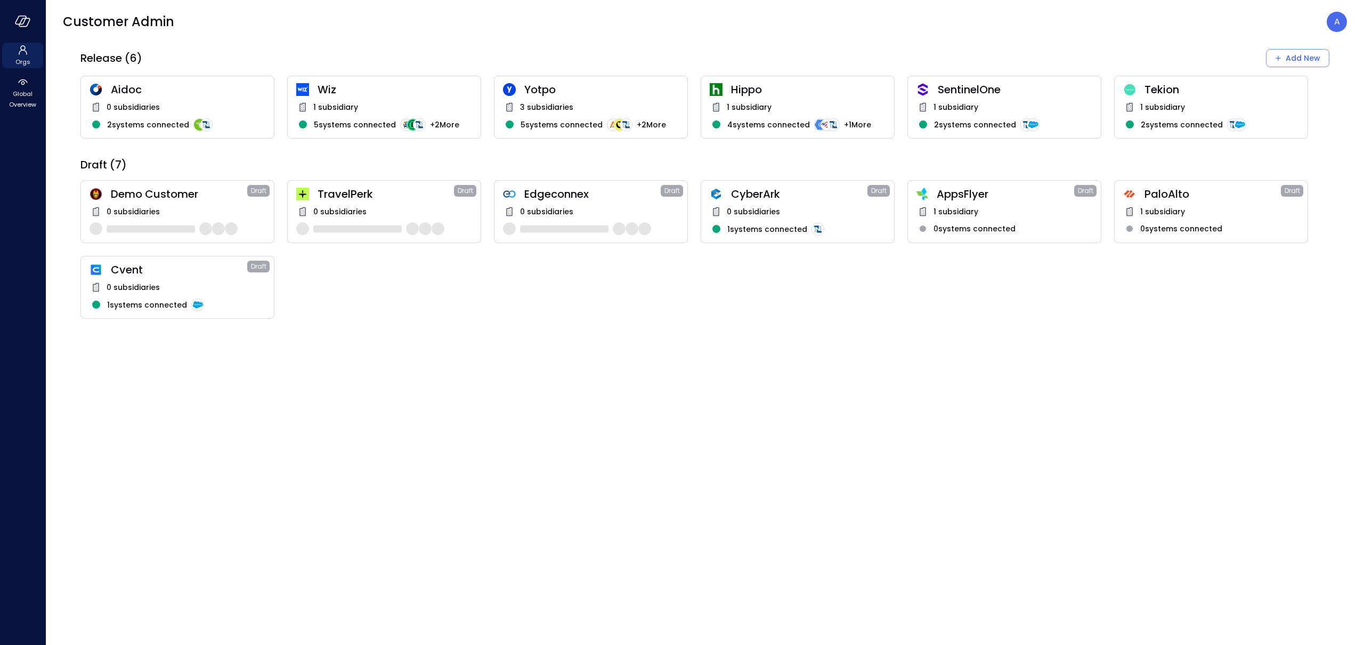
click at [1012, 115] on div "1 subsidiary 2 systems connected" at bounding box center [1211, 122] width 176 height 43
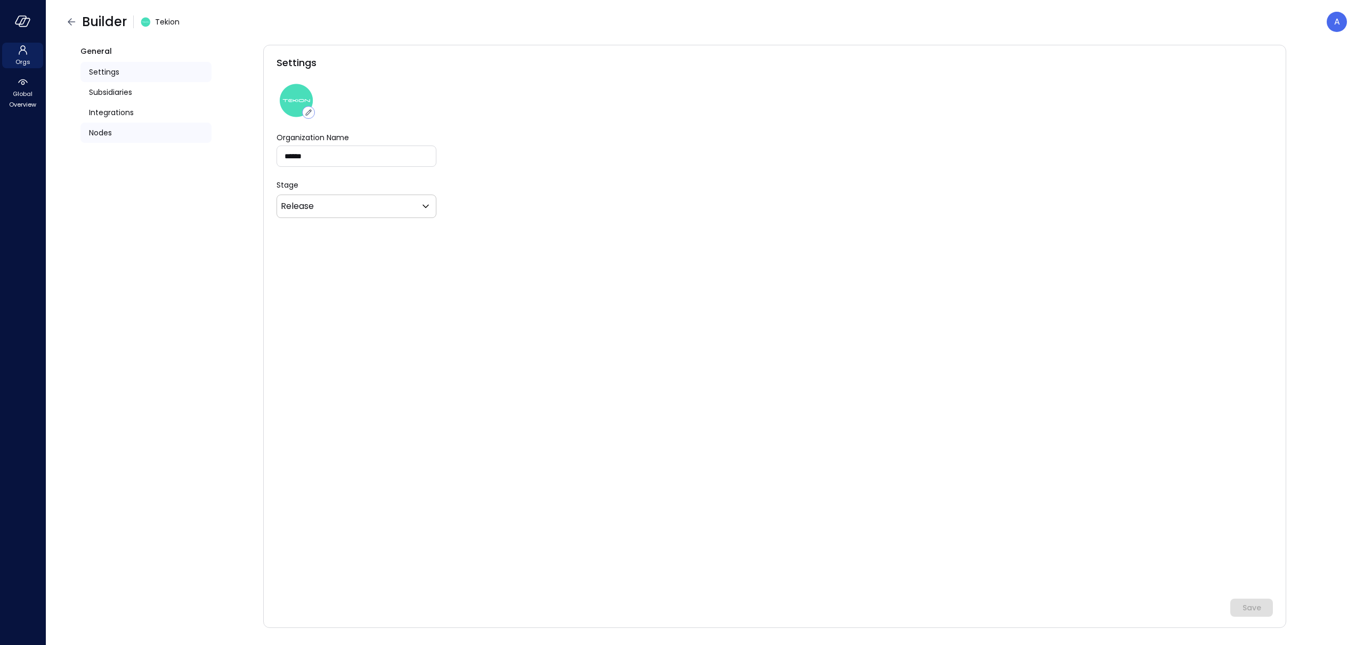
click at [152, 131] on div "Nodes" at bounding box center [145, 133] width 131 height 20
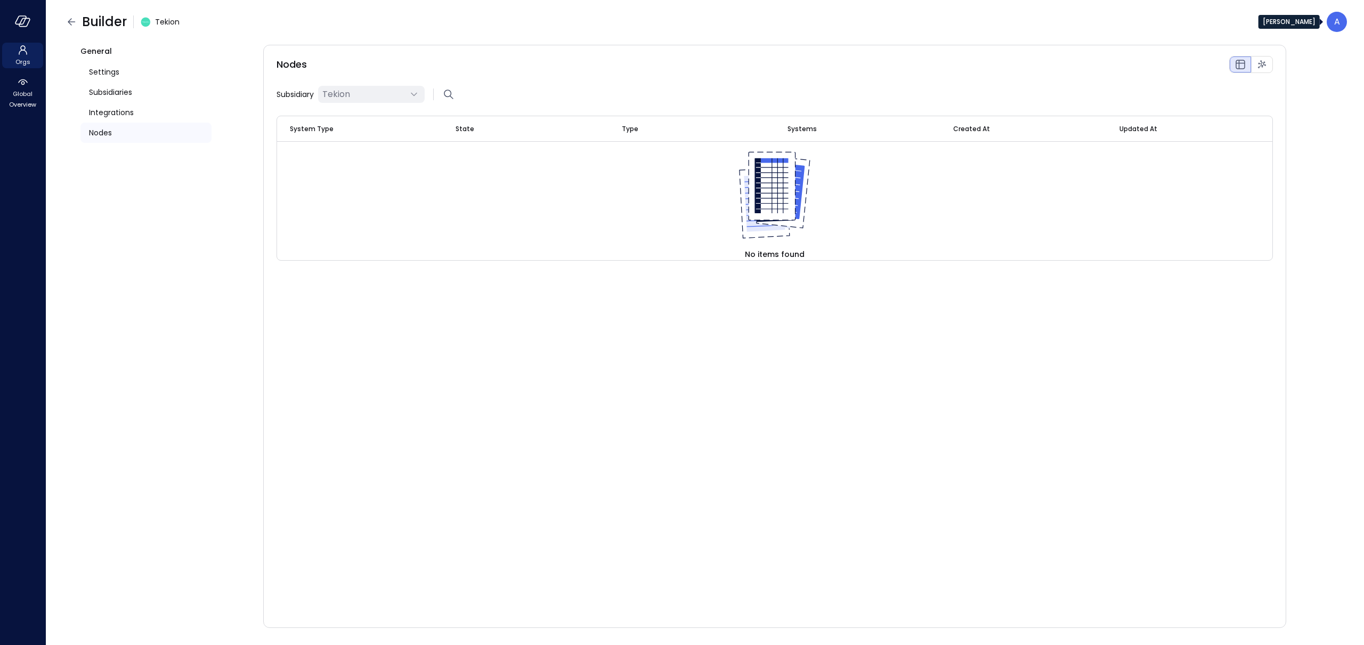
click at [1012, 13] on div "A" at bounding box center [1337, 22] width 20 height 20
click at [1012, 126] on li "Platform" at bounding box center [1296, 128] width 105 height 19
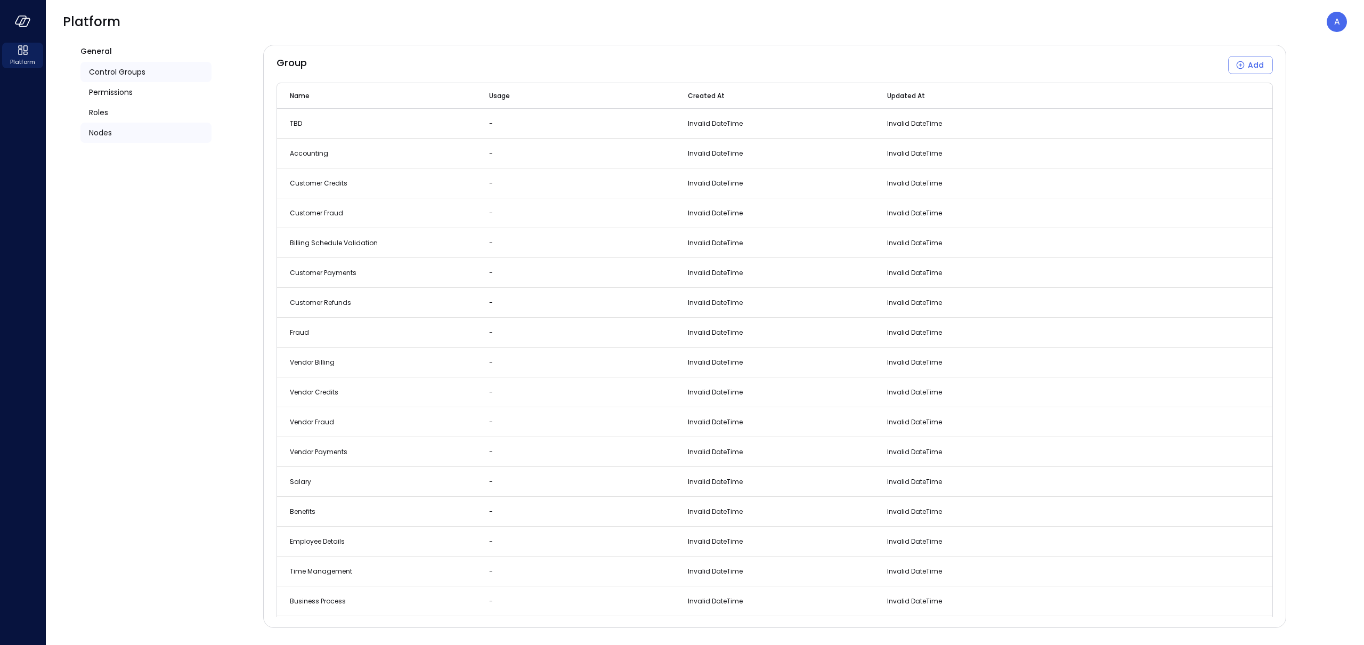
click at [120, 142] on div "Nodes" at bounding box center [145, 133] width 131 height 20
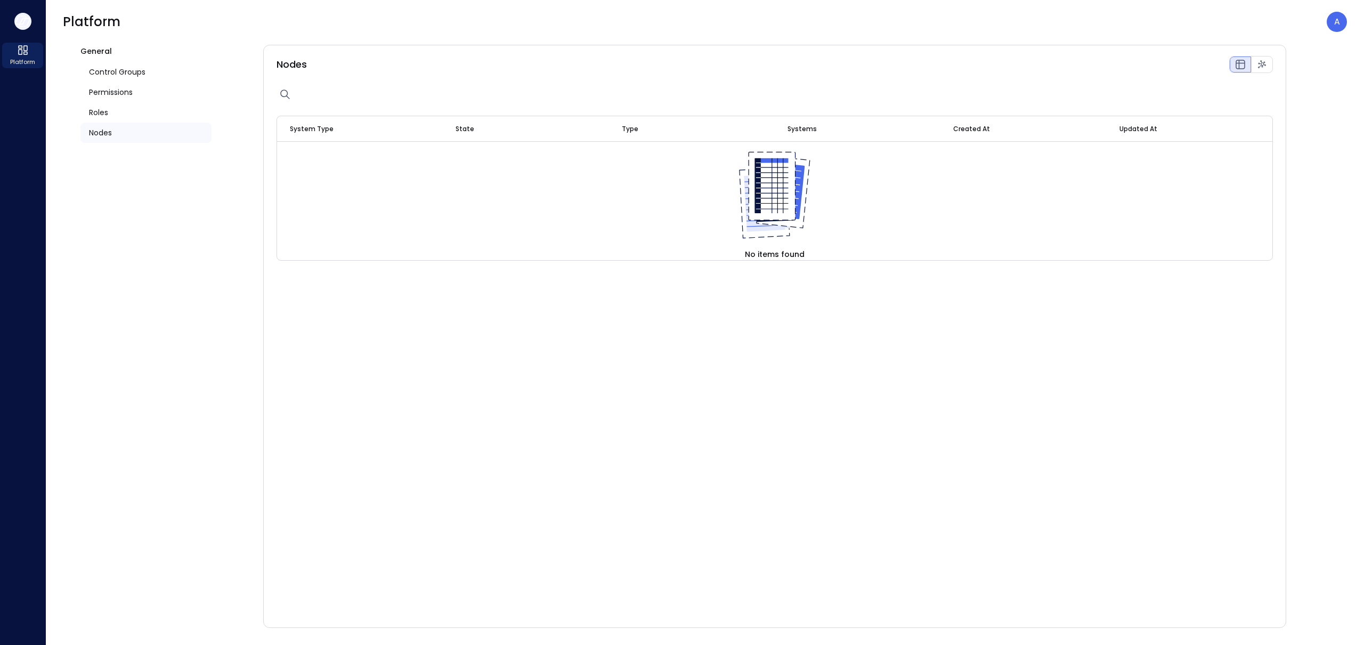
click at [26, 22] on icon "button" at bounding box center [23, 21] width 16 height 12
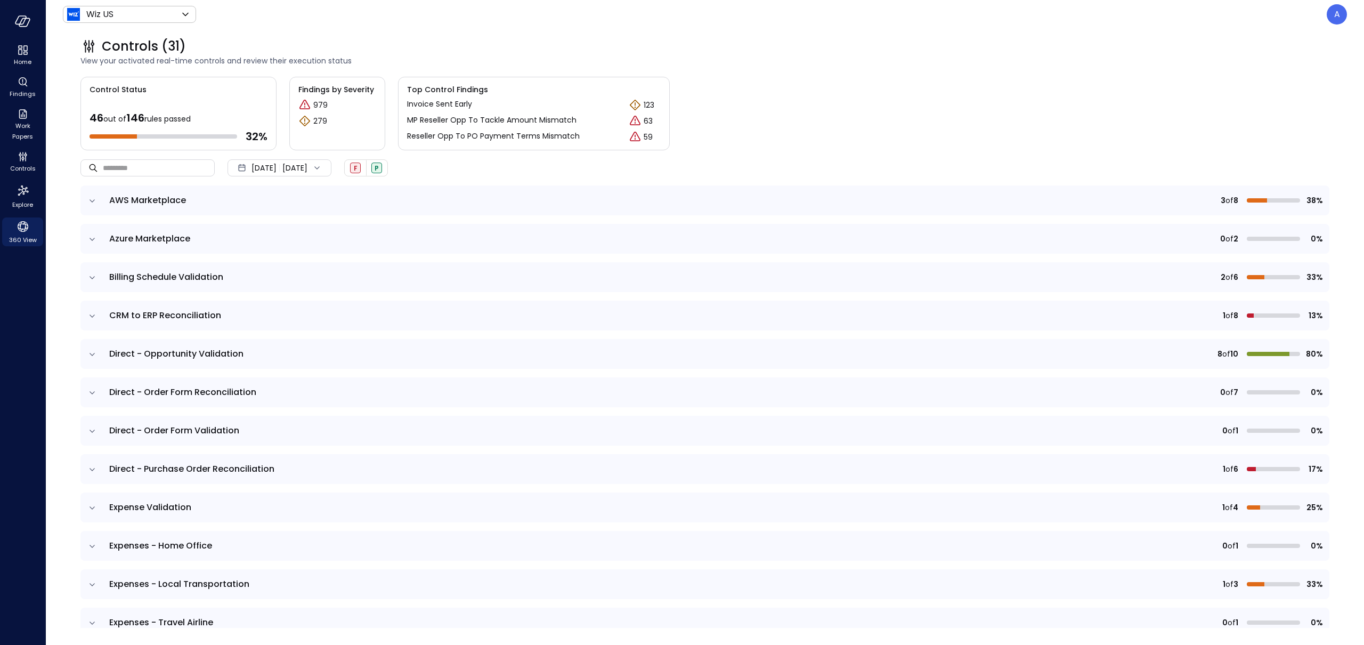
click at [20, 218] on icon "360 View" at bounding box center [23, 226] width 16 height 16
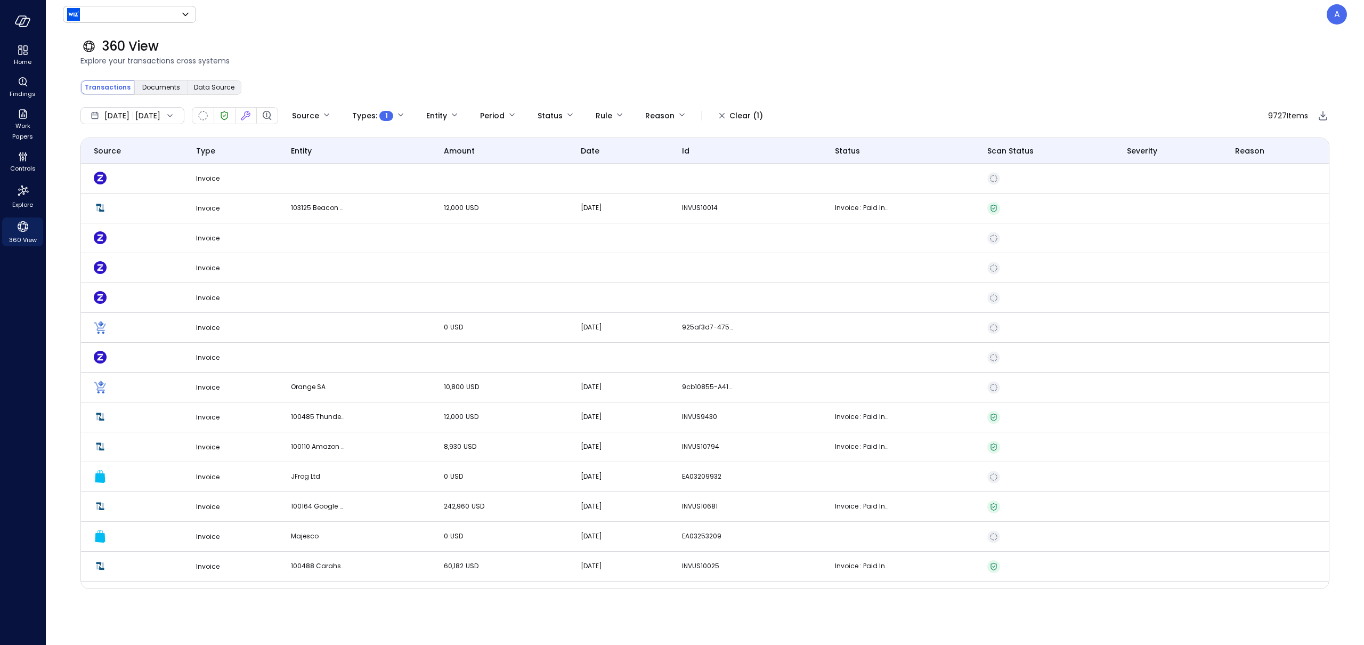
type input "******"
click at [355, 120] on body "Home Findings Work Papers Controls Explore 360 View Wiz US ****** ​ A 360 View …" at bounding box center [682, 322] width 1364 height 645
click at [362, 245] on span "NetSuite" at bounding box center [380, 245] width 75 height 11
type input "********"
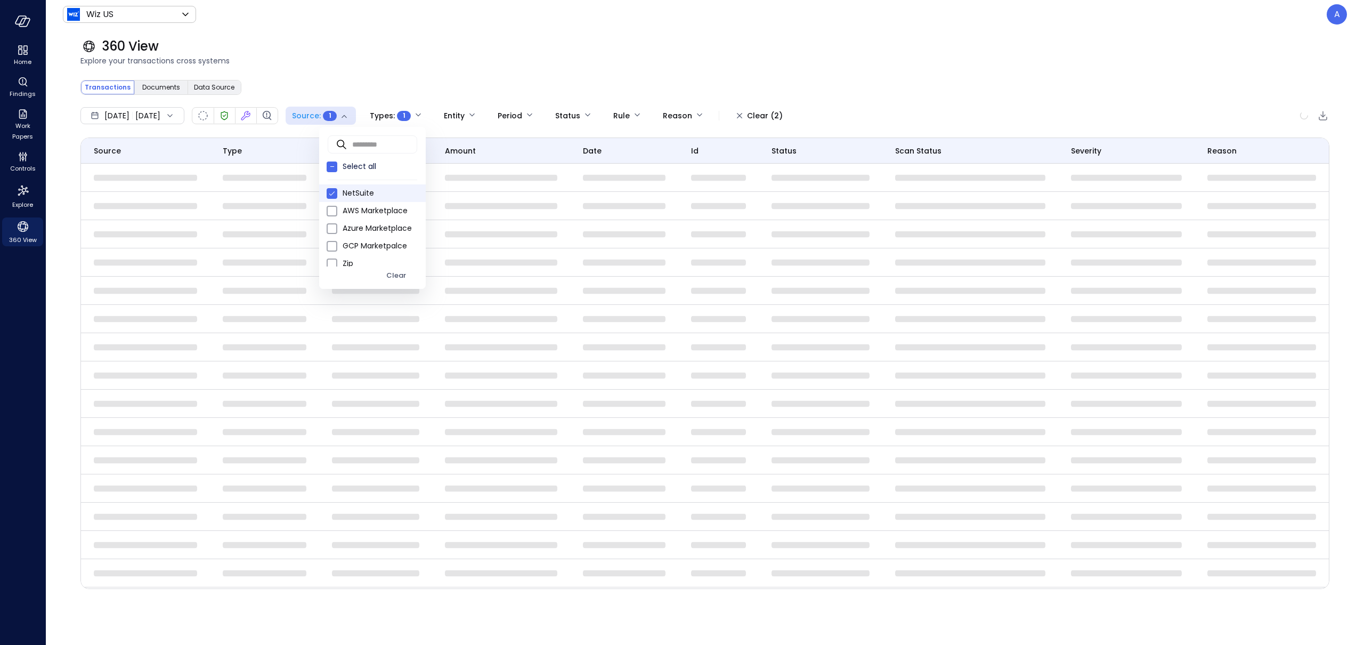
click at [255, 20] on div at bounding box center [682, 322] width 1364 height 645
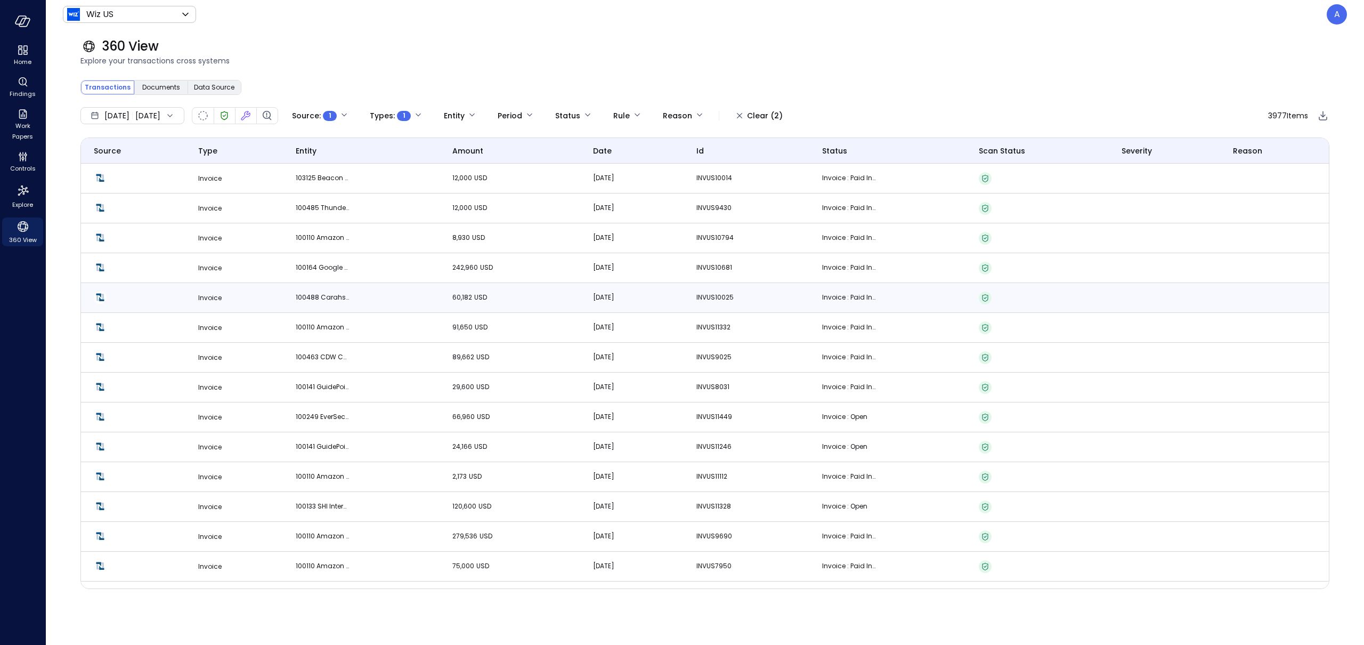
click at [211, 305] on td "Invoice" at bounding box center [234, 298] width 98 height 30
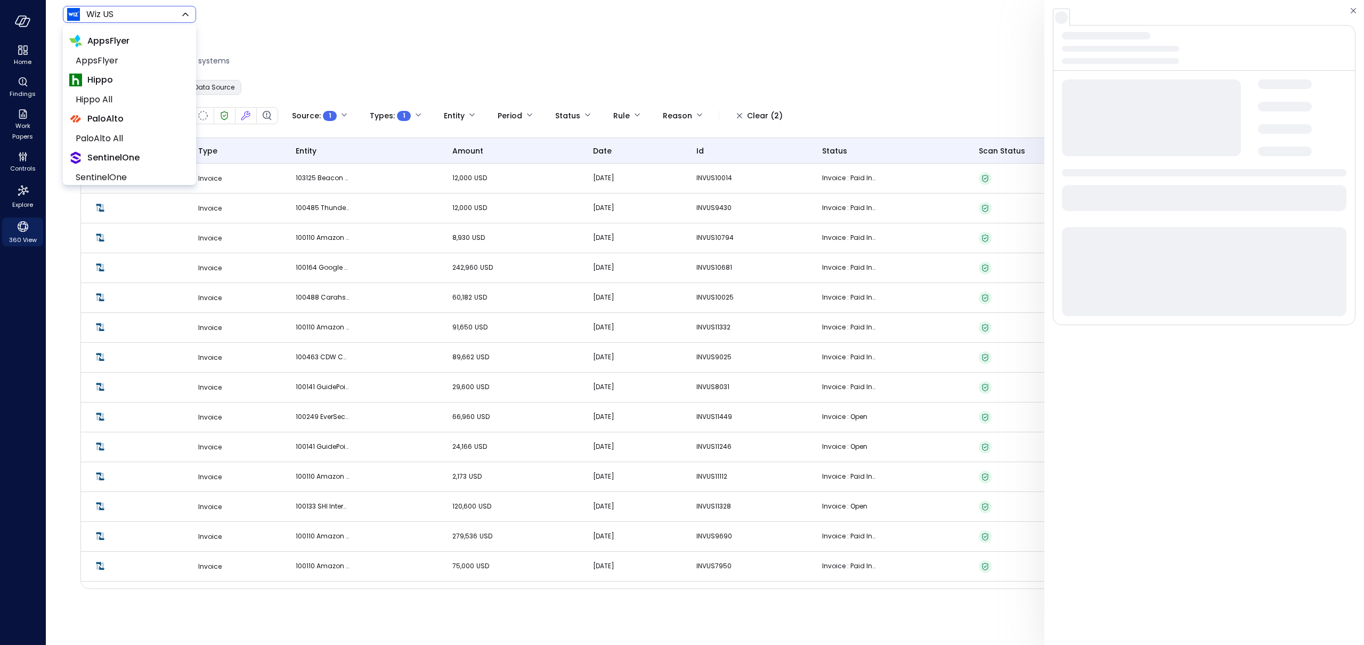
click at [167, 18] on body "Home Findings Work Papers Controls Explore 360 View Wiz US ****** ​ A 360 View …" at bounding box center [682, 322] width 1364 height 645
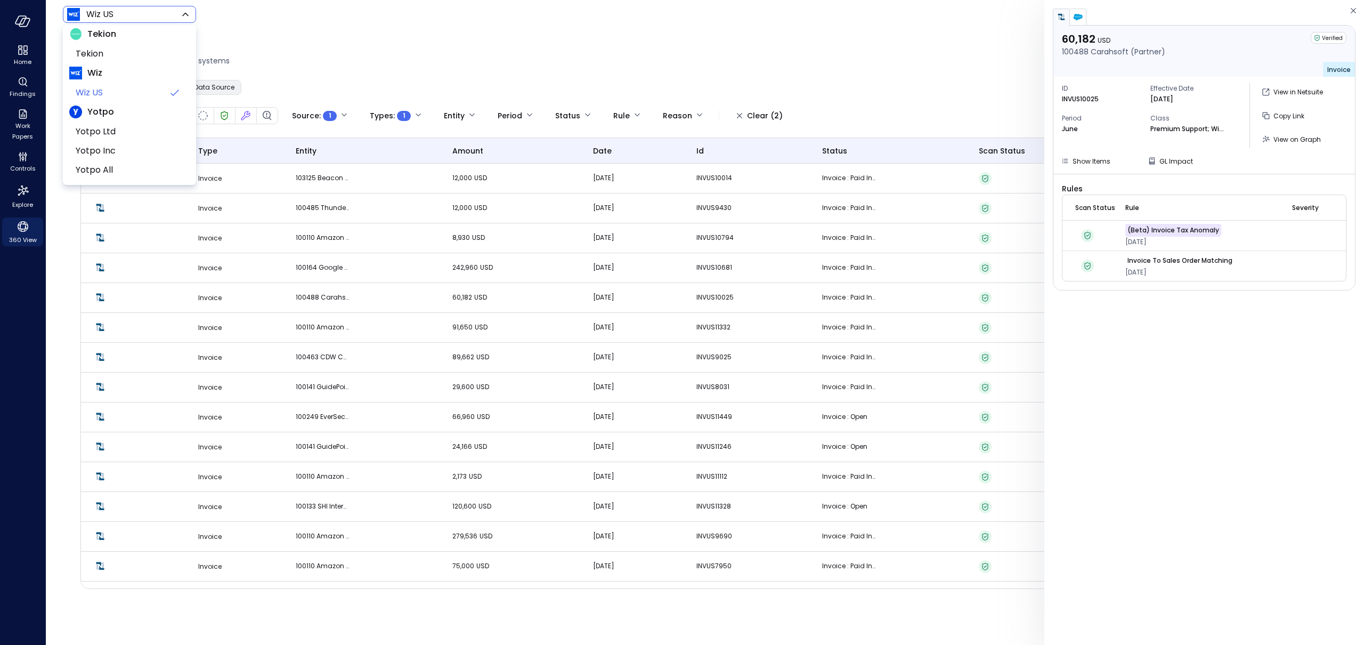
scroll to position [158, 0]
click at [134, 55] on span "Tekion" at bounding box center [129, 58] width 106 height 13
type input "*******"
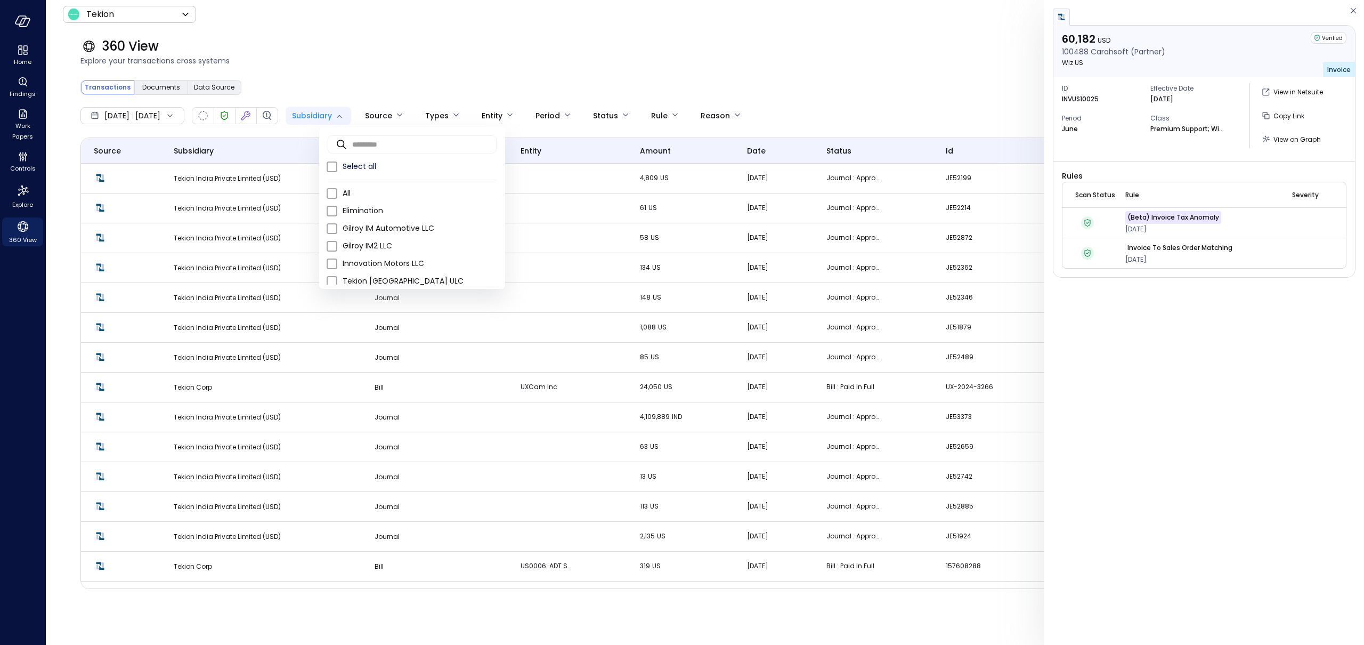
click at [356, 117] on body "Home Findings Work Papers Controls Explore 360 View Tekion ******* ​ A 360 View…" at bounding box center [682, 322] width 1364 height 645
click at [423, 119] on div at bounding box center [682, 322] width 1364 height 645
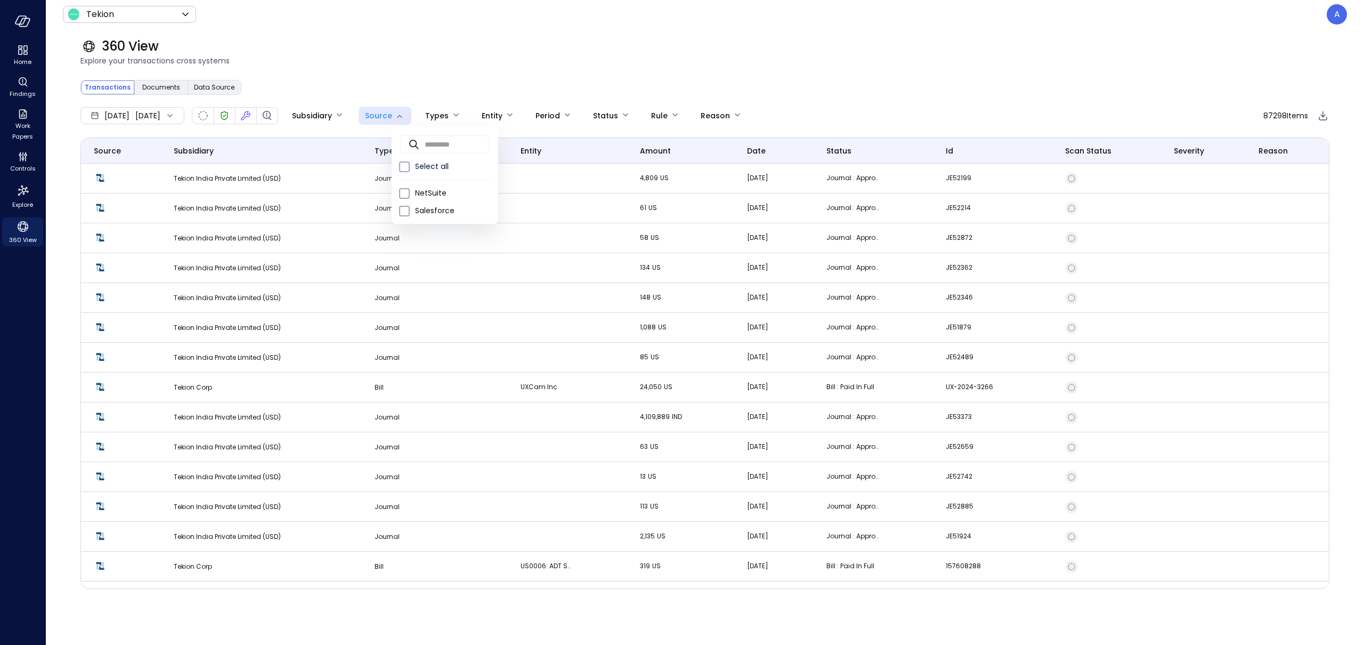
click at [423, 119] on body "Home Findings Work Papers Controls Explore 360 View Tekion ******* ​ A 360 View…" at bounding box center [682, 322] width 1364 height 645
click at [433, 200] on li "NetSuite" at bounding box center [445, 193] width 107 height 18
type input "********"
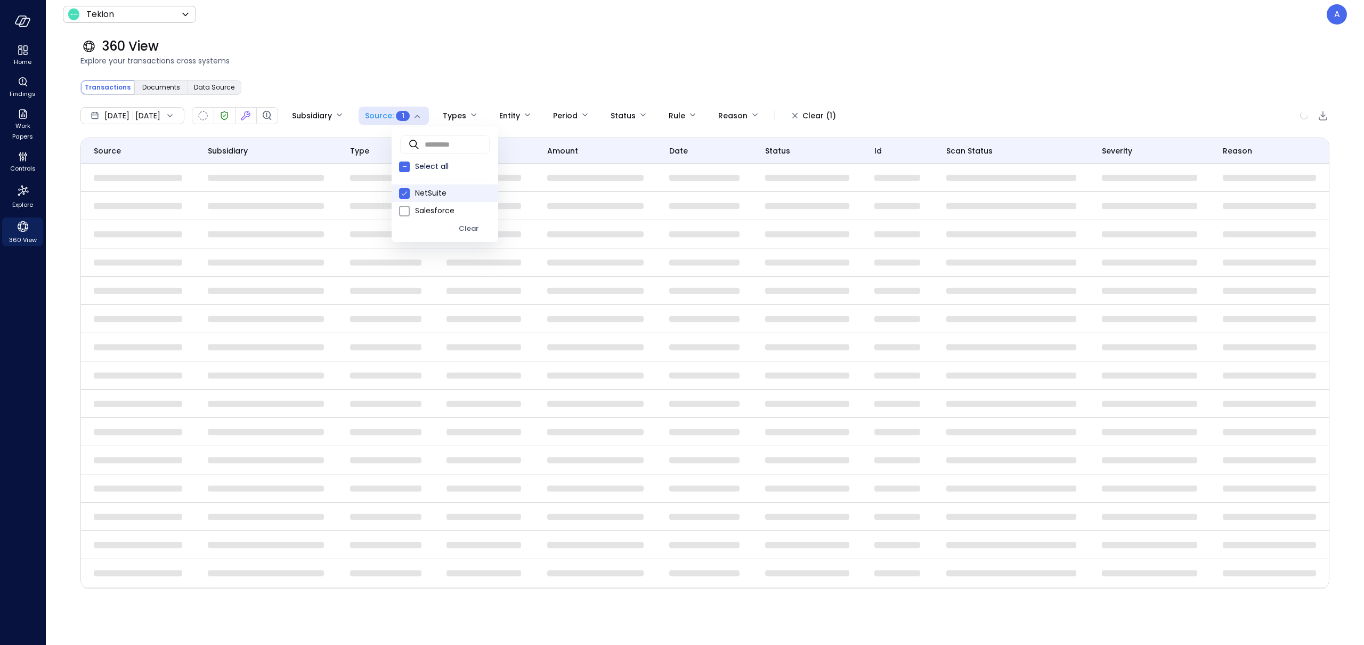
click at [488, 110] on div at bounding box center [682, 322] width 1364 height 645
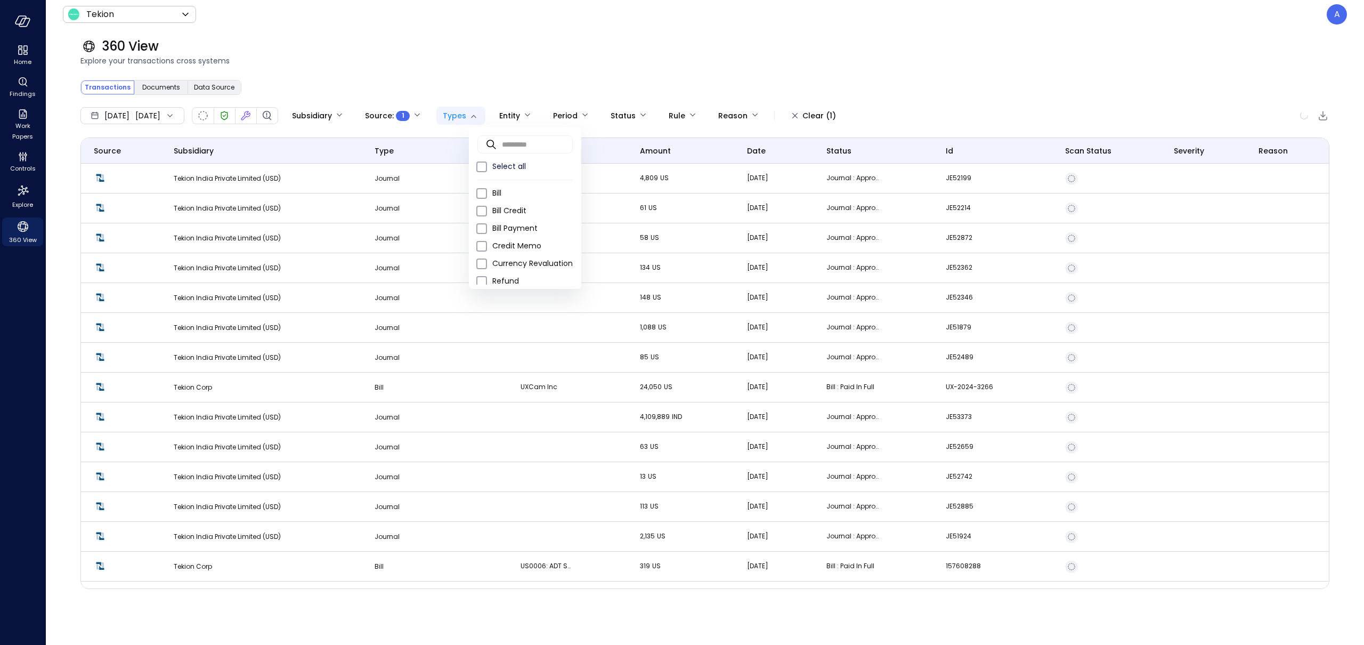
click at [488, 115] on body "Home Findings Work Papers Controls Explore 360 View Tekion ******* ​ A 360 View…" at bounding box center [682, 322] width 1364 height 645
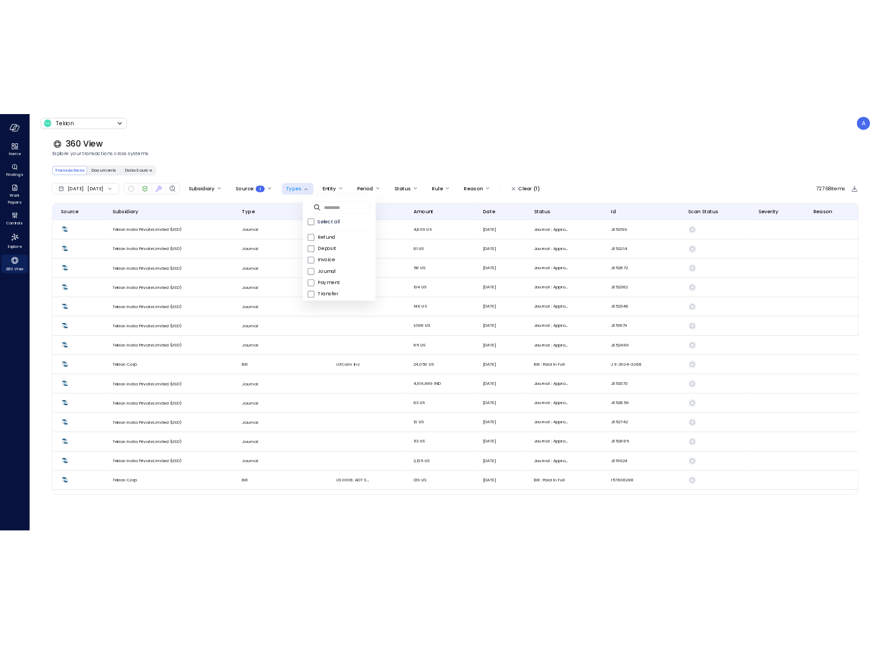
scroll to position [88, 0]
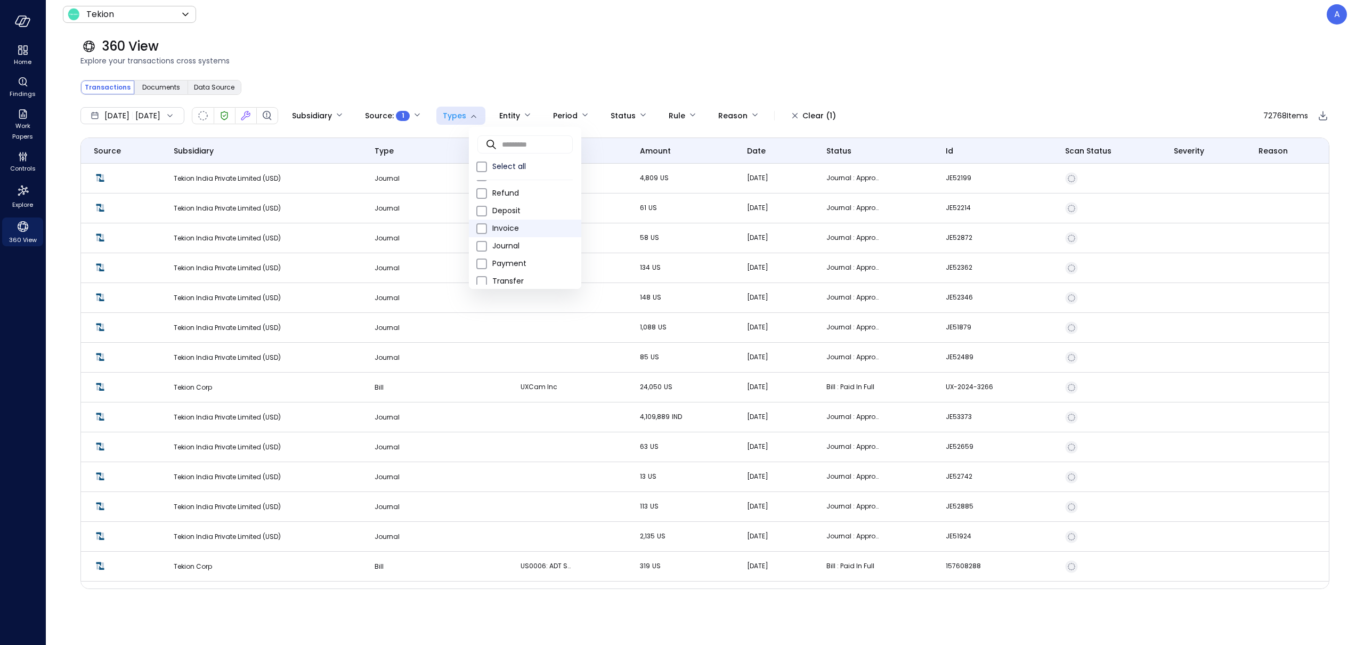
click at [499, 224] on span "Invoice" at bounding box center [532, 228] width 80 height 11
type input "*"
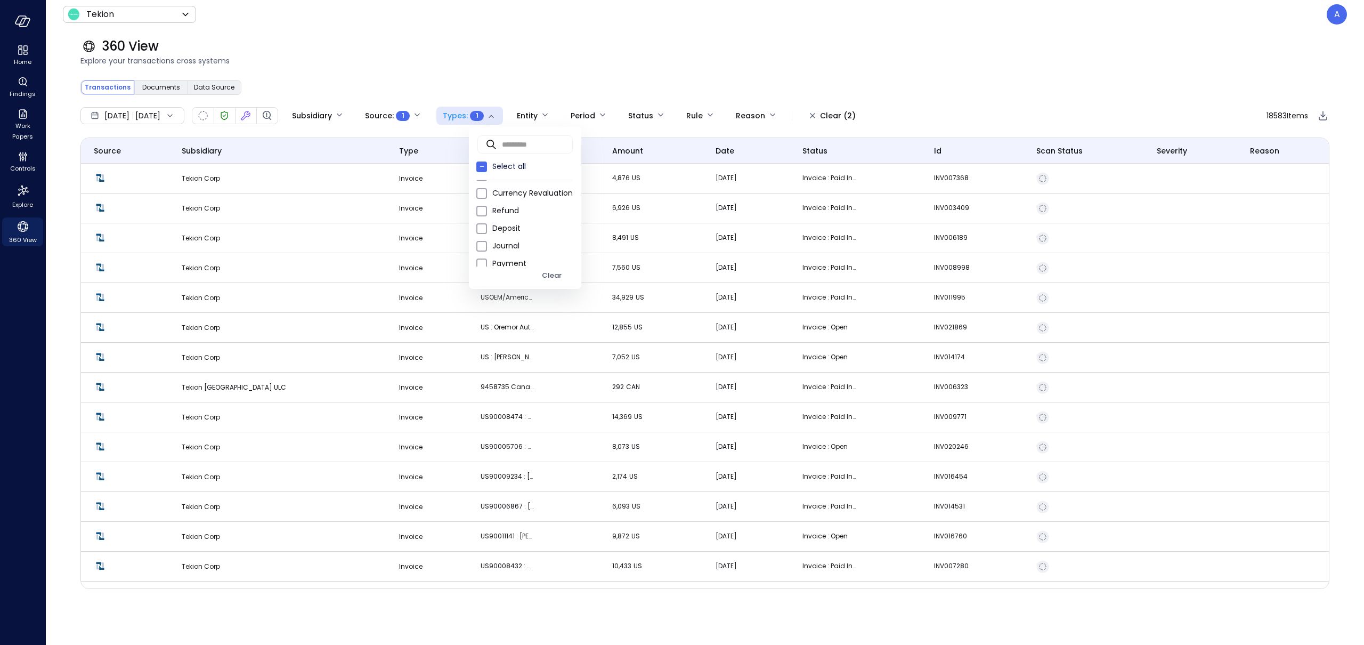
click at [425, 46] on div at bounding box center [682, 322] width 1364 height 645
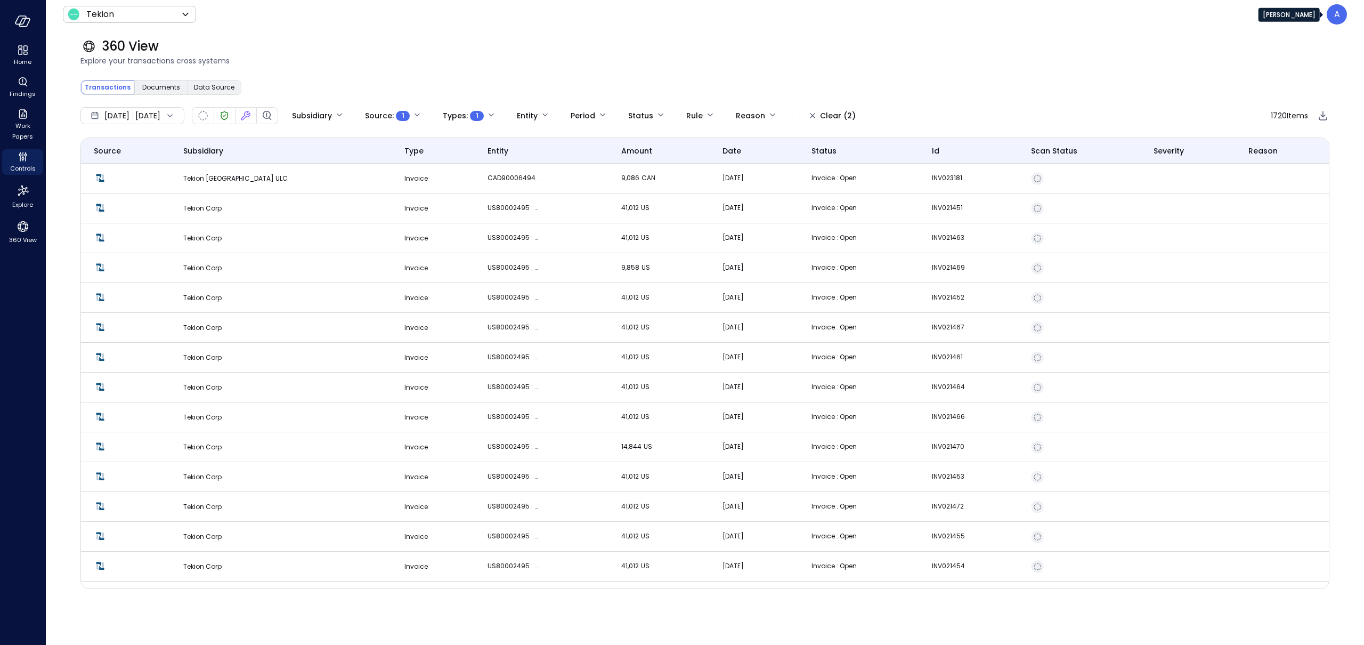
click at [870, 17] on p "A" at bounding box center [1337, 14] width 6 height 13
click at [870, 99] on li "Builder" at bounding box center [1296, 102] width 105 height 19
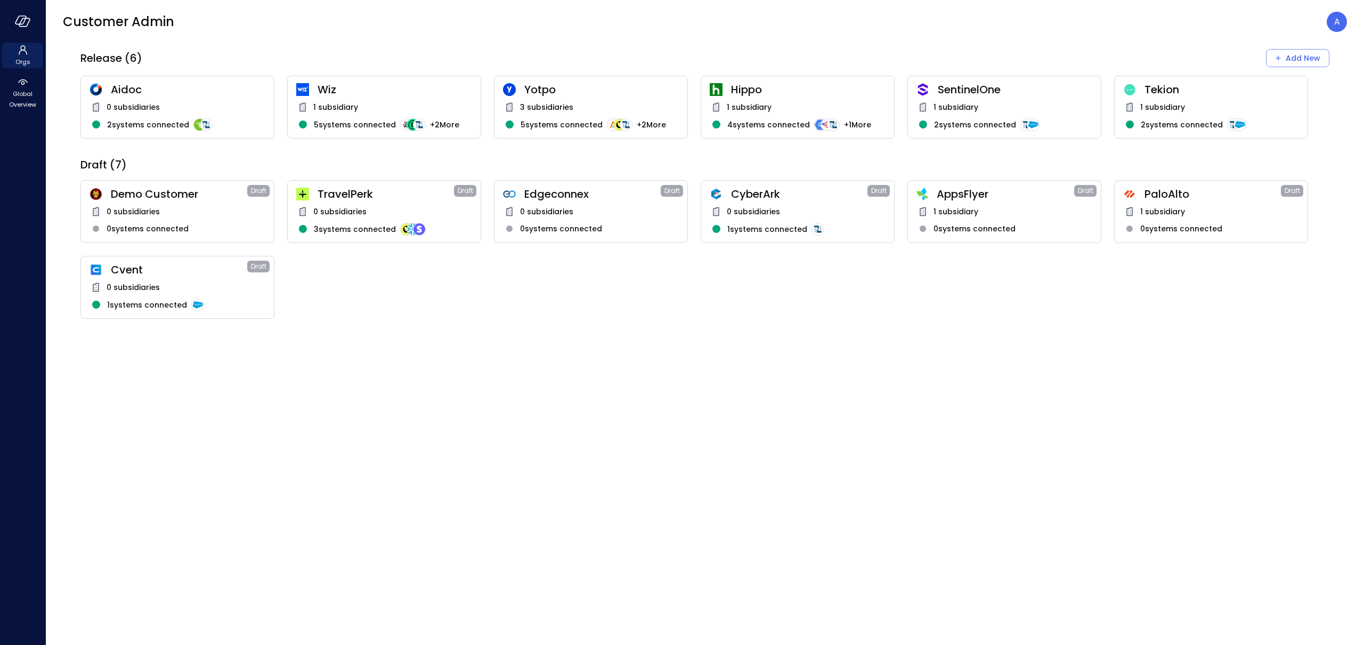
click at [870, 106] on span "1 subsidiary" at bounding box center [1162, 107] width 45 height 12
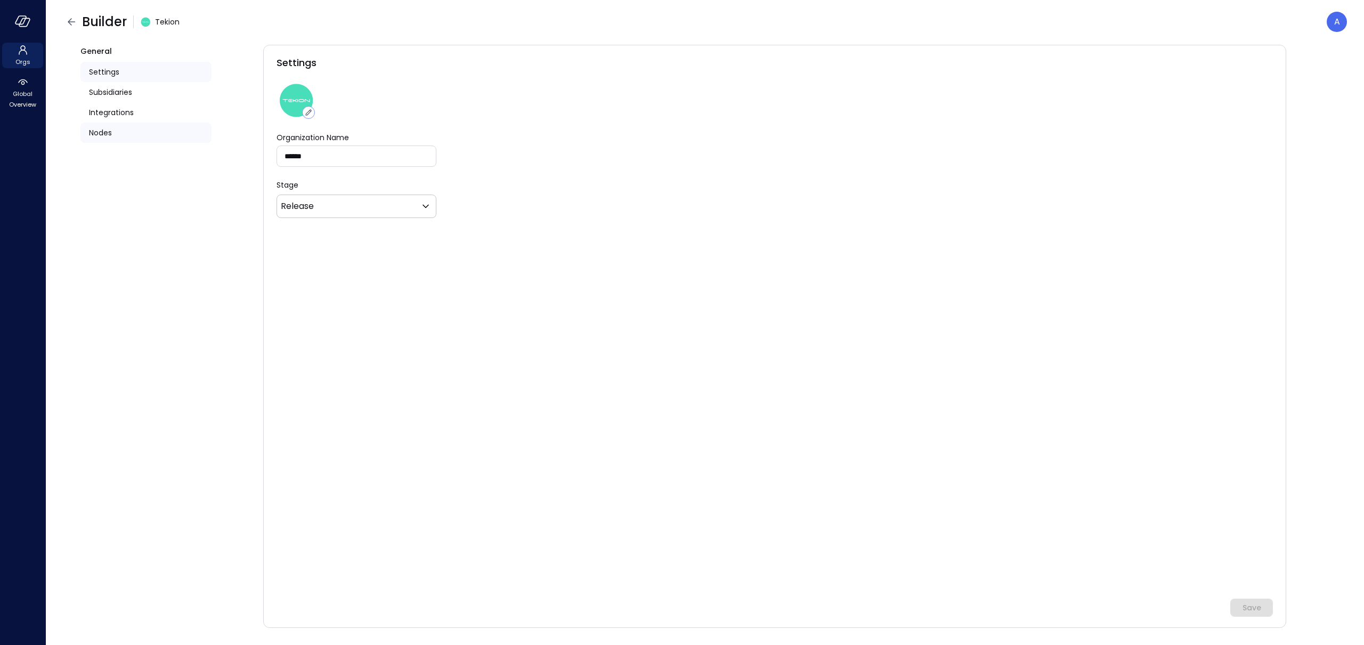
click at [118, 132] on div "Nodes" at bounding box center [145, 133] width 131 height 20
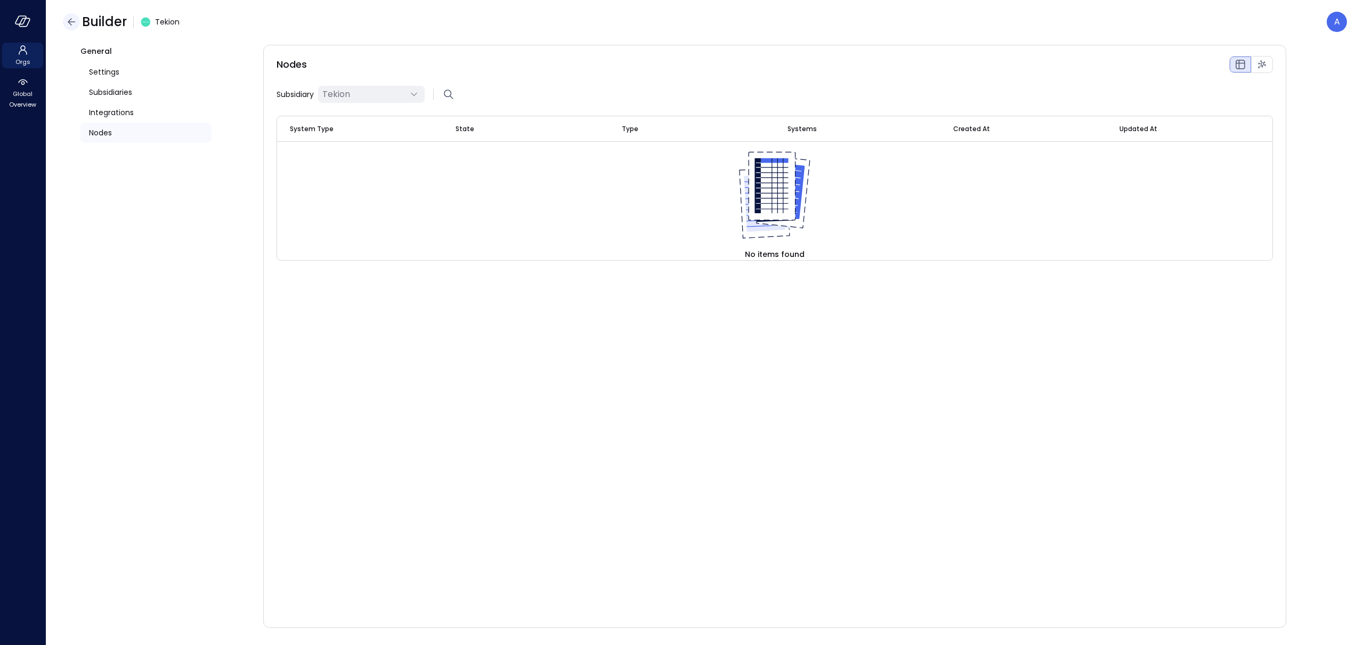
click at [73, 22] on icon "button" at bounding box center [71, 21] width 13 height 13
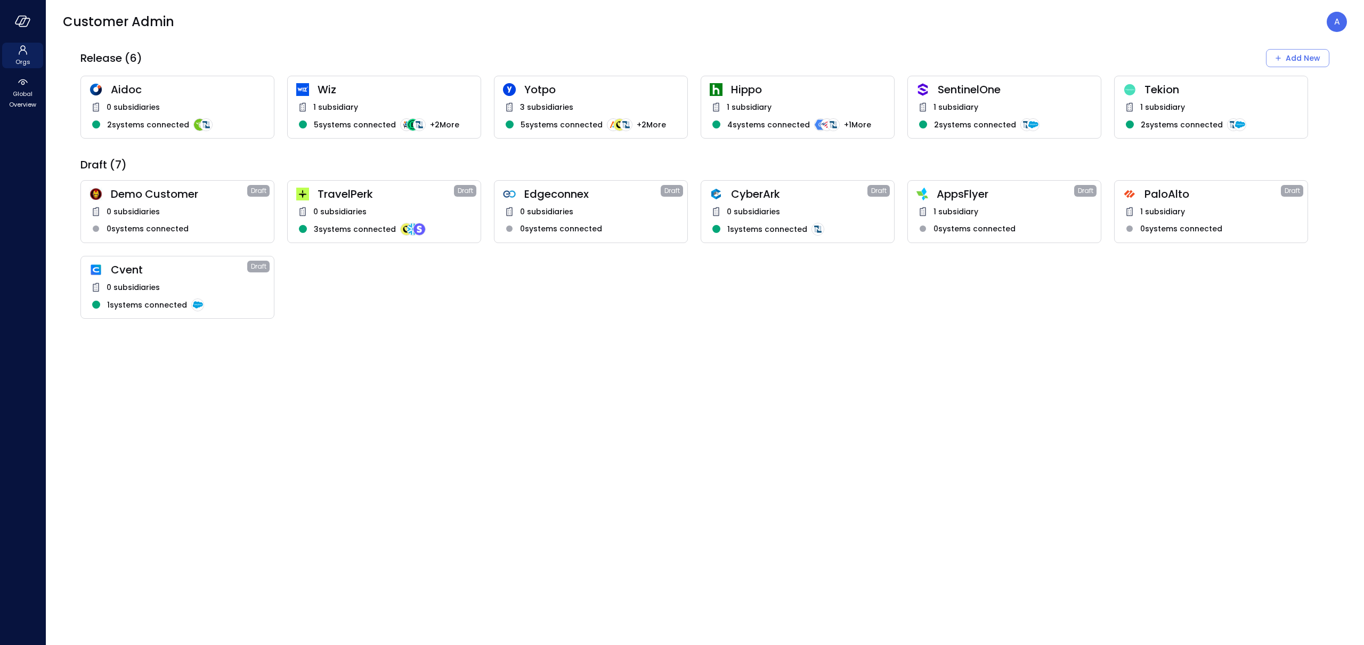
click at [434, 100] on div "Wiz 1 subsidiary 5 systems connected + 2 More" at bounding box center [384, 107] width 194 height 63
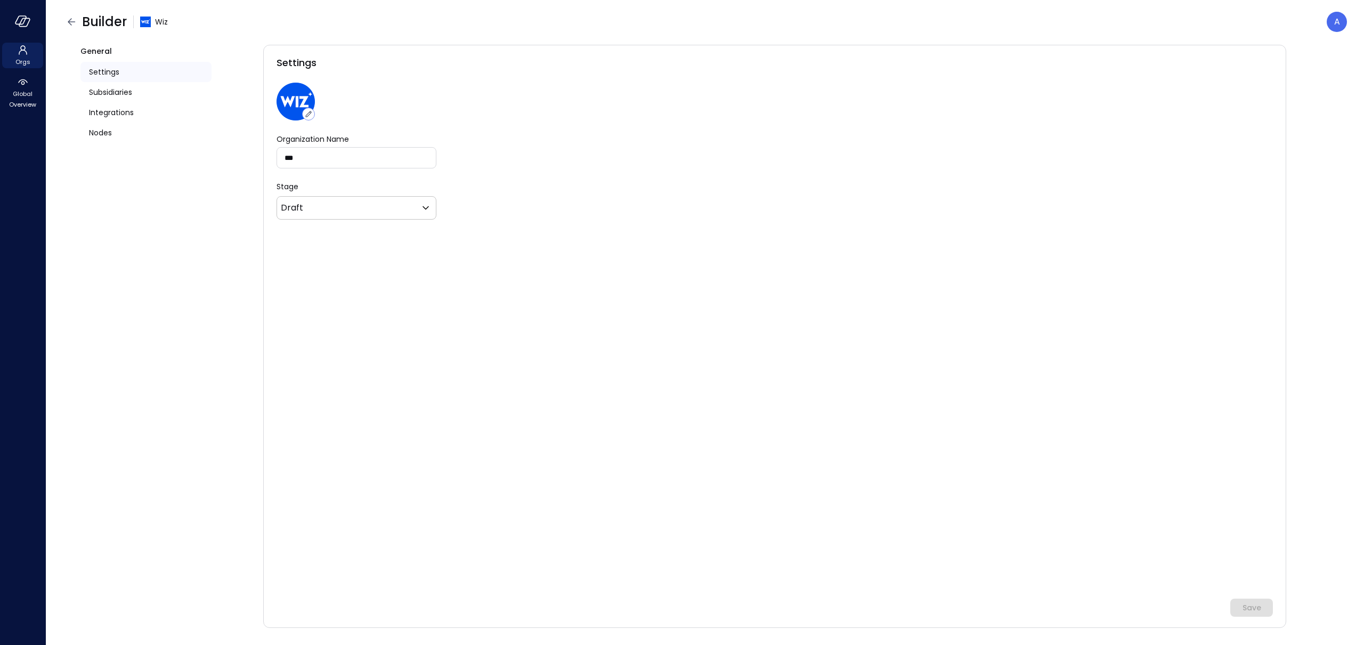
type input "*******"
click at [147, 132] on div "Nodes" at bounding box center [145, 133] width 131 height 20
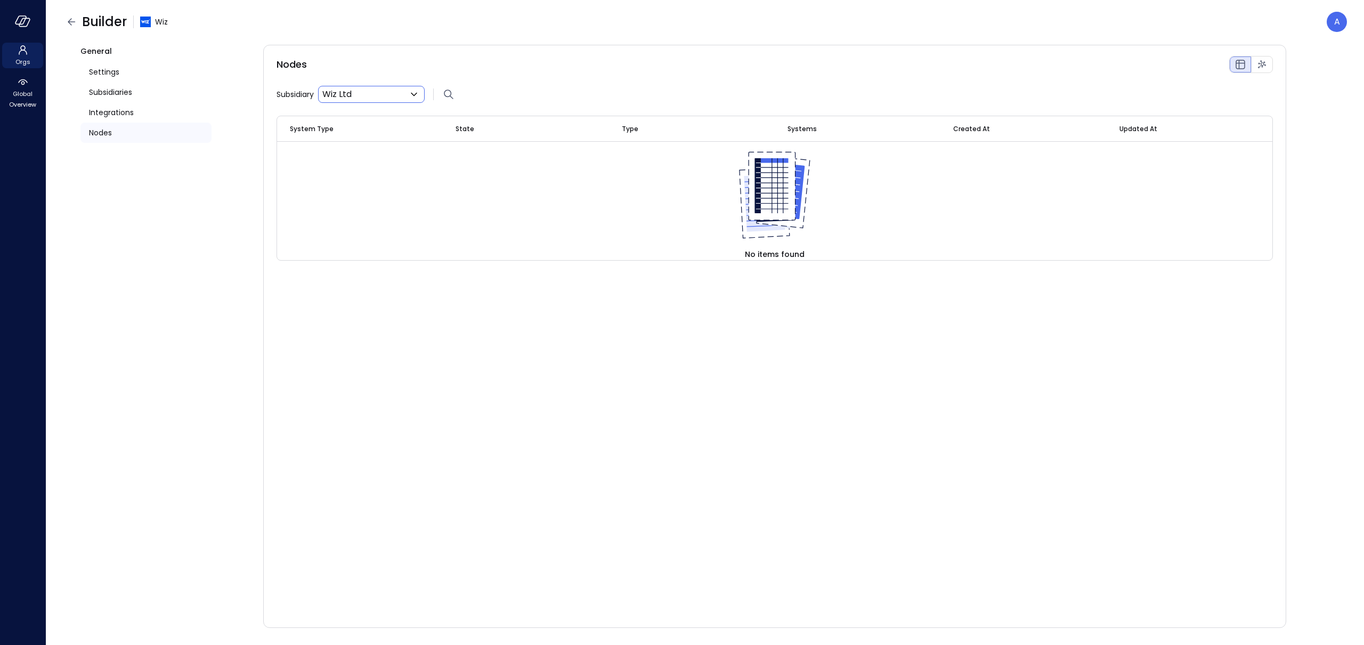
click at [351, 91] on body "Orgs Global Overview Builder Wiz A General Settings Subsidiaries Integrations N…" at bounding box center [682, 322] width 1364 height 645
click at [345, 136] on span "Wiz US" at bounding box center [372, 140] width 79 height 13
type input "**"
click at [69, 23] on icon "button" at bounding box center [71, 21] width 13 height 13
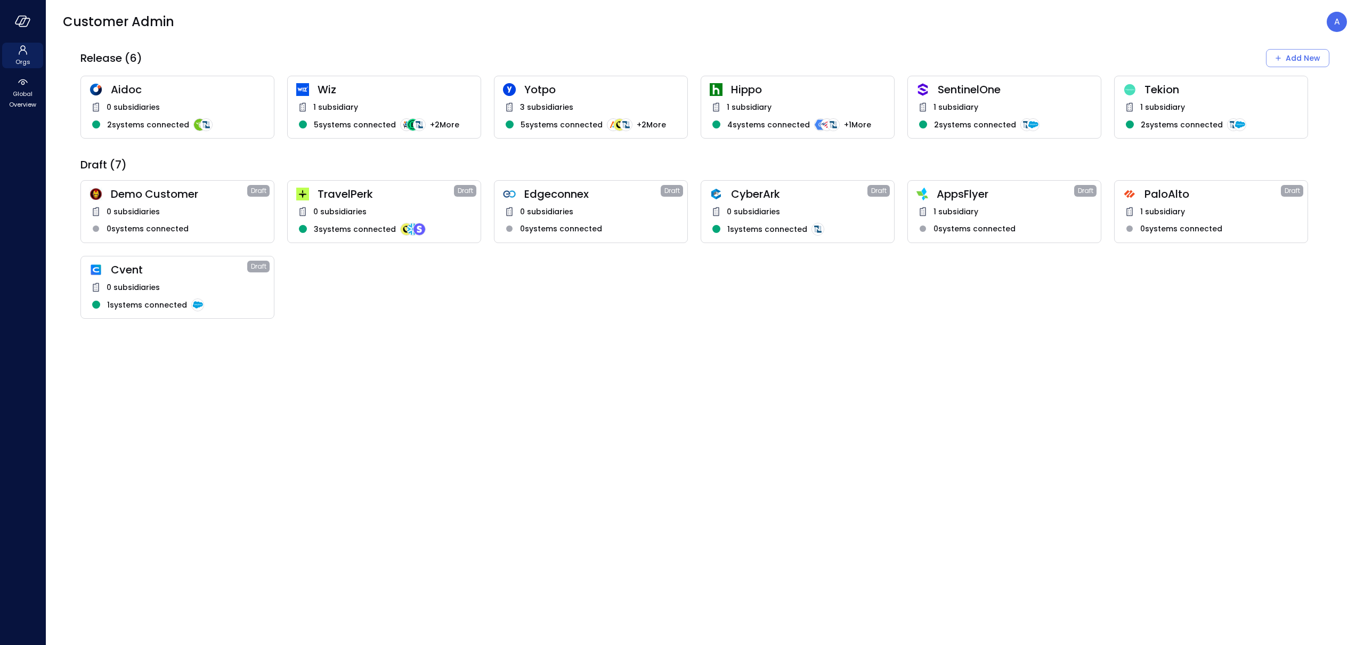
click at [870, 193] on span "AppsFlyer" at bounding box center [1005, 194] width 137 height 14
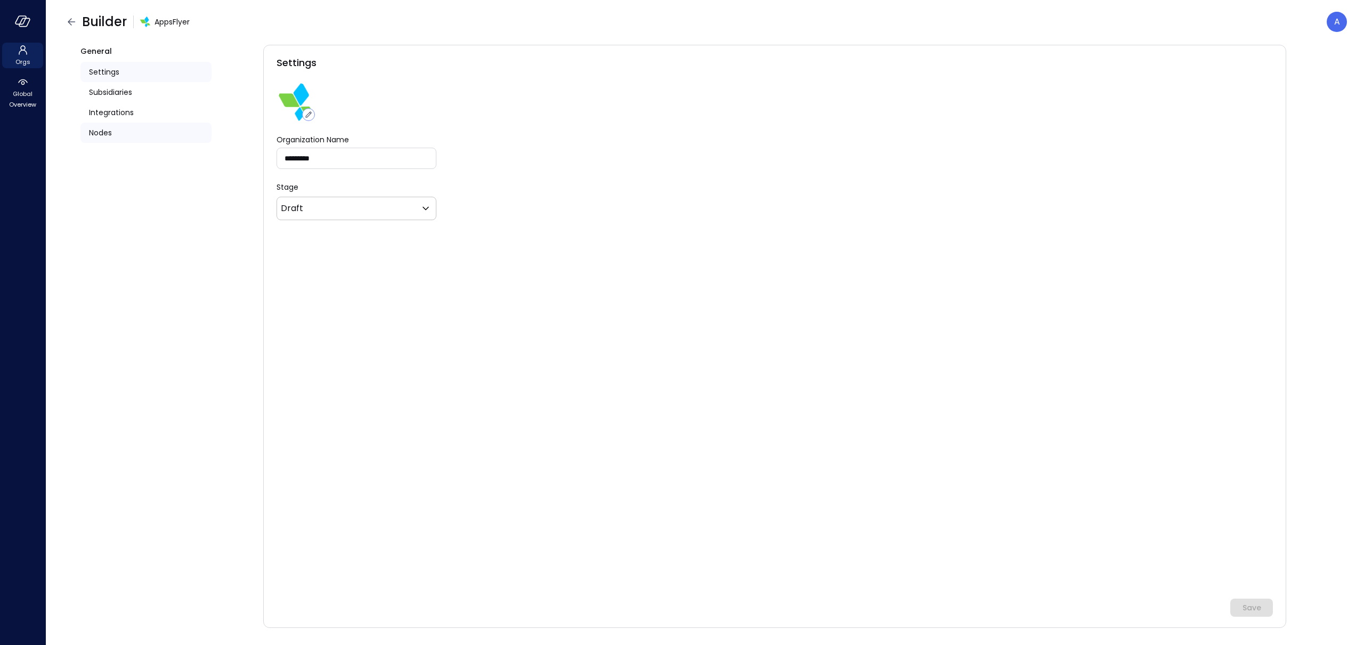
click at [167, 135] on div "Nodes" at bounding box center [145, 133] width 131 height 20
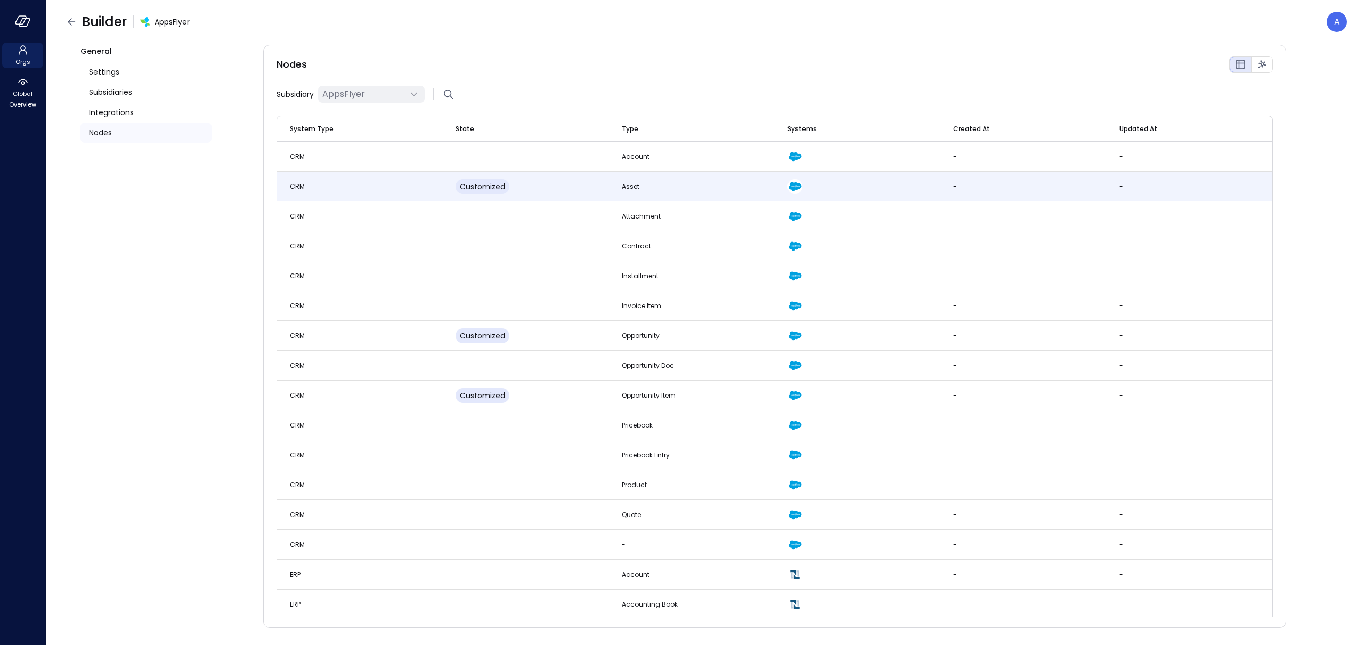
click at [360, 193] on td "CRM" at bounding box center [360, 187] width 166 height 30
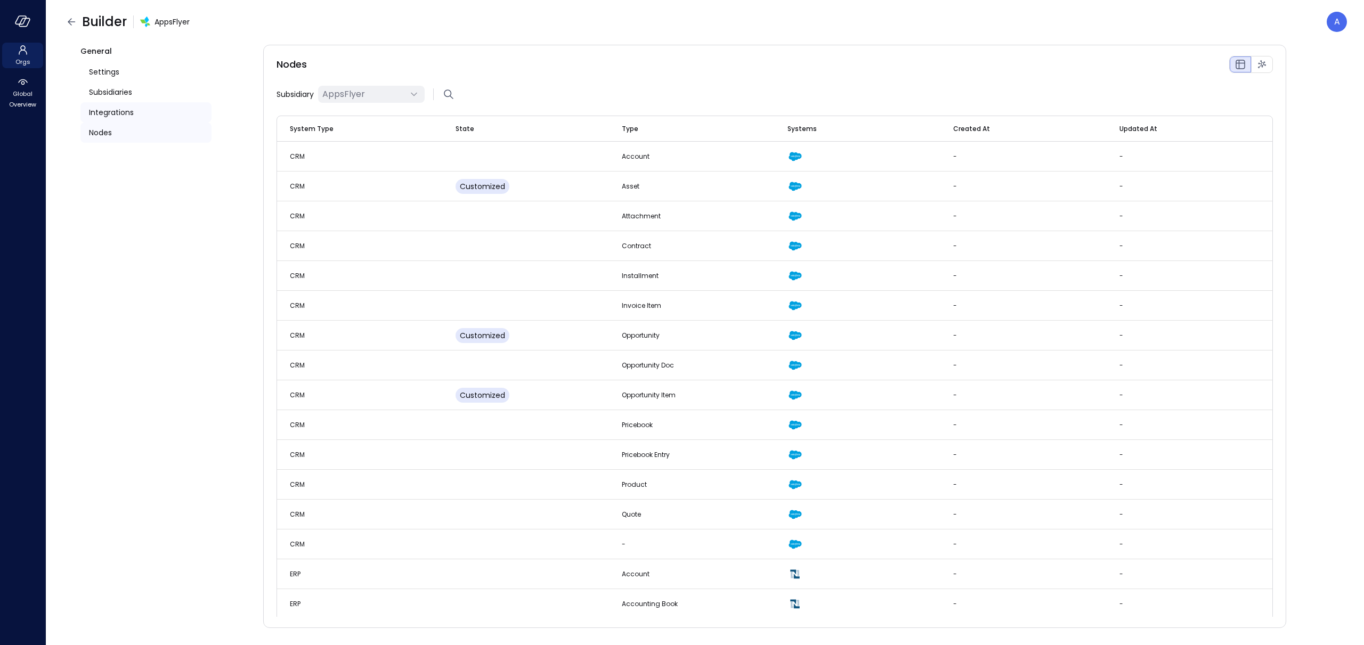
click at [117, 111] on span "Integrations" at bounding box center [111, 113] width 45 height 12
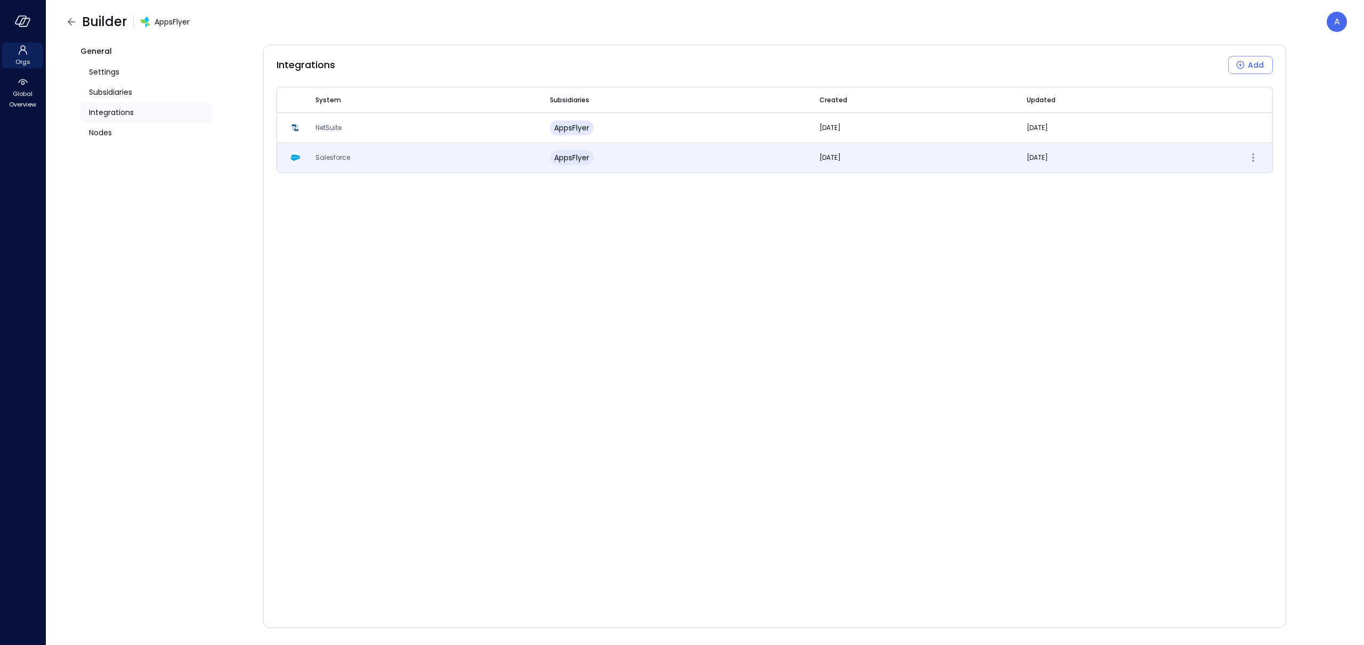
click at [338, 165] on td "Salesforce" at bounding box center [420, 158] width 234 height 30
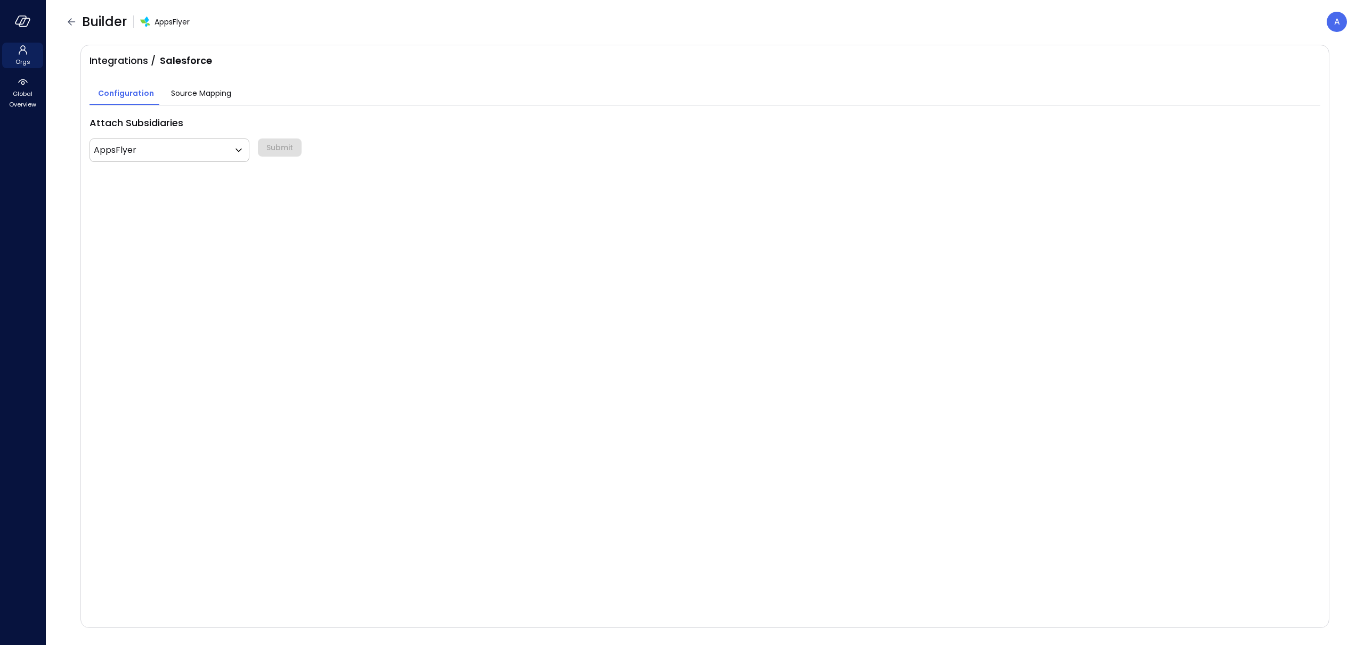
click at [198, 92] on span "Source Mapping" at bounding box center [201, 93] width 60 height 12
click at [262, 129] on div "Select a stream" at bounding box center [243, 127] width 62 height 20
click at [247, 128] on div "Select a stream" at bounding box center [243, 127] width 62 height 20
click at [137, 129] on body "Orgs Global Overview Builder AppsFlyer A Integrations / Salesforce Configuratio…" at bounding box center [682, 322] width 1364 height 645
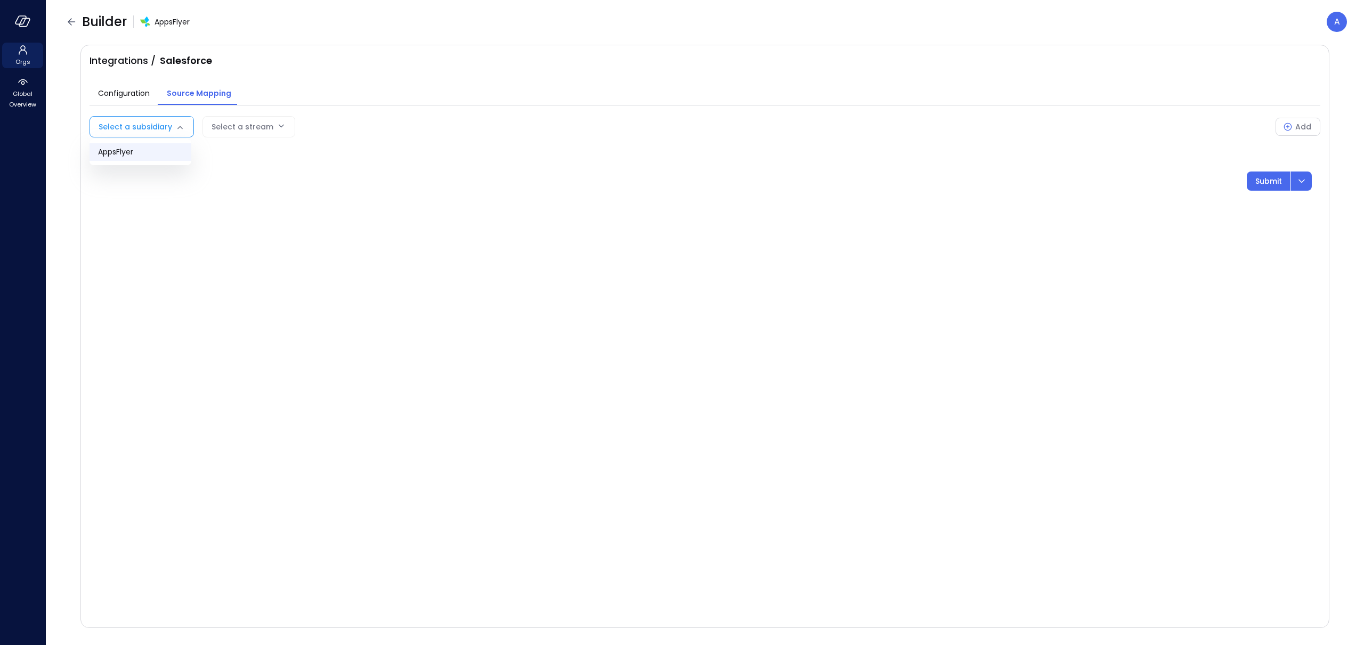
click at [143, 149] on span "AppsFlyer" at bounding box center [140, 152] width 85 height 11
type input "***"
click at [262, 121] on div "Select a stream" at bounding box center [283, 127] width 62 height 20
click at [268, 126] on body "Orgs Global Overview Builder AppsFlyer A Integrations / Salesforce Configuratio…" at bounding box center [682, 322] width 1364 height 645
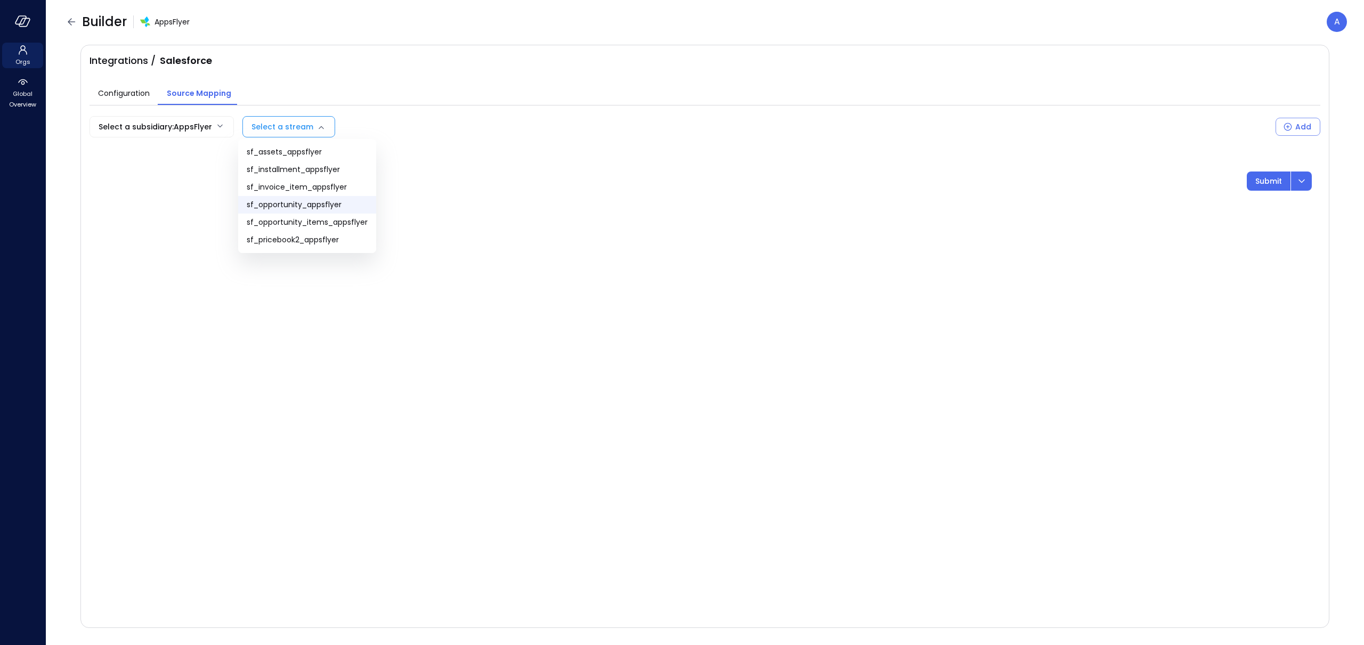
click at [314, 199] on span "sf_opportunity_appsflyer" at bounding box center [307, 204] width 121 height 11
type input "**********"
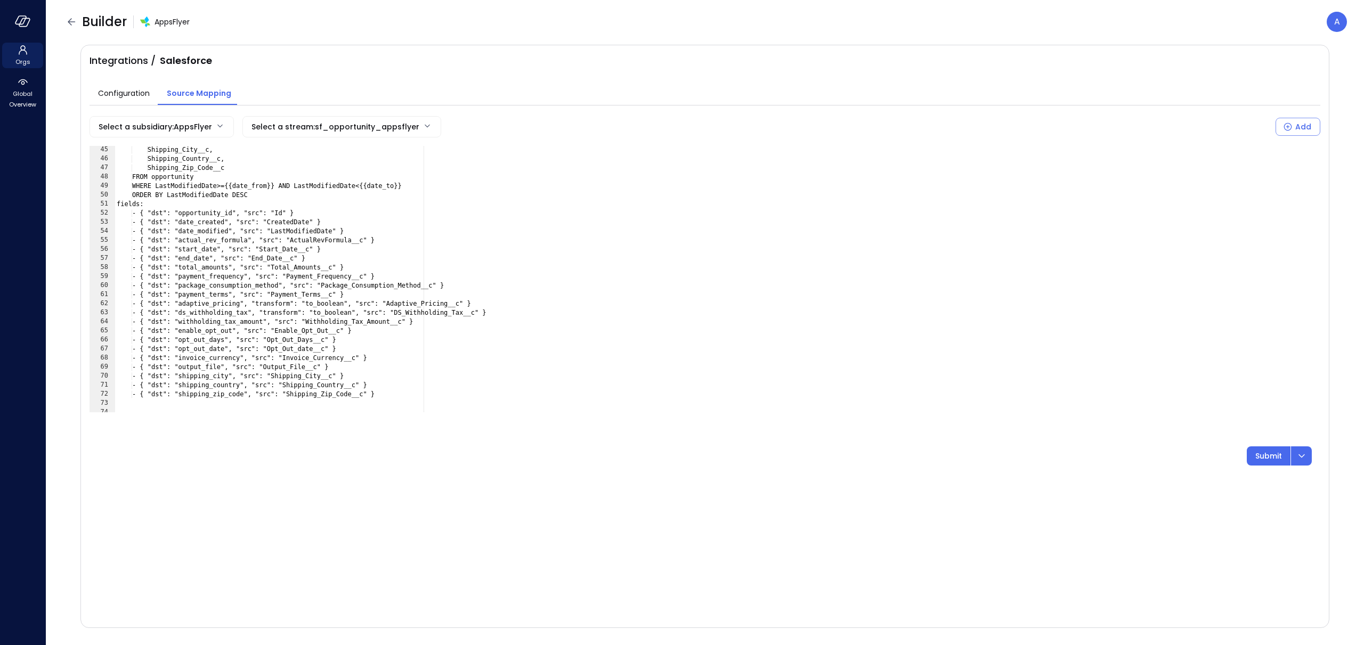
scroll to position [158, 0]
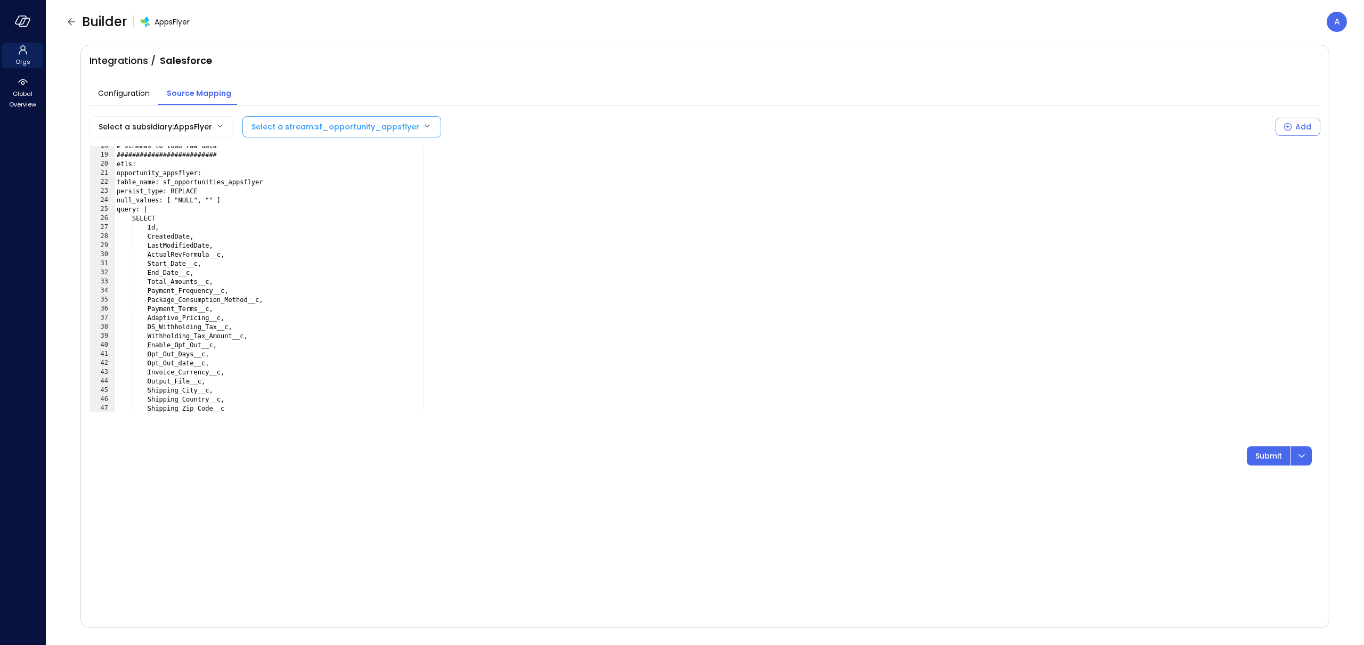
click at [338, 128] on body "**********" at bounding box center [682, 322] width 1364 height 645
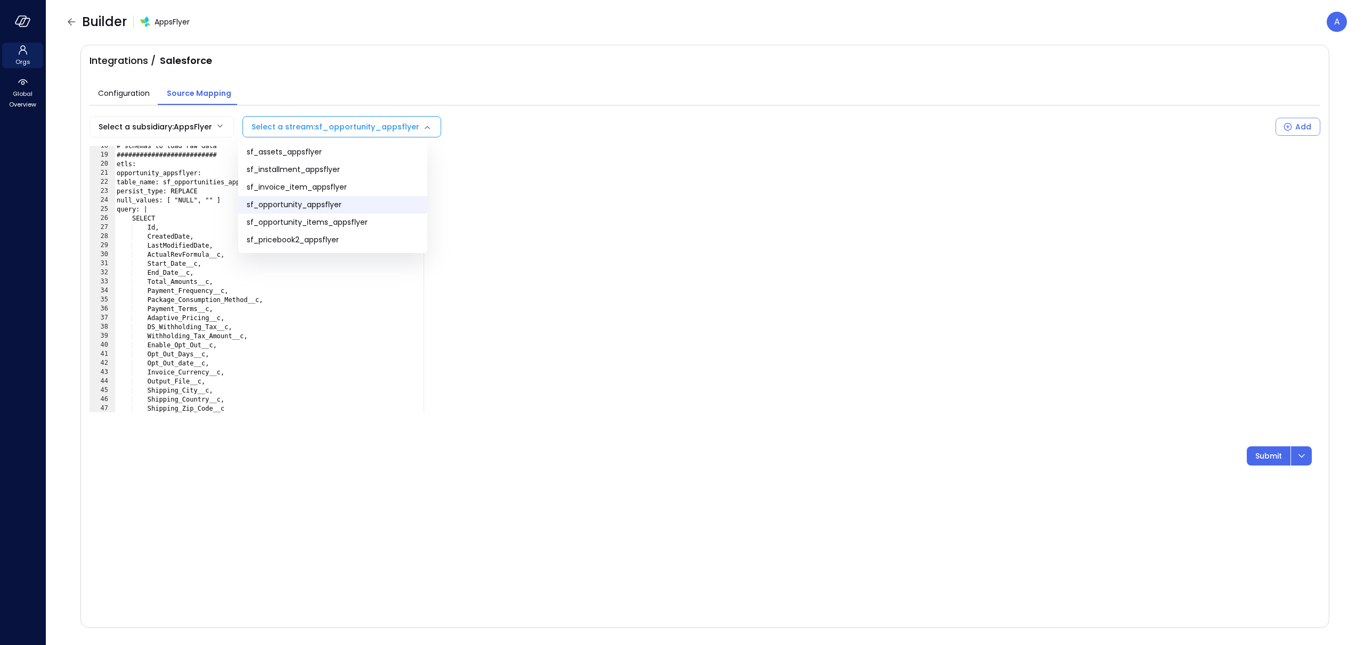
click at [338, 128] on div at bounding box center [682, 322] width 1364 height 645
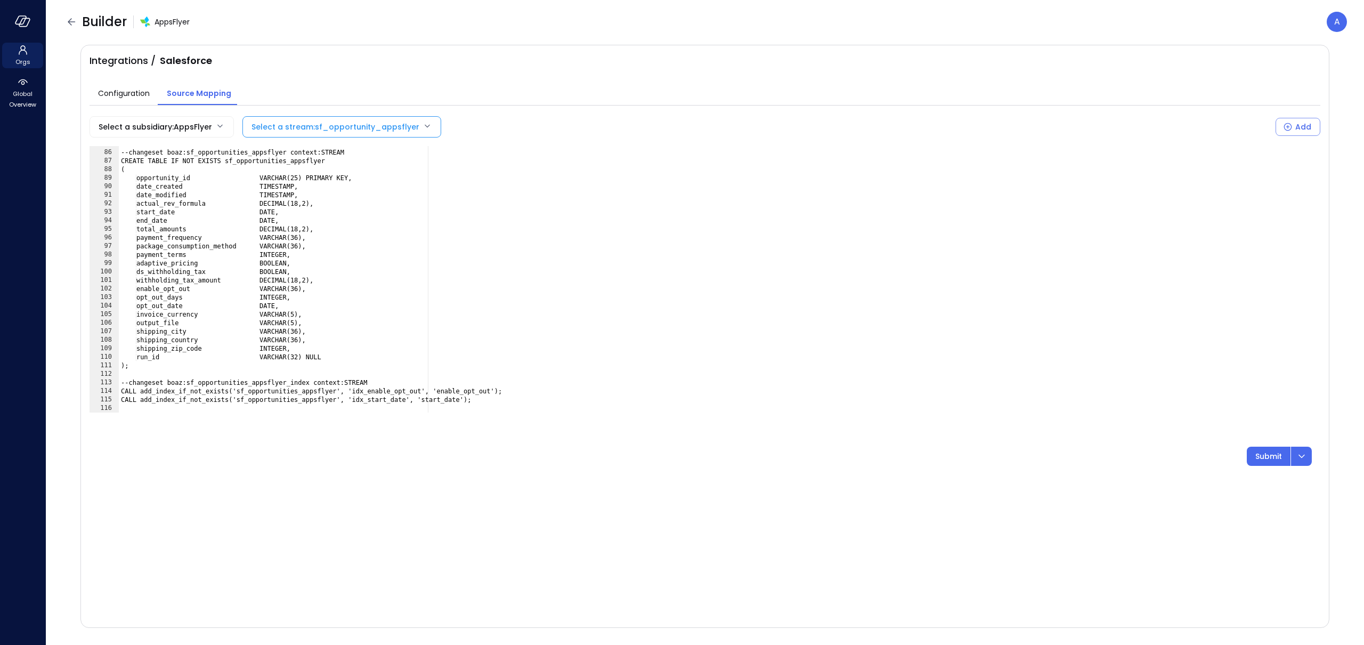
scroll to position [723, 0]
